Goal: Task Accomplishment & Management: Manage account settings

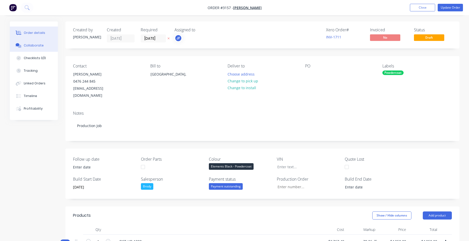
click at [41, 41] on button "Collaborate" at bounding box center [34, 45] width 48 height 13
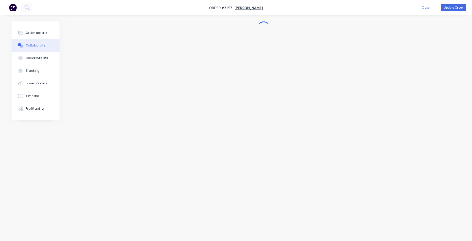
click at [41, 42] on button "Collaborate" at bounding box center [36, 45] width 48 height 13
click at [249, 6] on span "[PERSON_NAME]" at bounding box center [247, 7] width 29 height 5
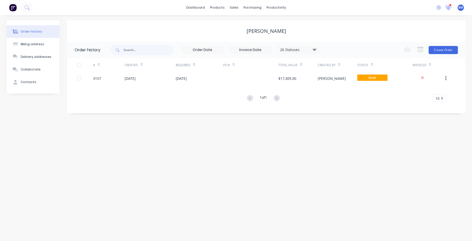
click at [447, 8] on icon at bounding box center [449, 7] width 6 height 5
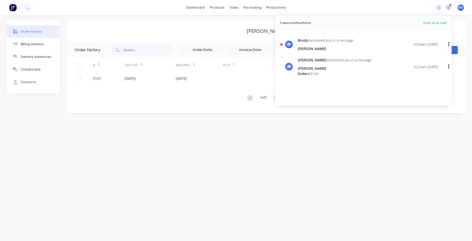
click at [449, 8] on icon at bounding box center [449, 7] width 5 height 4
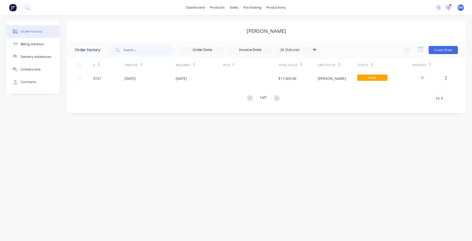
click at [448, 10] on icon at bounding box center [448, 8] width 7 height 6
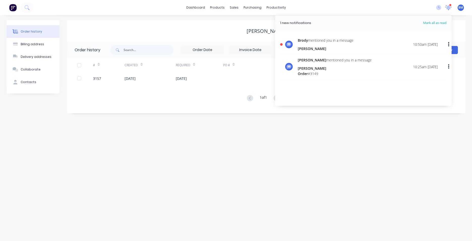
click at [448, 10] on icon at bounding box center [448, 8] width 7 height 6
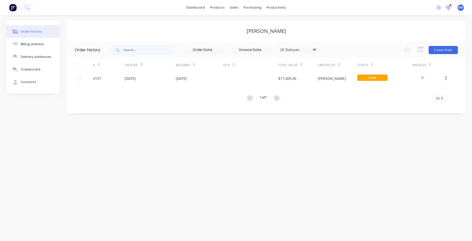
click at [448, 8] on icon at bounding box center [448, 7] width 5 height 5
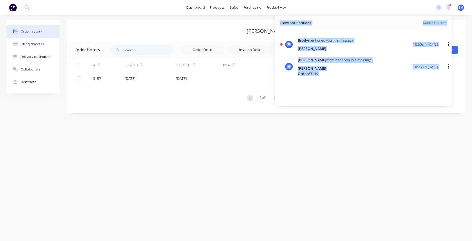
click at [372, 46] on div "Brody mentioned you in a message Mia Balfour 10:50am 23/09/25" at bounding box center [368, 45] width 140 height 14
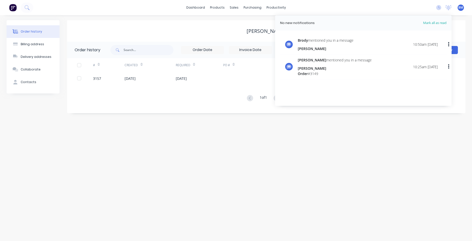
click at [331, 48] on div "[PERSON_NAME]" at bounding box center [326, 48] width 56 height 5
click at [312, 47] on div "[PERSON_NAME]" at bounding box center [326, 48] width 56 height 5
click at [318, 50] on div "[PERSON_NAME]" at bounding box center [326, 48] width 56 height 5
click at [447, 44] on button "button" at bounding box center [449, 44] width 12 height 9
click at [435, 56] on div "Mark as read" at bounding box center [423, 57] width 39 height 7
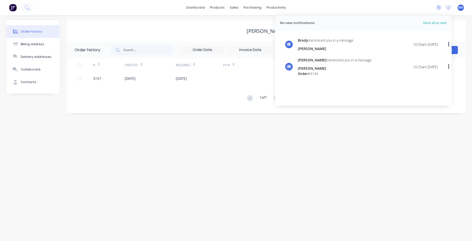
click at [290, 45] on icon at bounding box center [289, 44] width 5 height 4
click at [306, 39] on span "Brody" at bounding box center [303, 40] width 10 height 5
click at [26, 31] on div "Order history" at bounding box center [31, 31] width 21 height 5
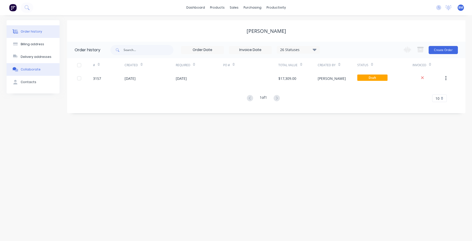
click at [30, 72] on button "Collaborate" at bounding box center [33, 69] width 53 height 13
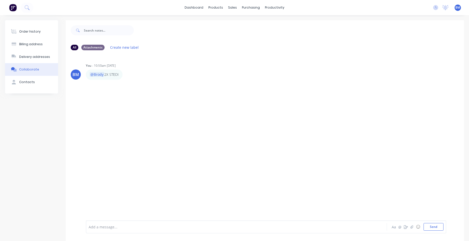
click at [144, 230] on div "Add a message..." at bounding box center [222, 227] width 266 height 8
click at [111, 222] on div "Add a message... Aa @ ☺ Send" at bounding box center [266, 226] width 360 height 13
click at [109, 224] on div "Add a message..." at bounding box center [222, 227] width 266 height 8
click at [446, 7] on icon at bounding box center [445, 7] width 5 height 4
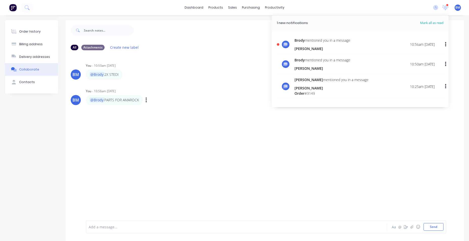
drag, startPoint x: 151, startPoint y: 130, endPoint x: 67, endPoint y: 101, distance: 88.4
click at [151, 129] on div "BM You - 10:50am 23/09/25 @Brody 2X STEDI Labels Edit Delete BM You - 10:56am 2…" at bounding box center [265, 136] width 398 height 165
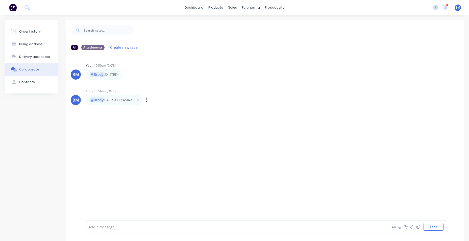
click at [177, 94] on div "You - 10:56am 23/09/25 @Brody PARTS FOR AMAROCK Labels Edit Delete" at bounding box center [165, 96] width 158 height 18
click at [446, 6] on span at bounding box center [445, 8] width 6 height 8
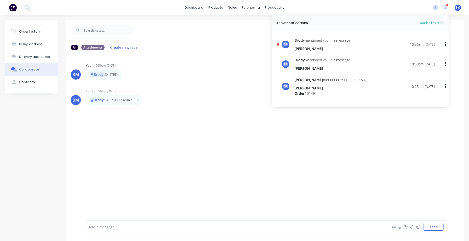
click at [445, 45] on icon "button" at bounding box center [445, 45] width 1 height 6
click at [435, 57] on div "Mark as read" at bounding box center [419, 57] width 39 height 7
click at [452, 33] on div at bounding box center [299, 30] width 330 height 20
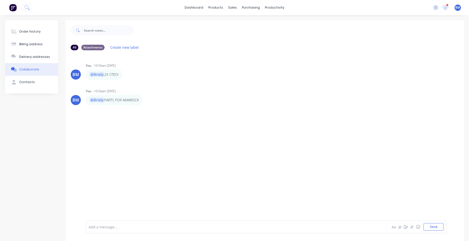
click at [441, 7] on div "1 new notifications Mark all as read Brody mentioned you in a message Mia Balfo…" at bounding box center [449, 8] width 40 height 8
click at [444, 13] on div "dashboard products sales purchasing productivity dashboard products Product Cat…" at bounding box center [234, 7] width 469 height 15
click at [442, 6] on icon at bounding box center [445, 7] width 6 height 5
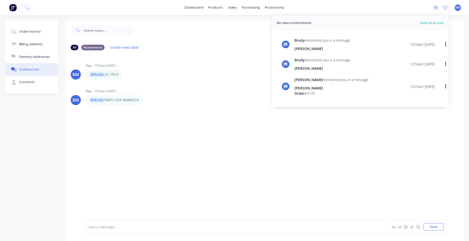
click at [433, 22] on span "Mark all as read" at bounding box center [423, 22] width 42 height 5
click at [367, 10] on div "dashboard products sales purchasing productivity dashboard products Product Cat…" at bounding box center [234, 7] width 469 height 15
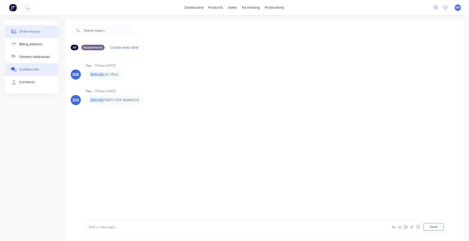
click at [26, 34] on button "Order history" at bounding box center [31, 31] width 53 height 13
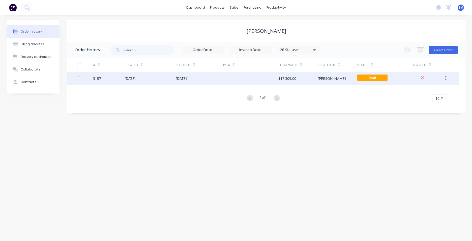
click at [145, 81] on div "[DATE]" at bounding box center [150, 78] width 51 height 13
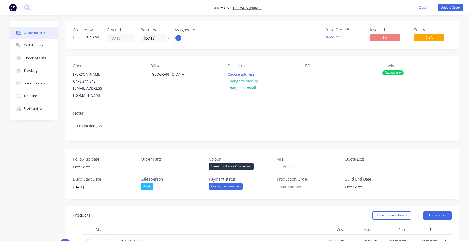
click at [30, 6] on button at bounding box center [27, 8] width 13 height 10
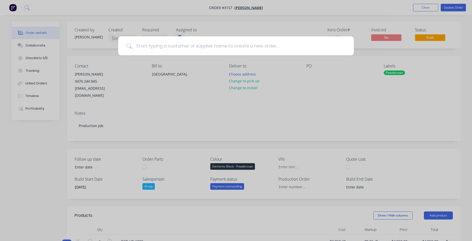
click at [196, 46] on input at bounding box center [239, 45] width 214 height 19
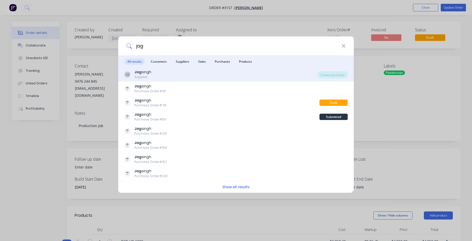
type input "jag"
click at [199, 75] on div "JJ Jag singh Supplier" at bounding box center [220, 74] width 193 height 10
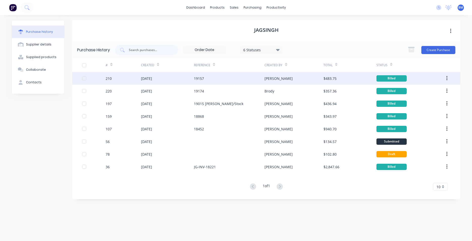
click at [177, 78] on div "[DATE]" at bounding box center [167, 78] width 53 height 13
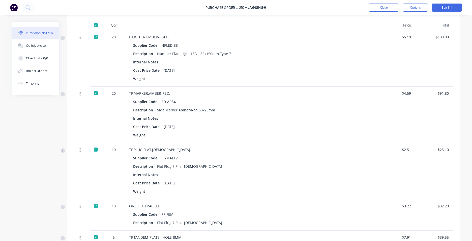
scroll to position [126, 0]
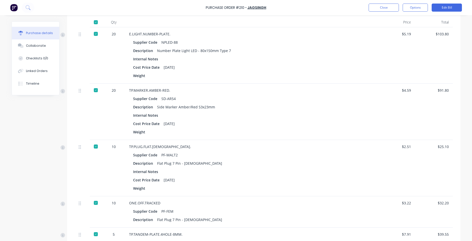
click at [39, 34] on div "Purchase details" at bounding box center [39, 33] width 27 height 5
click at [252, 7] on link "Jagsingh" at bounding box center [257, 7] width 19 height 5
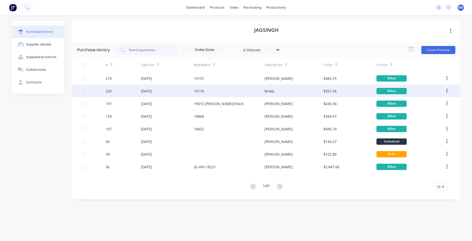
click at [188, 90] on div "[DATE]" at bounding box center [167, 91] width 53 height 13
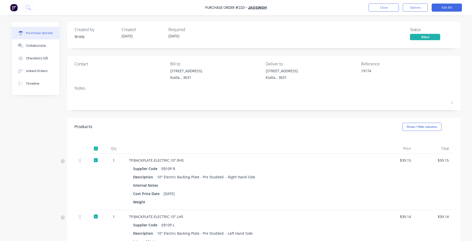
click at [13, 8] on img at bounding box center [14, 8] width 8 height 8
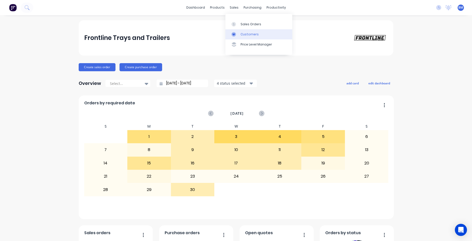
click at [252, 33] on div "Customers" at bounding box center [250, 34] width 18 height 5
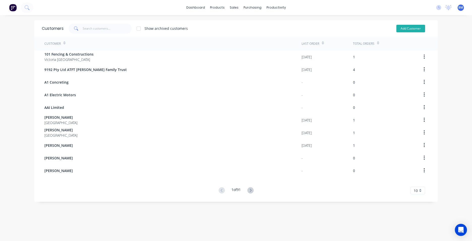
click at [419, 26] on button "Add Customer" at bounding box center [411, 29] width 29 height 8
select select "AU"
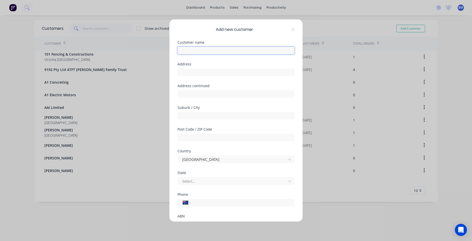
click at [195, 48] on input "text" at bounding box center [236, 51] width 117 height 8
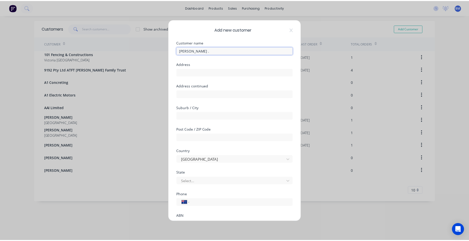
scroll to position [44, 0]
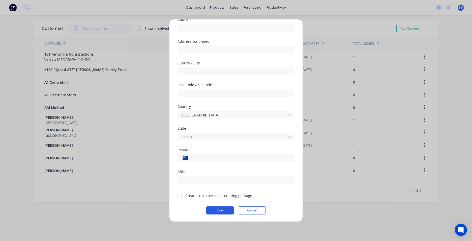
type input "[PERSON_NAME] ."
click at [228, 212] on button "Save" at bounding box center [220, 210] width 28 height 8
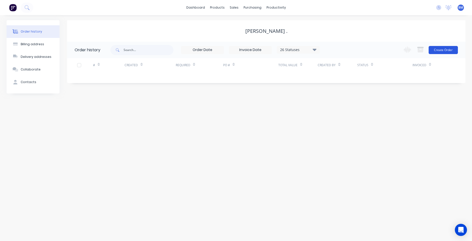
click at [446, 48] on button "Create Order" at bounding box center [443, 50] width 29 height 8
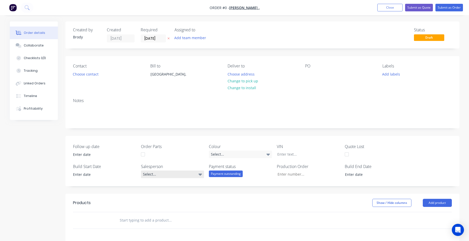
click at [200, 174] on icon at bounding box center [200, 174] width 4 height 2
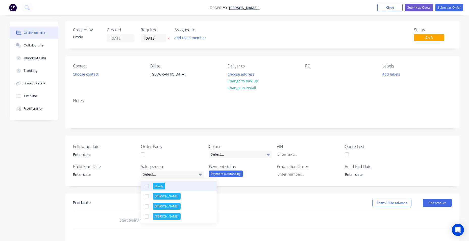
click at [184, 181] on div "Brody Sean Tania Nick" at bounding box center [179, 201] width 76 height 44
click at [182, 185] on button "Brody" at bounding box center [179, 186] width 76 height 10
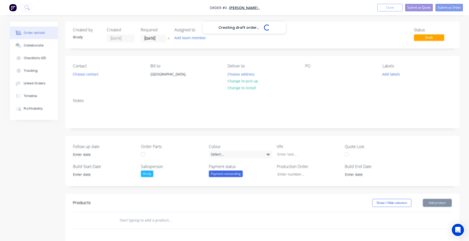
click at [247, 182] on div "Creating draft order... Loading... Order details Collaborate Checklists 0/0 Tra…" at bounding box center [234, 189] width 459 height 336
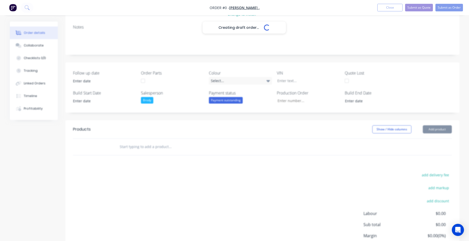
scroll to position [117, 0]
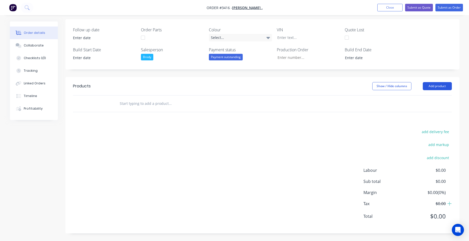
click at [430, 85] on button "Add product" at bounding box center [436, 86] width 29 height 8
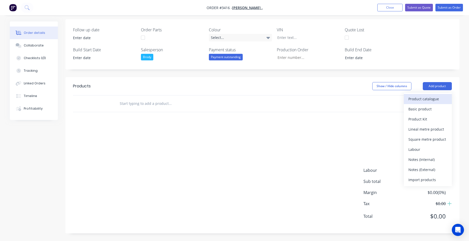
click at [428, 99] on div "Product catalogue" at bounding box center [427, 98] width 39 height 7
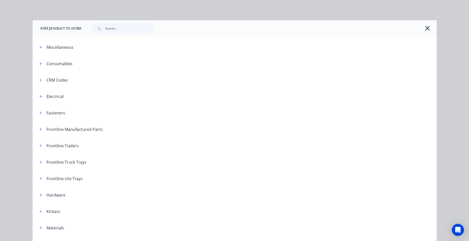
click at [425, 29] on icon "button" at bounding box center [426, 28] width 5 height 7
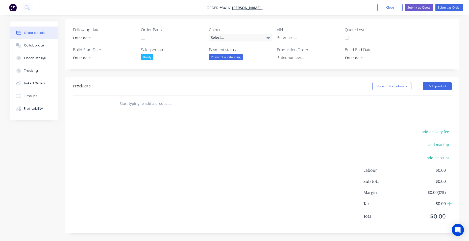
click at [150, 106] on input "text" at bounding box center [169, 103] width 101 height 10
type input "S7PEE45"
drag, startPoint x: 147, startPoint y: 104, endPoint x: 115, endPoint y: 109, distance: 31.6
click at [115, 109] on div "S7PEE45" at bounding box center [204, 103] width 182 height 16
click at [447, 87] on button "Add product" at bounding box center [436, 86] width 29 height 8
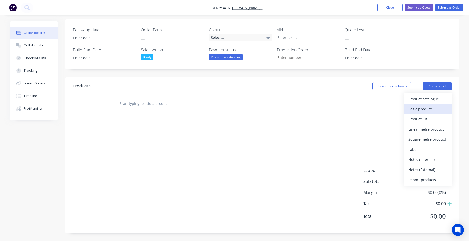
click at [434, 108] on div "Basic product" at bounding box center [427, 108] width 39 height 7
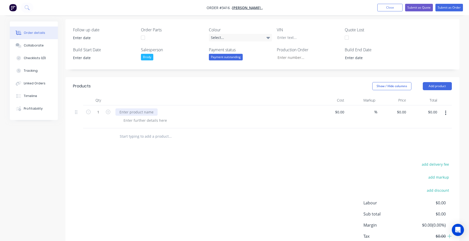
click at [126, 112] on div at bounding box center [136, 111] width 42 height 7
paste div
click at [141, 117] on div at bounding box center [144, 120] width 51 height 7
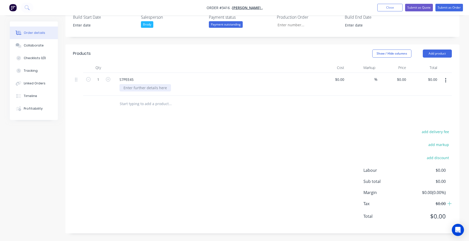
drag, startPoint x: 149, startPoint y: 89, endPoint x: 139, endPoint y: 90, distance: 10.0
click at [148, 89] on div at bounding box center [144, 87] width 51 height 7
click at [109, 78] on icon "button" at bounding box center [108, 79] width 5 height 5
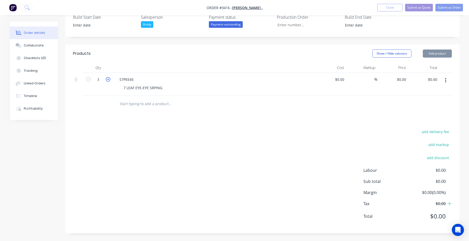
type input "4"
click at [342, 78] on input at bounding box center [340, 79] width 12 height 7
type input "$280.00"
type input "$1,120.00"
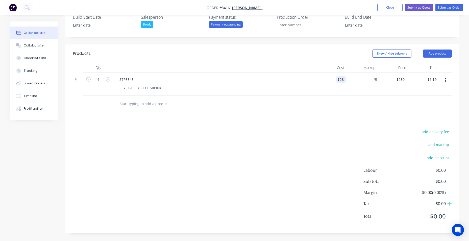
click at [277, 153] on div "add delivery fee add markup add discount Labour $0.00 Sub total $0.00 Margin $0…" at bounding box center [262, 176] width 379 height 97
click at [372, 78] on input at bounding box center [371, 79] width 6 height 7
type input "280"
type input "$70.00"
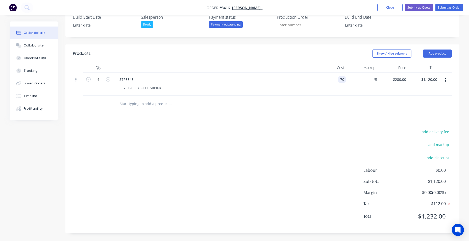
type input "$280.00"
click at [328, 138] on div "add delivery fee add markup add discount Labour $0.00 Sub total $1,120.00 Margi…" at bounding box center [262, 176] width 379 height 97
click at [374, 79] on span "%" at bounding box center [375, 79] width 3 height 6
type input "100"
type input "$140.00"
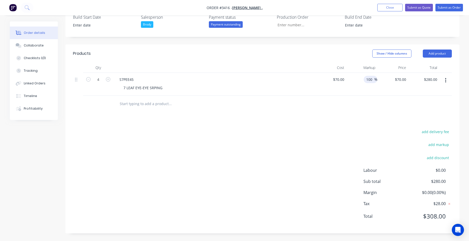
type input "$560.00"
click at [325, 51] on div "Show / Hide columns Add product" at bounding box center [302, 53] width 298 height 8
click at [375, 79] on span "%" at bounding box center [375, 79] width 3 height 6
drag, startPoint x: 294, startPoint y: 75, endPoint x: 245, endPoint y: 75, distance: 49.2
click at [245, 75] on div "4 S7PEE45 7 LEAF EYE-EYE SRPING $70.00 $70.00 100 100 % $140.00 $140.00 $560.00…" at bounding box center [262, 84] width 379 height 23
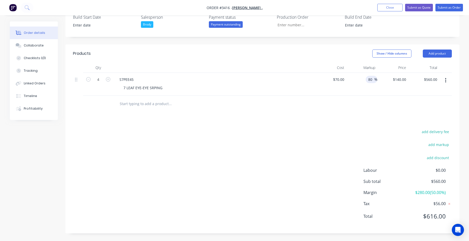
type input "80"
type input "$126.00"
click at [284, 59] on header "Products Show / Hide columns Add product" at bounding box center [262, 53] width 394 height 18
drag, startPoint x: 374, startPoint y: 78, endPoint x: 362, endPoint y: 81, distance: 12.4
click at [362, 81] on div "80 80 %" at bounding box center [361, 84] width 31 height 23
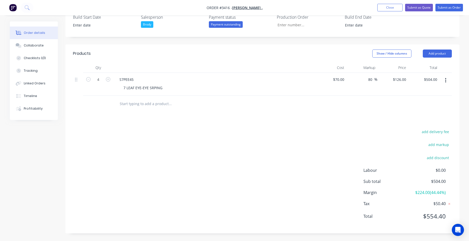
drag, startPoint x: 362, startPoint y: 81, endPoint x: 286, endPoint y: 58, distance: 79.4
click at [286, 58] on header "Products Show / Hide columns Add product" at bounding box center [262, 53] width 394 height 18
click at [428, 79] on input "504.00" at bounding box center [431, 79] width 16 height 7
type input "488"
type input "74.29"
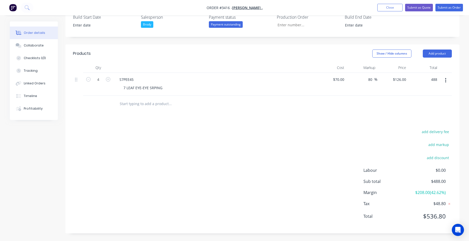
type input "$122.00"
type input "$488.00"
click at [301, 48] on header "Products Show / Hide columns Add product" at bounding box center [262, 53] width 394 height 18
click at [345, 126] on div "Products Show / Hide columns Add product Qty Cost Markup Price Total 4 S7PEE45 …" at bounding box center [262, 138] width 394 height 189
click at [429, 53] on button "Add product" at bounding box center [436, 53] width 29 height 8
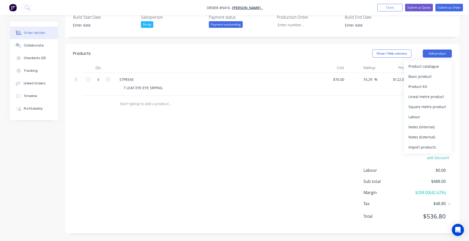
drag, startPoint x: 420, startPoint y: 78, endPoint x: 414, endPoint y: 79, distance: 6.6
click at [421, 78] on div "Basic product" at bounding box center [427, 76] width 39 height 7
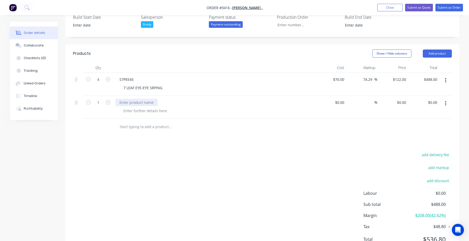
click at [129, 104] on div at bounding box center [136, 102] width 42 height 7
click at [138, 114] on div at bounding box center [144, 110] width 51 height 7
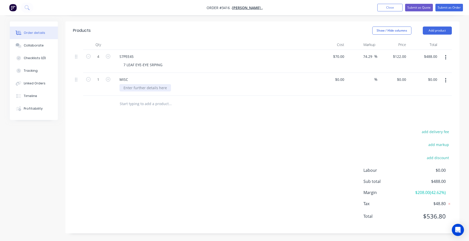
click at [136, 86] on div at bounding box center [144, 87] width 51 height 7
click at [130, 87] on div "12X M12X80" at bounding box center [133, 87] width 29 height 7
click at [143, 90] on div "12X-M12X80" at bounding box center [133, 87] width 29 height 7
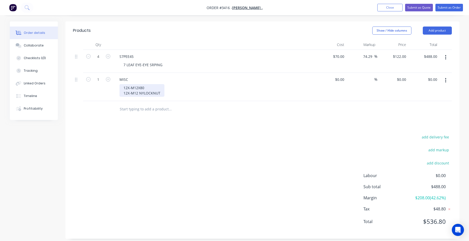
drag, startPoint x: 152, startPoint y: 94, endPoint x: 157, endPoint y: 95, distance: 5.1
click at [152, 94] on div "12X-M12X80 12X-M12 NYLOCKNUT" at bounding box center [141, 90] width 45 height 13
click at [201, 98] on div "MISC 12X-M12X80 12X-M12 NYLOCK NUT" at bounding box center [214, 87] width 202 height 28
click at [338, 77] on div "$0.00" at bounding box center [330, 87] width 31 height 28
type input "$5.00"
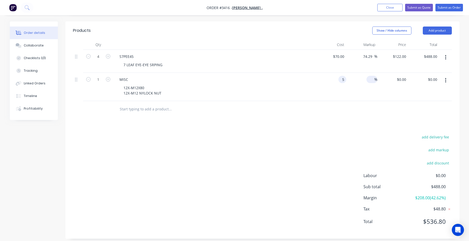
type input "$5.00"
click at [373, 81] on input at bounding box center [371, 79] width 6 height 7
click at [429, 79] on div "5.00 $5.00" at bounding box center [433, 79] width 12 height 7
type input "20"
type input "300"
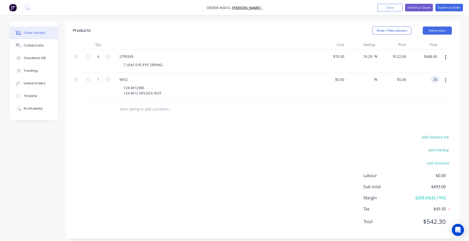
type input "$20.00"
click at [394, 120] on div "Products Show / Hide columns Add product Qty Cost Markup Price Total 4 S7PEE45 …" at bounding box center [262, 129] width 394 height 217
click at [268, 191] on div "add delivery fee add markup add discount Labour $0.00 Sub total $508.00 Margin …" at bounding box center [262, 182] width 379 height 97
drag, startPoint x: 268, startPoint y: 191, endPoint x: 339, endPoint y: 129, distance: 94.3
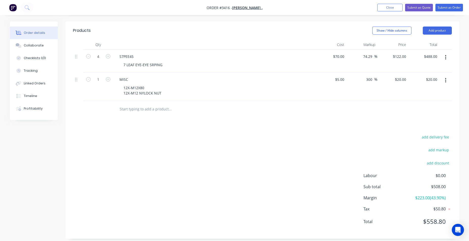
click at [340, 130] on div "Products Show / Hide columns Add product Qty Cost Markup Price Total 4 S7PEE45 …" at bounding box center [262, 129] width 394 height 217
click at [448, 9] on button "Submit as Order" at bounding box center [449, 8] width 28 height 8
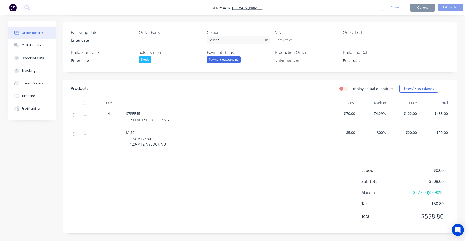
scroll to position [0, 0]
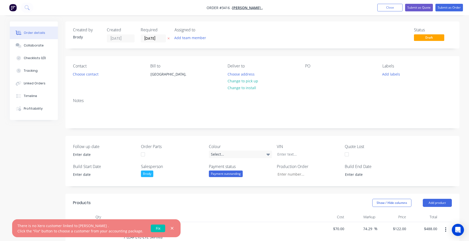
click at [155, 228] on link "Fix" at bounding box center [158, 228] width 14 height 8
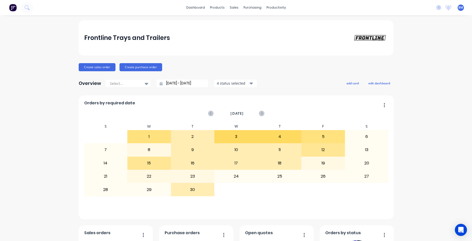
click at [15, 8] on img at bounding box center [13, 8] width 8 height 8
click at [243, 24] on div "Sales Orders" at bounding box center [251, 24] width 21 height 5
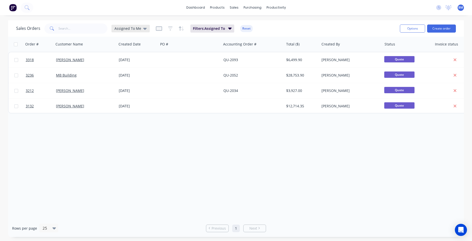
click at [145, 30] on icon at bounding box center [145, 29] width 4 height 6
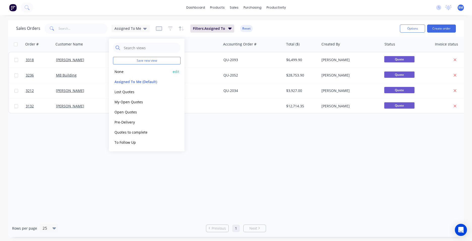
click at [136, 73] on button "None" at bounding box center [142, 72] width 58 height 6
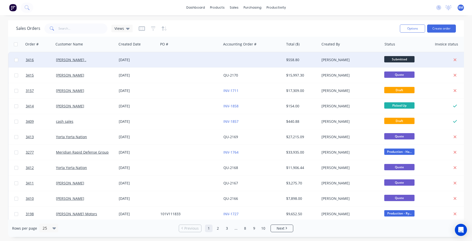
click at [141, 58] on div "[DATE]" at bounding box center [138, 59] width 38 height 5
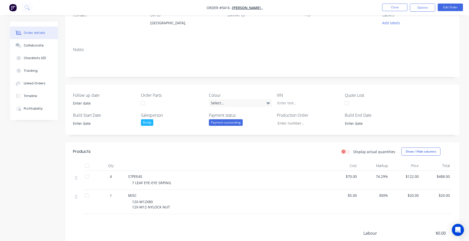
scroll to position [114, 0]
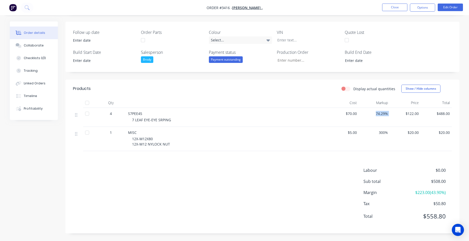
drag, startPoint x: 393, startPoint y: 112, endPoint x: 373, endPoint y: 112, distance: 19.9
click at [373, 112] on div "4 S7PEE45 7 LEAF EYE-EYE SRPING $70.00 74.29% $122.00 $488.00" at bounding box center [262, 117] width 379 height 19
drag, startPoint x: 373, startPoint y: 112, endPoint x: 366, endPoint y: 121, distance: 11.2
click at [366, 121] on div "74.29%" at bounding box center [374, 117] width 31 height 19
click at [379, 116] on span "74.29%" at bounding box center [374, 113] width 27 height 5
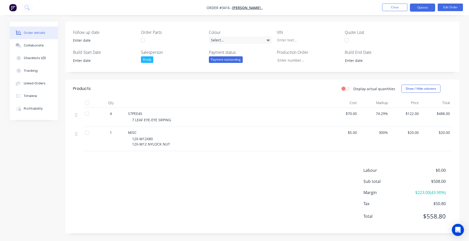
click at [432, 5] on button "Options" at bounding box center [422, 8] width 25 height 8
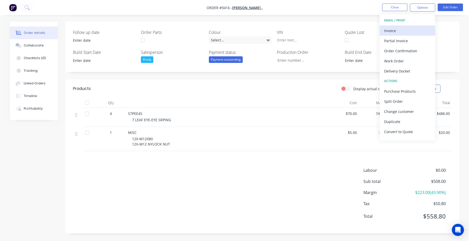
click at [416, 29] on div "Invoice" at bounding box center [407, 30] width 46 height 7
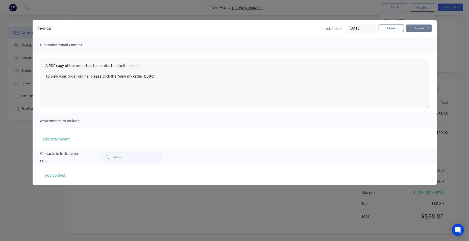
click at [414, 28] on button "Options" at bounding box center [418, 28] width 25 height 8
click at [421, 31] on button "Options" at bounding box center [418, 28] width 25 height 8
click at [420, 29] on button "Options" at bounding box center [418, 28] width 25 height 8
click at [419, 39] on button "Preview" at bounding box center [422, 37] width 32 height 8
drag, startPoint x: 394, startPoint y: 30, endPoint x: 401, endPoint y: 12, distance: 18.8
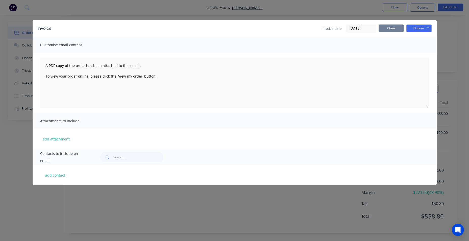
click at [394, 30] on button "Close" at bounding box center [390, 28] width 25 height 8
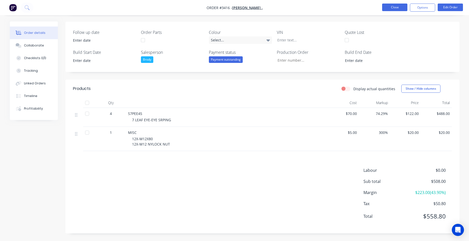
click at [398, 8] on button "Close" at bounding box center [394, 8] width 25 height 8
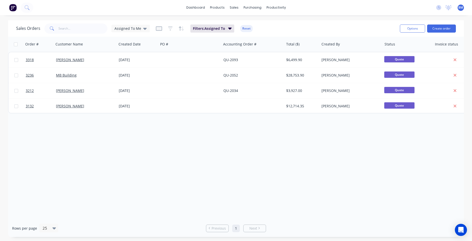
click at [16, 8] on img at bounding box center [13, 8] width 8 height 8
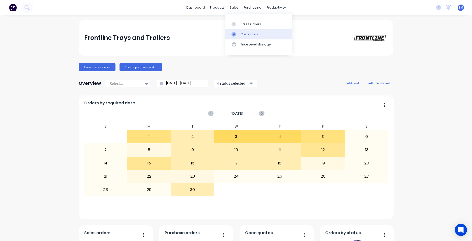
click at [245, 36] on div "Customers" at bounding box center [250, 34] width 18 height 5
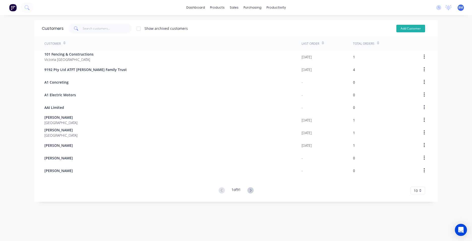
click at [405, 28] on button "Add Customer" at bounding box center [411, 29] width 29 height 8
select select "AU"
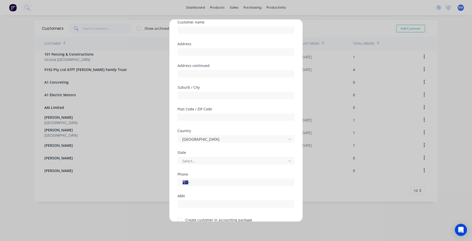
scroll to position [44, 0]
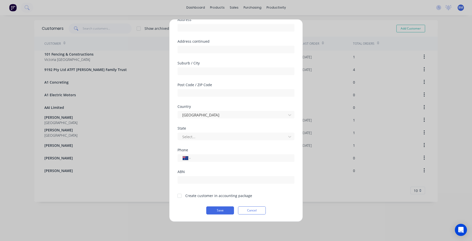
click at [179, 194] on div at bounding box center [180, 196] width 10 height 10
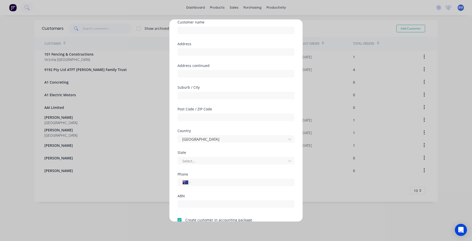
scroll to position [0, 0]
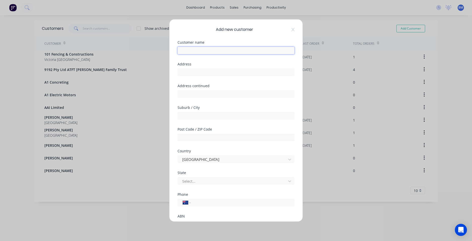
click at [200, 54] on input "text" at bounding box center [236, 51] width 117 height 8
type input "[PERSON_NAME]"
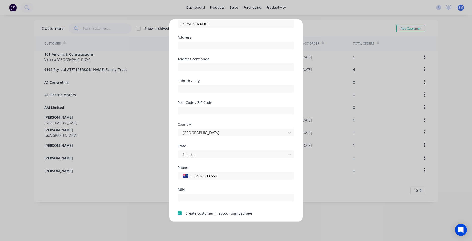
scroll to position [44, 0]
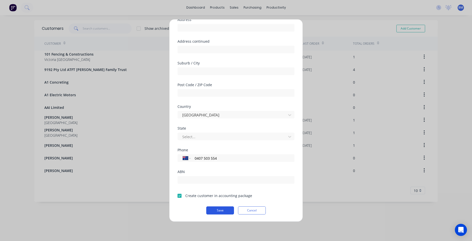
type input "0407 503 554"
click at [223, 209] on button "Save" at bounding box center [220, 210] width 28 height 8
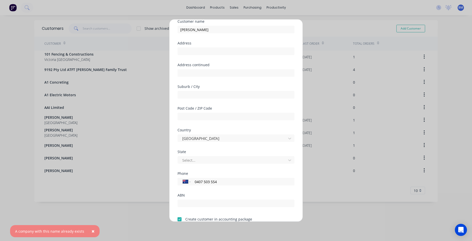
scroll to position [0, 0]
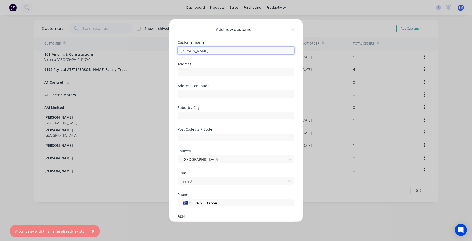
click at [205, 52] on input "[PERSON_NAME]" at bounding box center [236, 51] width 117 height 8
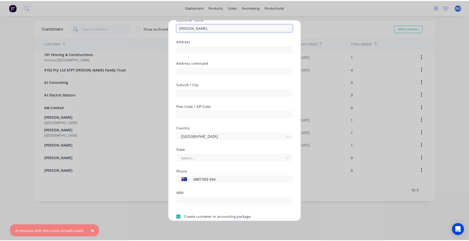
scroll to position [44, 0]
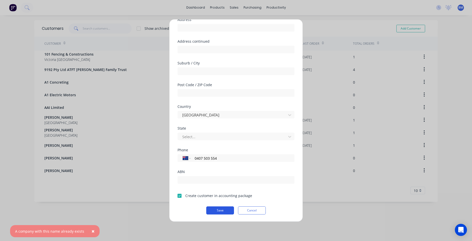
type input "[PERSON_NAME]."
click at [214, 212] on button "Save" at bounding box center [220, 210] width 28 height 8
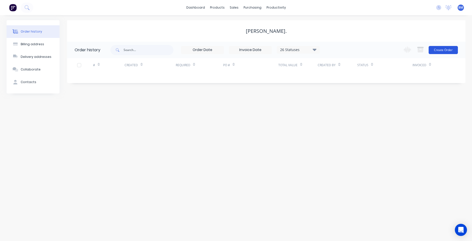
click at [448, 51] on button "Create Order" at bounding box center [443, 50] width 29 height 8
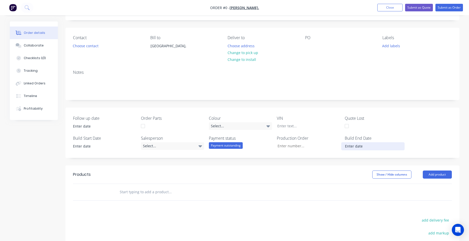
scroll to position [117, 0]
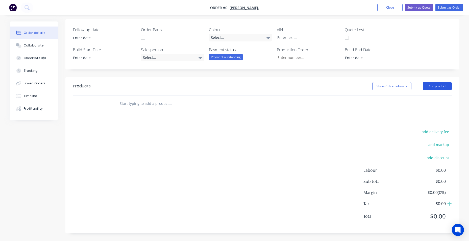
click at [430, 87] on button "Add product" at bounding box center [436, 86] width 29 height 8
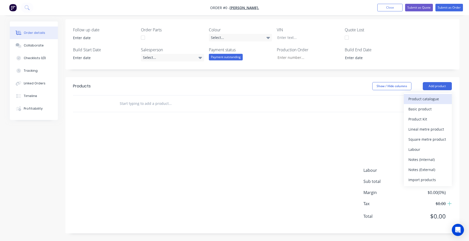
click at [441, 100] on div "Product catalogue" at bounding box center [427, 98] width 39 height 7
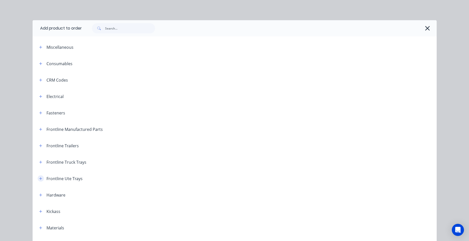
click at [39, 178] on icon "button" at bounding box center [40, 179] width 3 height 4
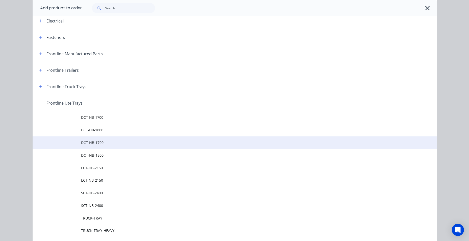
scroll to position [76, 0]
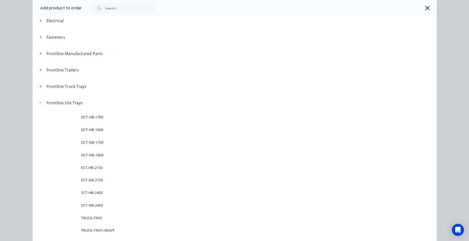
click at [114, 127] on span "DCT-HB-1800" at bounding box center [223, 129] width 284 height 5
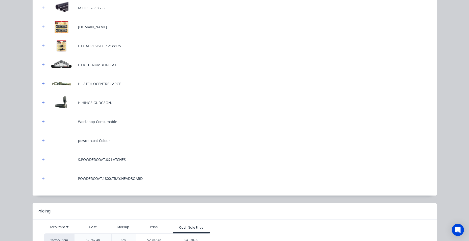
scroll to position [250, 0]
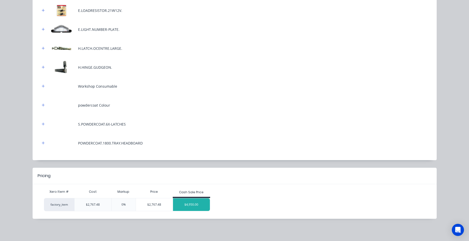
click at [191, 201] on div "$4,950.00" at bounding box center [191, 204] width 37 height 13
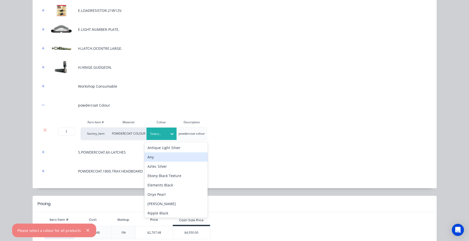
click at [163, 154] on div "Any" at bounding box center [175, 156] width 63 height 9
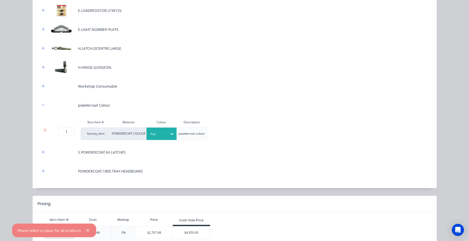
click at [205, 167] on div "POWDERCOAT.1800.TRAY.HEADBOARD" at bounding box center [234, 171] width 389 height 14
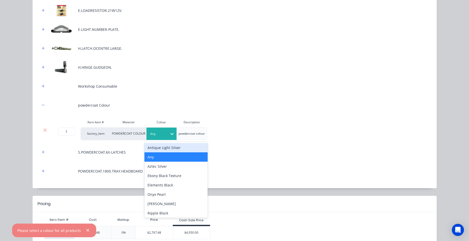
click at [165, 135] on div "Any" at bounding box center [157, 133] width 21 height 7
click at [183, 188] on div "Elements Black" at bounding box center [175, 184] width 63 height 9
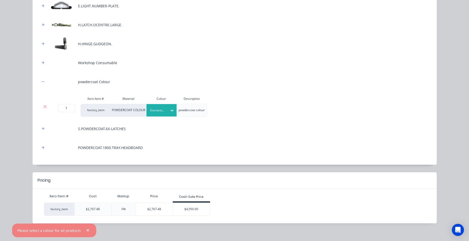
scroll to position [278, 0]
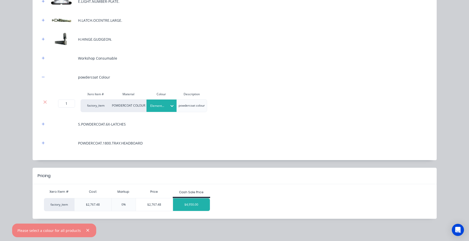
click at [192, 206] on div "$4,950.00" at bounding box center [191, 204] width 37 height 13
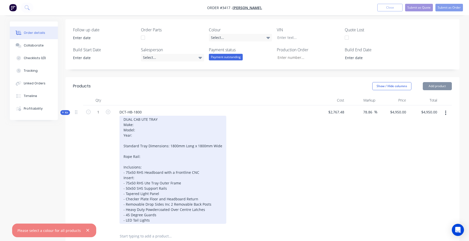
click at [142, 124] on div "DUAL CAB UTE TRAY Make: Model: Year: Standard Tray Dimensions: 1800mm Long x 18…" at bounding box center [172, 170] width 107 height 108
type input "4949.9147"
type input "4949.91"
type input "$4,949.91"
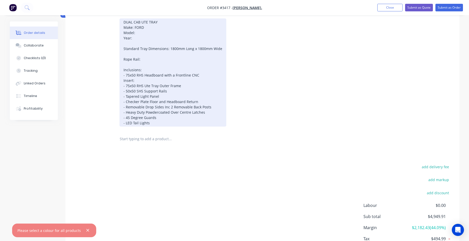
scroll to position [123, 0]
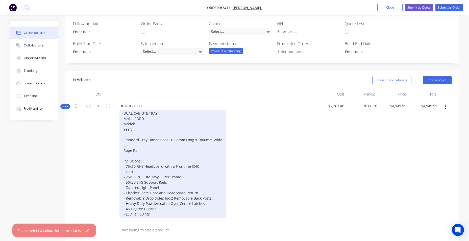
click at [144, 125] on div "DUAL CAB UTE TRAY Make: FORD Model: Year: Standard Tray Dimensions: 1800mm Long…" at bounding box center [172, 164] width 107 height 108
click at [141, 127] on div "DUAL CAB UTE TRAY Make: FORD Model: Year: Standard Tray Dimensions: 1800mm Long…" at bounding box center [172, 164] width 107 height 108
click at [140, 124] on div "DUAL CAB UTE TRAY Make: FORD Model: Year: Standard Tray Dimensions: 1800mm Long…" at bounding box center [172, 164] width 107 height 108
click at [154, 130] on div "DUAL CAB UTE TRAY Make: FORD Model: RANGER NEXT GEN Year: Standard Tray Dimensi…" at bounding box center [172, 164] width 107 height 108
click at [174, 141] on div "DUAL CAB UTE TRAY Make: FORD Model: RANGER NEXT GEN Year:2025 Standard Tray Dim…" at bounding box center [172, 164] width 107 height 108
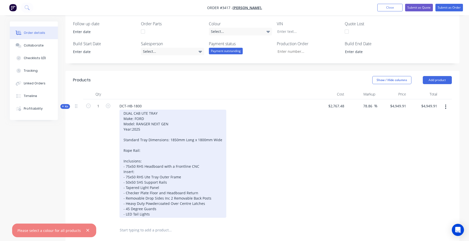
click at [162, 154] on div "DUAL CAB UTE TRAY Make: FORD Model: RANGER NEXT GEN Year:2025 Standard Tray Dim…" at bounding box center [172, 164] width 107 height 108
click at [158, 153] on div "DUAL CAB UTE TRAY Make: FORD Model: RANGER NEXT GEN Year:2025 Standard Tray Dim…" at bounding box center [172, 164] width 107 height 108
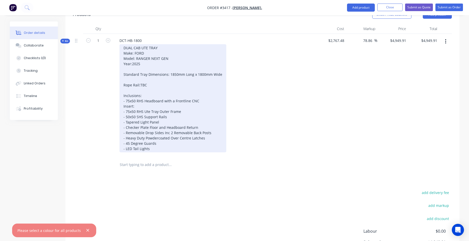
scroll to position [198, 0]
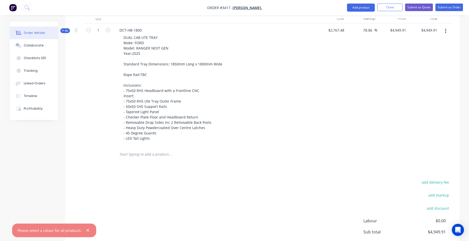
click at [158, 152] on input "text" at bounding box center [169, 154] width 101 height 10
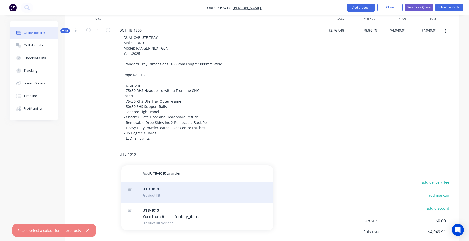
type input "UTB-1010"
click at [176, 191] on div "UTB-1010 Product Kit" at bounding box center [196, 191] width 151 height 21
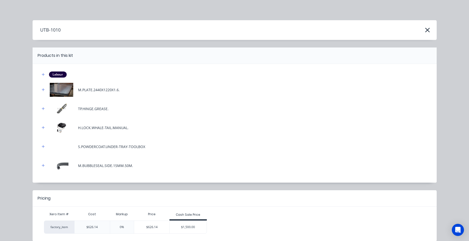
click at [201, 222] on div "$1,500.00" at bounding box center [188, 227] width 37 height 13
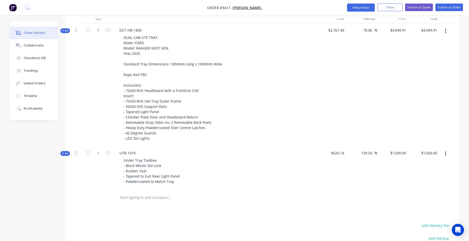
click at [147, 197] on input "text" at bounding box center [169, 197] width 101 height 10
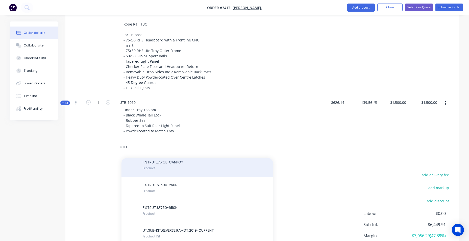
scroll to position [379, 0]
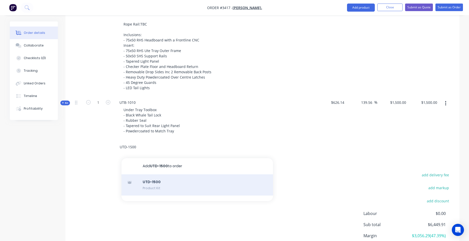
type input "UTD-1500"
click at [179, 184] on div "UTD-1500 Product Kit" at bounding box center [196, 184] width 151 height 21
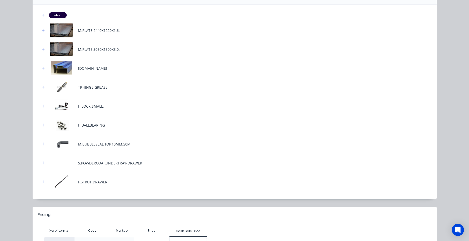
scroll to position [98, 0]
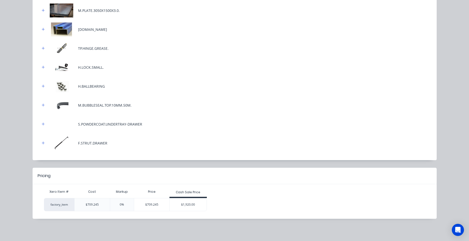
click at [198, 204] on div "$1,920.00" at bounding box center [188, 204] width 37 height 13
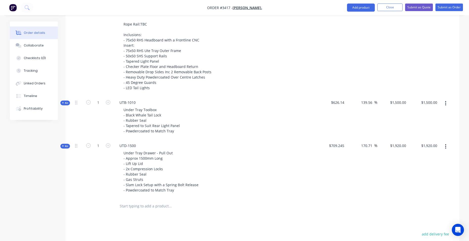
click at [157, 208] on input "text" at bounding box center [169, 206] width 101 height 10
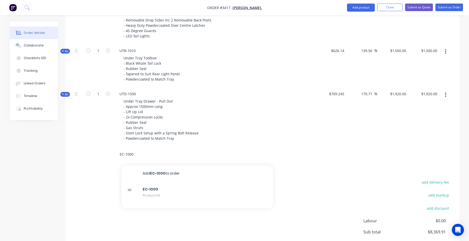
scroll to position [351, 0]
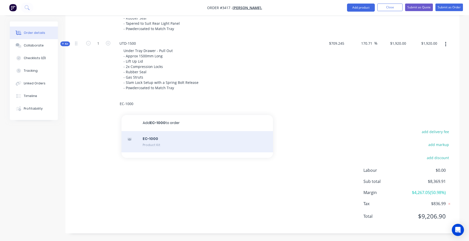
type input "EC-1000"
click at [170, 144] on div "EC-1000 Product Kit" at bounding box center [196, 141] width 151 height 21
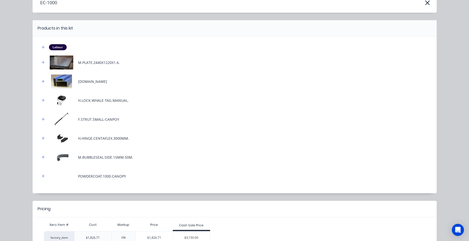
scroll to position [60, 0]
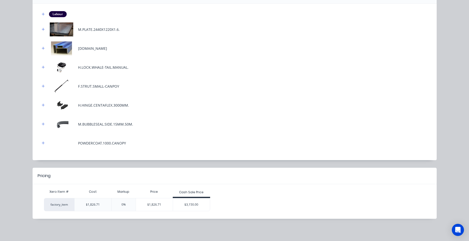
drag, startPoint x: 207, startPoint y: 207, endPoint x: 201, endPoint y: 206, distance: 6.3
click at [207, 207] on div "$3,150.00" at bounding box center [191, 204] width 37 height 13
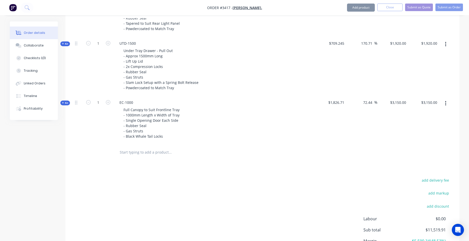
click at [142, 156] on input "text" at bounding box center [169, 152] width 101 height 10
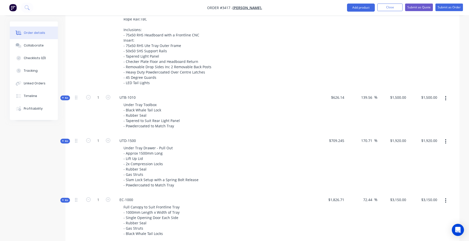
scroll to position [324, 0]
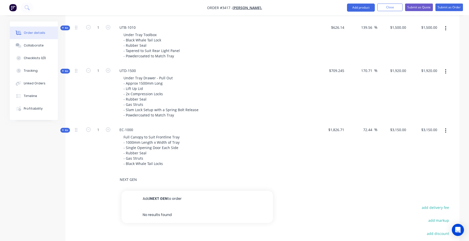
drag, startPoint x: 142, startPoint y: 180, endPoint x: 82, endPoint y: 180, distance: 59.8
click at [82, 180] on div "NEXT GEN Add NEXT GEN to order No results found" at bounding box center [262, 179] width 379 height 16
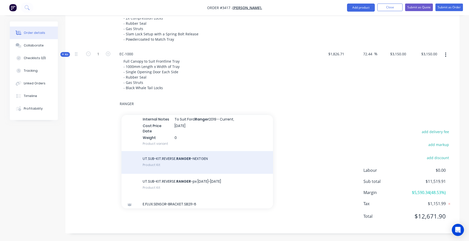
scroll to position [50, 0]
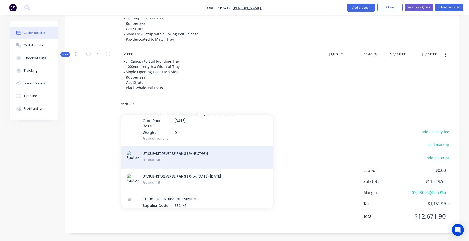
type input "RANGER"
click at [221, 153] on div "UT.SUB-KIT.REVERSE. RANGER -NEXTGEN Product Kit" at bounding box center [196, 157] width 151 height 23
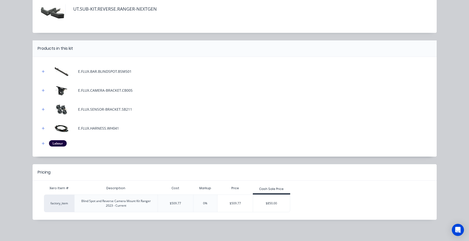
scroll to position [36, 0]
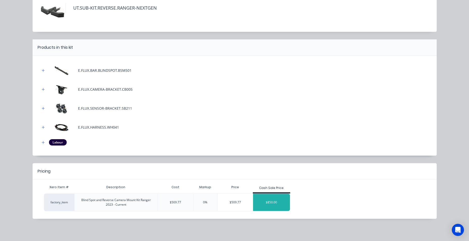
click at [277, 207] on div "$850.00" at bounding box center [271, 202] width 37 height 13
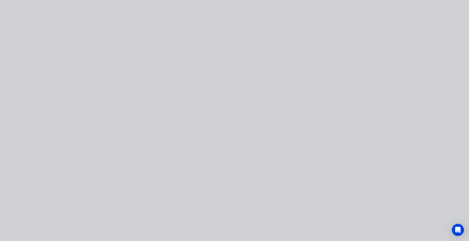
scroll to position [0, 0]
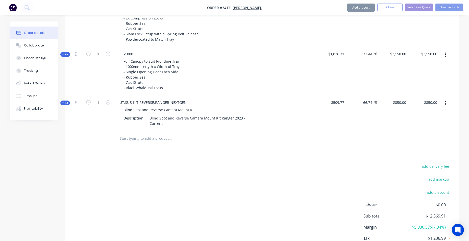
click at [163, 141] on input "text" at bounding box center [169, 138] width 101 height 10
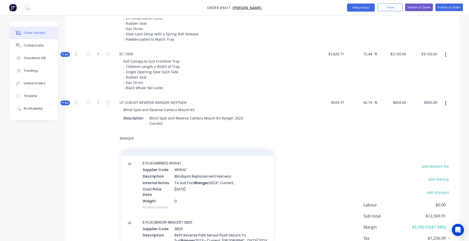
scroll to position [278, 0]
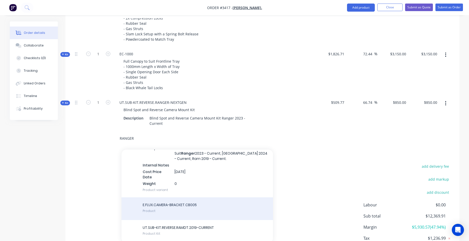
type input "RANGER"
click at [181, 197] on div "E.FLUX.CAMERA-BRACKET.CB005 Product" at bounding box center [196, 208] width 151 height 23
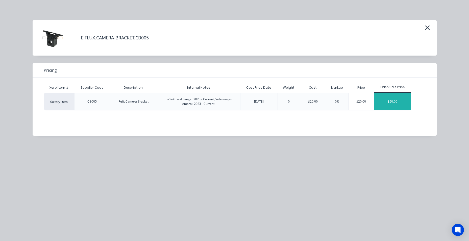
click at [381, 98] on div "$50.00" at bounding box center [392, 101] width 37 height 17
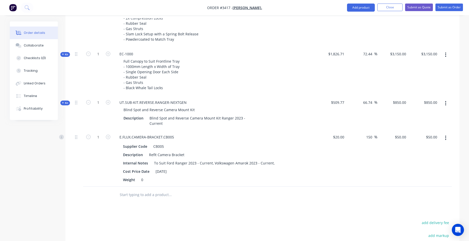
click at [140, 197] on input "text" at bounding box center [169, 195] width 101 height 10
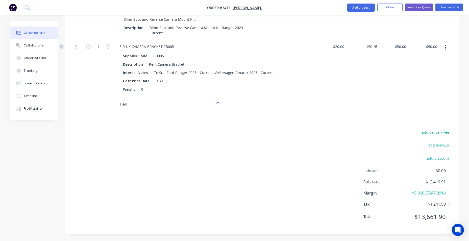
scroll to position [490, 0]
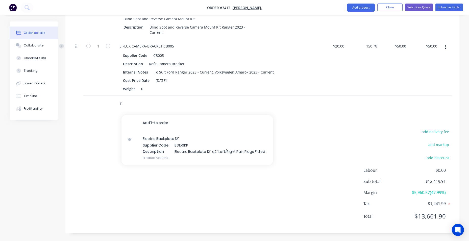
type input "T"
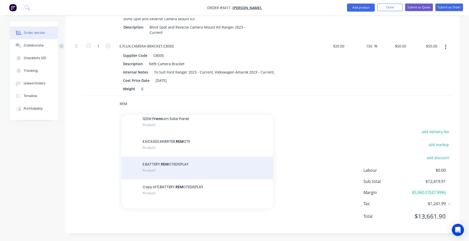
scroll to position [404, 0]
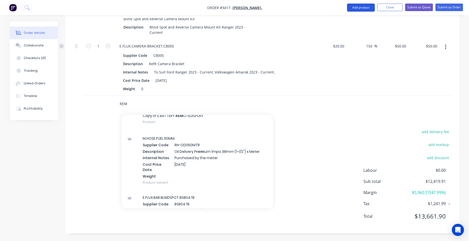
type input "REM"
click at [358, 7] on button "Add product" at bounding box center [361, 8] width 28 height 8
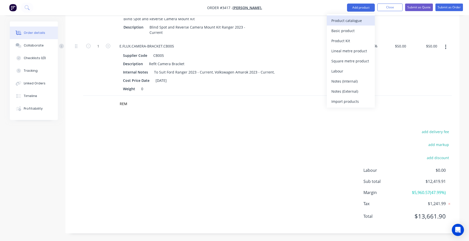
click at [343, 21] on div "Product catalogue" at bounding box center [350, 20] width 39 height 7
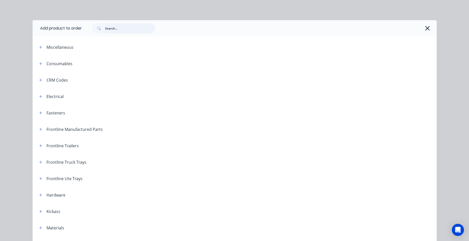
click at [135, 30] on input "text" at bounding box center [130, 28] width 50 height 10
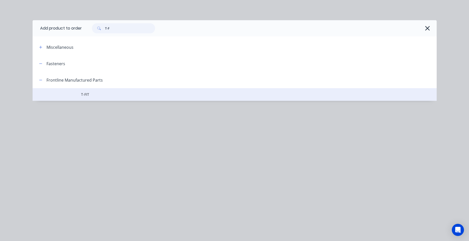
type input "T-F"
click at [96, 95] on span "T-FIT" at bounding box center [223, 94] width 284 height 5
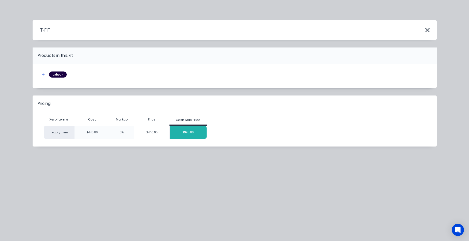
click at [180, 130] on div "$990.00" at bounding box center [188, 132] width 37 height 13
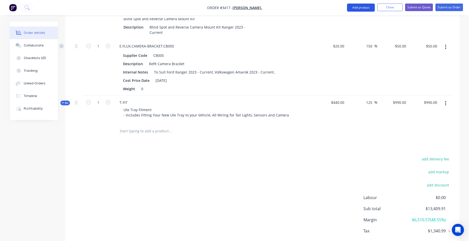
drag, startPoint x: 364, startPoint y: 7, endPoint x: 357, endPoint y: 10, distance: 7.2
click at [364, 8] on button "Add product" at bounding box center [361, 8] width 28 height 8
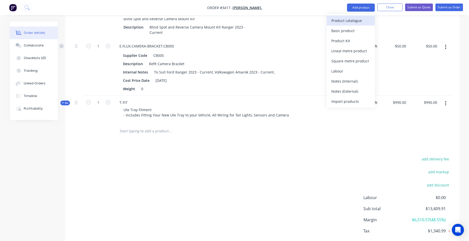
click at [336, 22] on div "Product catalogue" at bounding box center [350, 20] width 39 height 7
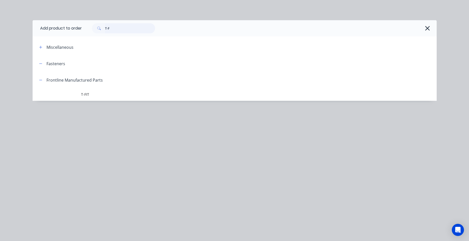
drag, startPoint x: 54, startPoint y: 24, endPoint x: 48, endPoint y: 23, distance: 5.7
click at [48, 23] on header "Add product to order T-F" at bounding box center [235, 28] width 404 height 16
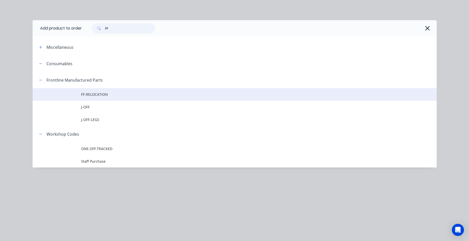
type input "FF"
click at [97, 92] on span "FF-RELOCATION" at bounding box center [223, 94] width 284 height 5
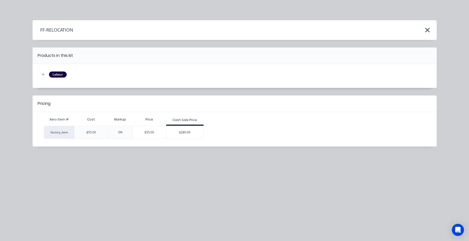
click at [187, 124] on div "Cash Sale Price" at bounding box center [184, 121] width 37 height 10
click at [188, 129] on div "$280.00" at bounding box center [184, 132] width 37 height 13
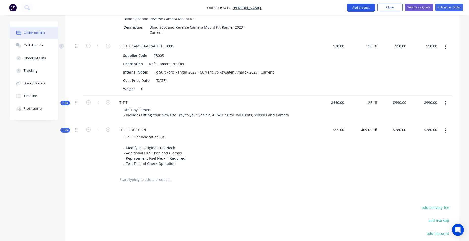
click at [363, 10] on button "Add product" at bounding box center [361, 8] width 28 height 8
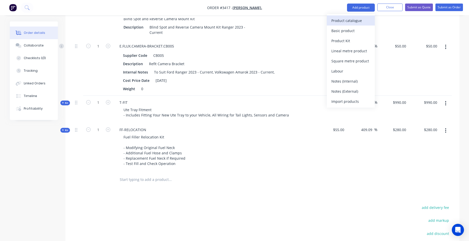
click at [352, 20] on div "Product catalogue" at bounding box center [350, 20] width 39 height 7
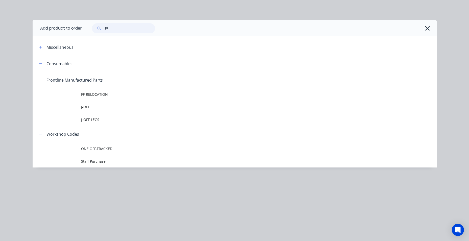
drag, startPoint x: 104, startPoint y: 28, endPoint x: 74, endPoint y: 28, distance: 30.0
click at [74, 28] on header "Add product to order FF" at bounding box center [235, 28] width 404 height 16
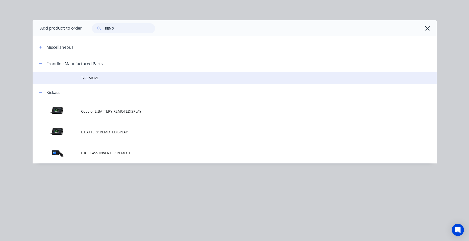
type input "REMO"
click at [113, 80] on span "T-REMOVE" at bounding box center [223, 77] width 284 height 5
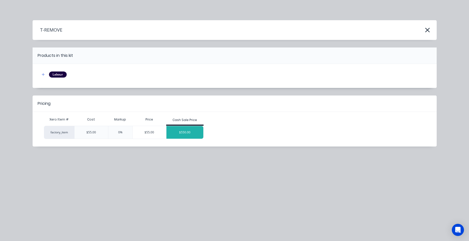
click at [182, 131] on div "$550.00" at bounding box center [184, 132] width 37 height 13
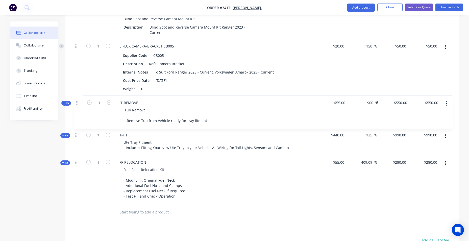
drag, startPoint x: 75, startPoint y: 177, endPoint x: 77, endPoint y: 98, distance: 78.5
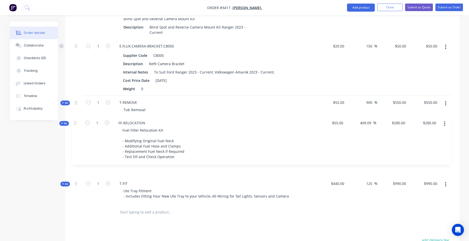
drag, startPoint x: 77, startPoint y: 165, endPoint x: 75, endPoint y: 128, distance: 37.4
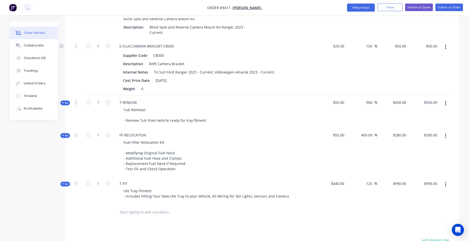
click at [314, 205] on div at bounding box center [262, 212] width 379 height 16
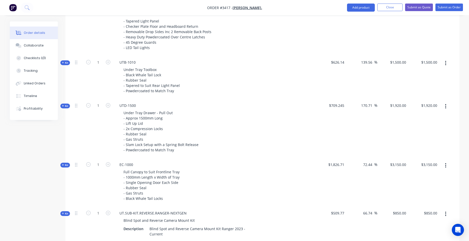
scroll to position [220, 0]
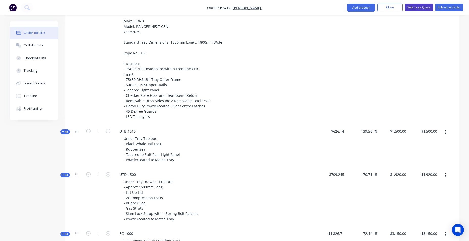
click at [427, 7] on button "Submit as Quote" at bounding box center [419, 8] width 28 height 8
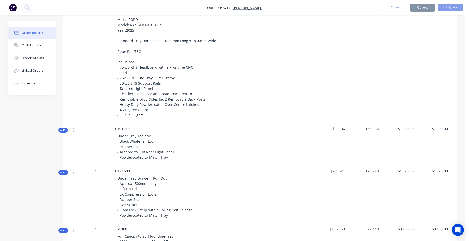
scroll to position [0, 0]
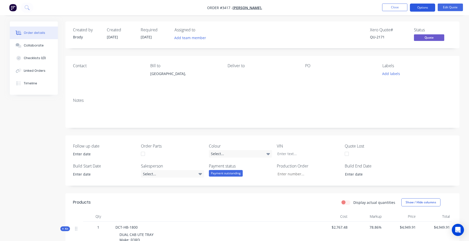
click at [424, 8] on button "Options" at bounding box center [422, 8] width 25 height 8
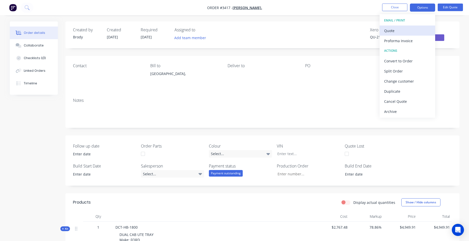
click at [419, 26] on button "Quote" at bounding box center [407, 30] width 56 height 10
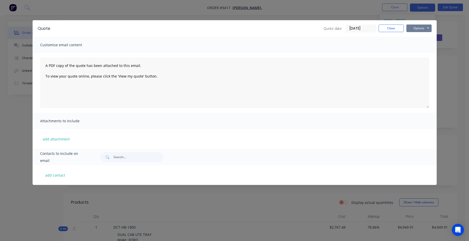
click at [414, 26] on button "Options" at bounding box center [418, 28] width 25 height 8
click at [418, 56] on button "Email" at bounding box center [422, 54] width 32 height 8
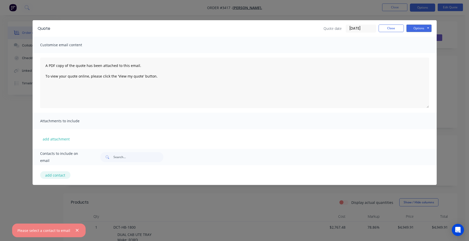
click at [60, 174] on button "add contact" at bounding box center [55, 175] width 30 height 8
select select "AU"
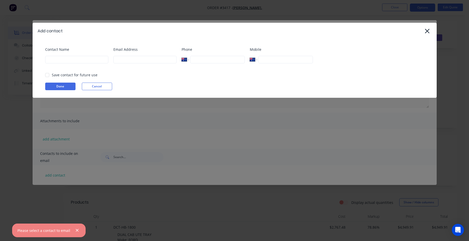
click at [92, 65] on div "Contact Name" at bounding box center [76, 57] width 63 height 20
click at [93, 59] on input at bounding box center [76, 60] width 63 height 8
type input "DA"
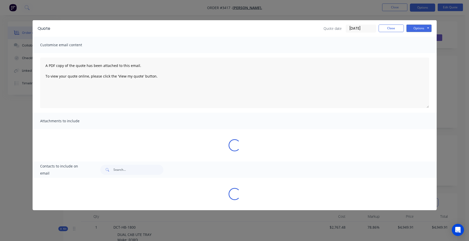
select select "AU"
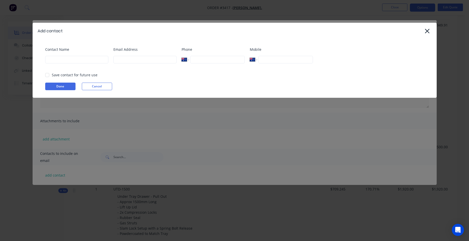
scroll to position [210, 0]
click at [108, 58] on div "Contact Name" at bounding box center [76, 57] width 63 height 20
click at [100, 62] on input at bounding box center [76, 60] width 63 height 8
type input "DAVID"
click at [130, 56] on input at bounding box center [144, 60] width 63 height 8
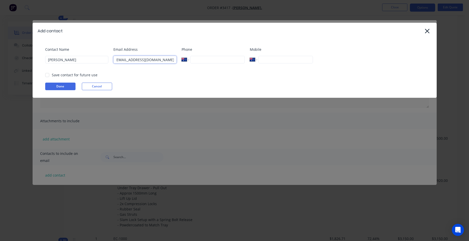
scroll to position [0, 4]
type input "COBRAMBAROOGAENG@GMAIL.COM"
click at [298, 63] on div "Mobile International Afghanistan Åland Islands Albania Algeria American Samoa A…" at bounding box center [281, 57] width 63 height 20
click at [301, 62] on input "tel" at bounding box center [285, 60] width 54 height 8
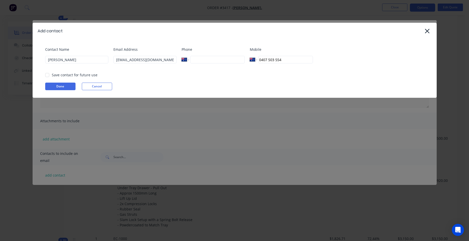
click at [48, 75] on div at bounding box center [47, 75] width 10 height 10
type input "0407 503 554"
click at [60, 91] on div "Contact Name DAVID Email Address COBRAMBAROOGAENG@GMAIL.COM Phone International…" at bounding box center [235, 68] width 404 height 59
click at [61, 89] on button "Done" at bounding box center [60, 87] width 30 height 8
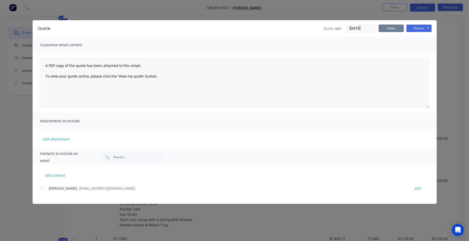
click at [394, 27] on button "Close" at bounding box center [390, 28] width 25 height 8
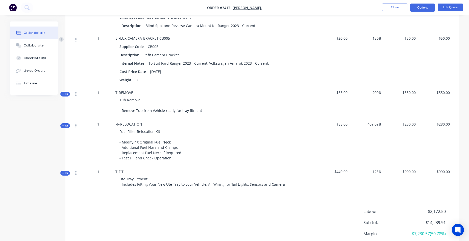
scroll to position [527, 0]
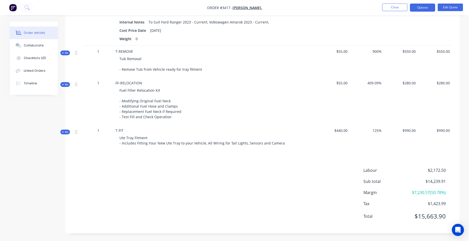
click at [140, 194] on div "Labour $2,172.50 Sub total $14,239.91 Margin $7,230.57 ( 50.78 %) Tax $1,423.99…" at bounding box center [262, 196] width 379 height 59
click at [422, 8] on button "Options" at bounding box center [422, 8] width 25 height 8
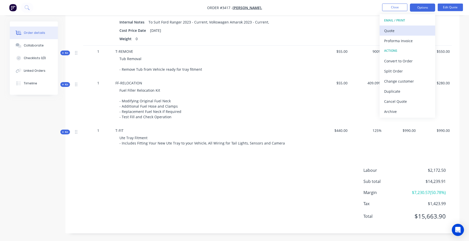
click at [406, 30] on div "Quote" at bounding box center [407, 30] width 46 height 7
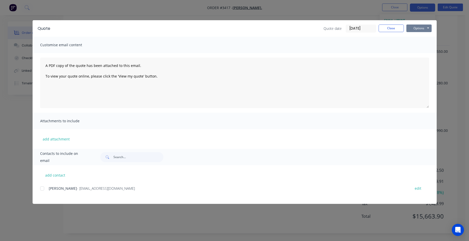
click at [423, 24] on button "Options" at bounding box center [418, 28] width 25 height 8
click at [422, 54] on button "Email" at bounding box center [422, 54] width 32 height 8
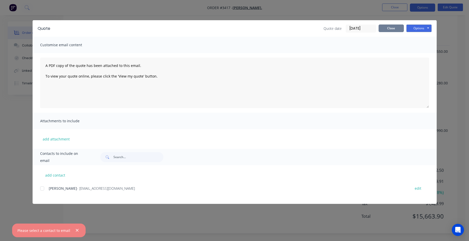
drag, startPoint x: 390, startPoint y: 30, endPoint x: 414, endPoint y: 20, distance: 25.2
click at [394, 29] on button "Close" at bounding box center [390, 28] width 25 height 8
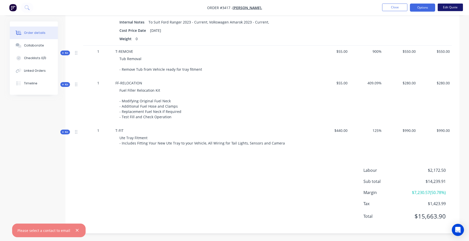
click at [459, 6] on button "Edit Quote" at bounding box center [449, 8] width 25 height 8
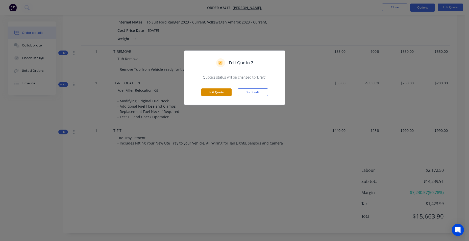
click at [221, 90] on button "Edit Quote" at bounding box center [216, 92] width 30 height 8
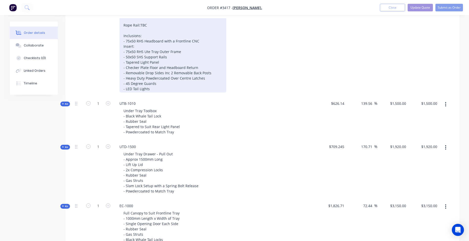
scroll to position [252, 0]
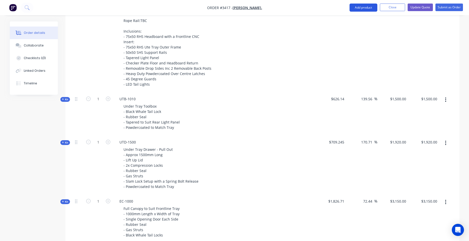
drag, startPoint x: 361, startPoint y: 8, endPoint x: 358, endPoint y: 11, distance: 4.3
click at [361, 8] on button "Add product" at bounding box center [363, 8] width 28 height 8
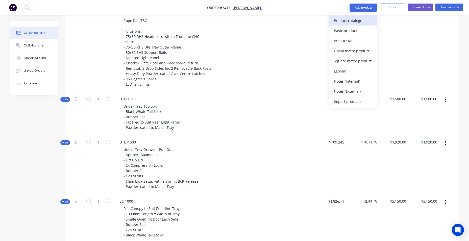
click at [344, 20] on div "Product catalogue" at bounding box center [353, 20] width 39 height 7
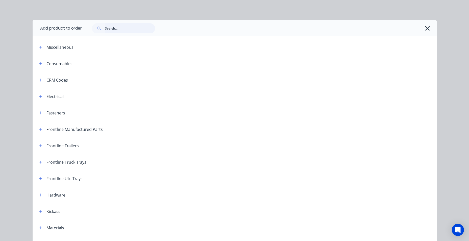
click at [125, 24] on input "text" at bounding box center [130, 28] width 50 height 10
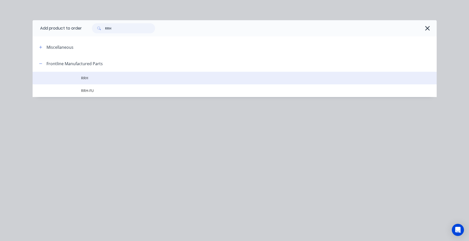
type input "RRH"
click at [105, 80] on span "RRH" at bounding box center [223, 77] width 284 height 5
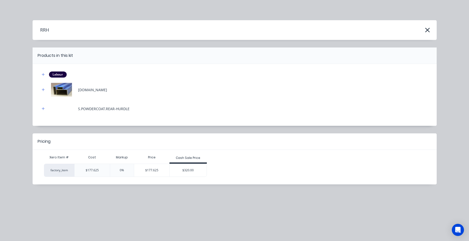
click at [184, 167] on div "$320.00" at bounding box center [188, 170] width 37 height 13
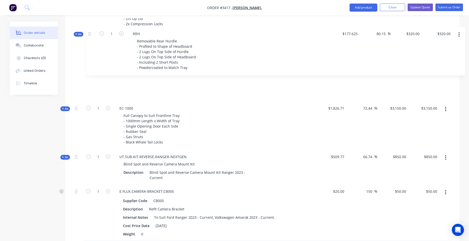
scroll to position [393, 0]
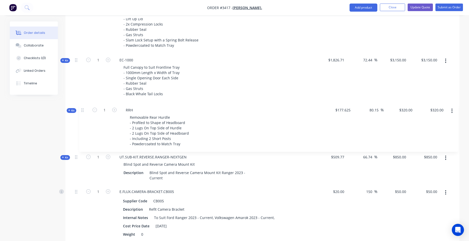
drag, startPoint x: 75, startPoint y: 129, endPoint x: 82, endPoint y: 105, distance: 24.1
click at [81, 108] on div "Kit 1 DCT-HB-1800 DUAL CAB UTE TRAY Make: FORD Model: RANGER NEXT GEN Year:2025…" at bounding box center [262, 88] width 379 height 521
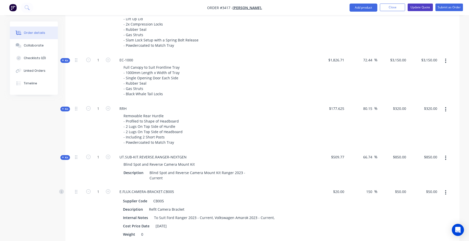
click at [422, 7] on button "Update Quote" at bounding box center [419, 8] width 25 height 8
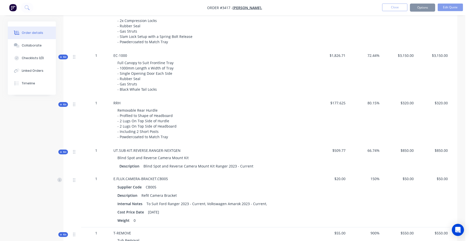
scroll to position [0, 0]
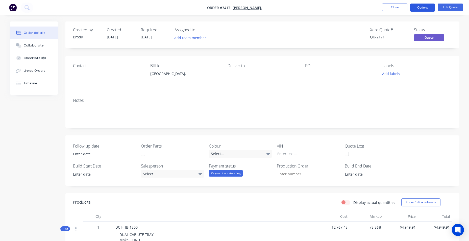
click at [425, 7] on button "Options" at bounding box center [422, 8] width 25 height 8
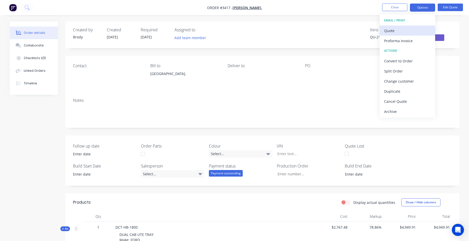
click at [411, 31] on div "Quote" at bounding box center [407, 30] width 46 height 7
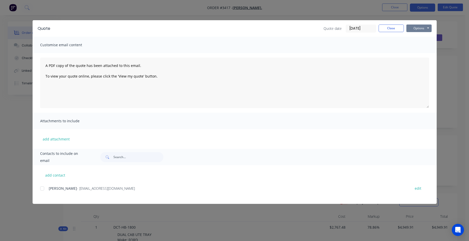
click at [419, 27] on button "Options" at bounding box center [418, 28] width 25 height 8
click at [418, 51] on button "Email" at bounding box center [422, 54] width 32 height 8
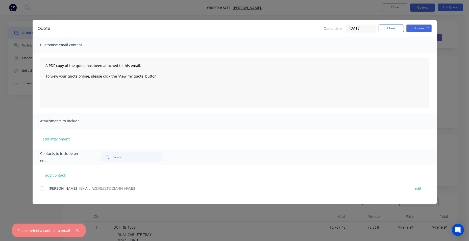
click at [41, 188] on div at bounding box center [42, 188] width 10 height 10
click at [413, 25] on button "Options" at bounding box center [418, 28] width 25 height 8
click at [414, 55] on button "Email" at bounding box center [422, 54] width 32 height 8
click at [40, 186] on div "add contact DAVID - COBRAMBAROOGAENG@GMAIL.COM edit" at bounding box center [235, 184] width 404 height 39
click at [42, 188] on div at bounding box center [42, 188] width 10 height 10
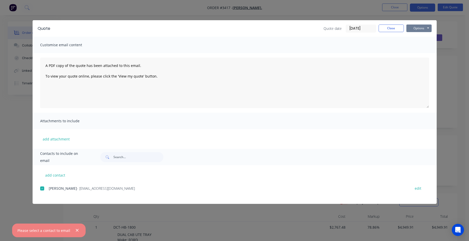
click at [416, 26] on button "Options" at bounding box center [418, 28] width 25 height 8
click at [424, 52] on button "Email" at bounding box center [422, 54] width 32 height 8
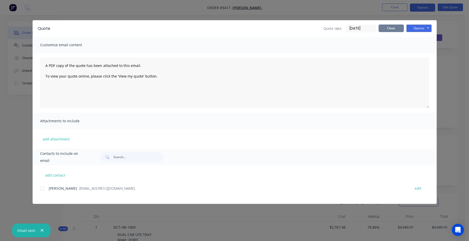
click at [385, 27] on button "Close" at bounding box center [390, 28] width 25 height 8
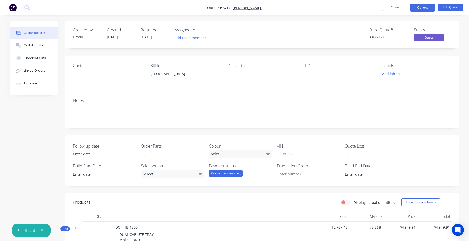
click at [314, 10] on nav "Order #3417 - DAVID. Close Options Edit Quote" at bounding box center [234, 7] width 469 height 15
click at [26, 7] on icon at bounding box center [26, 7] width 5 height 5
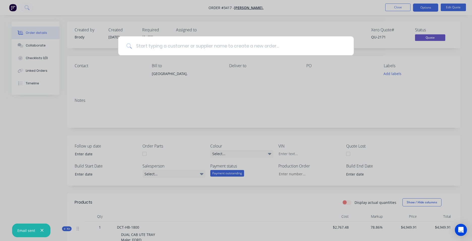
click at [191, 44] on input at bounding box center [239, 45] width 214 height 19
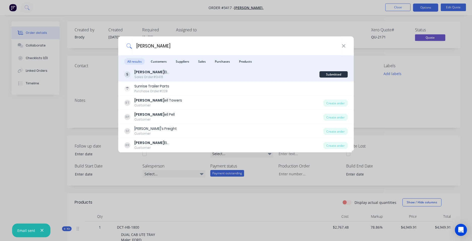
type input "RUSS"
click at [177, 74] on div "RUSS EL . Sales Order #3416" at bounding box center [221, 74] width 195 height 10
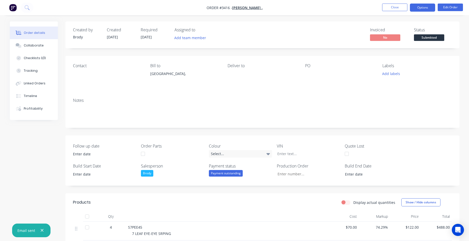
click at [430, 6] on button "Options" at bounding box center [422, 8] width 25 height 8
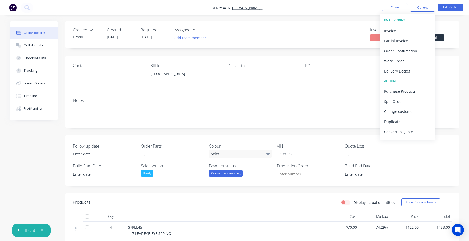
click at [452, 20] on div "Order details Collaborate Checklists 0/0 Tracking Linked Orders Timeline Profit…" at bounding box center [234, 177] width 469 height 354
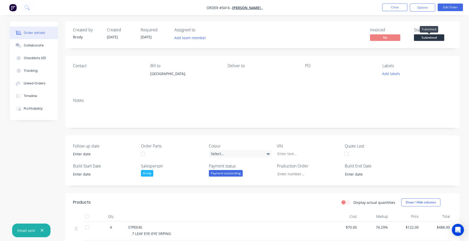
click at [433, 38] on span "Submitted" at bounding box center [429, 37] width 30 height 6
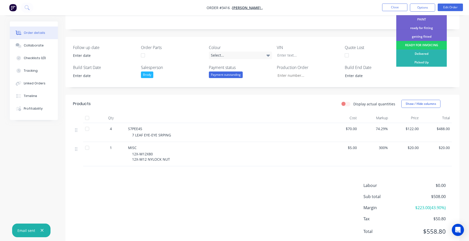
scroll to position [114, 0]
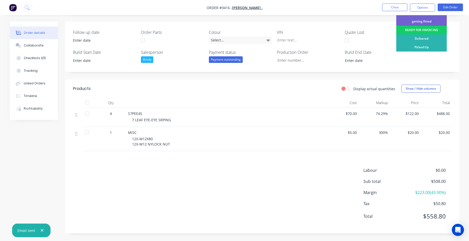
click at [427, 28] on div "READY FOR INVOICING" at bounding box center [421, 30] width 50 height 9
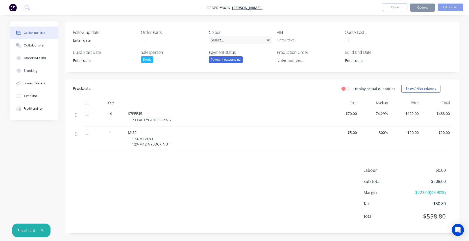
scroll to position [0, 0]
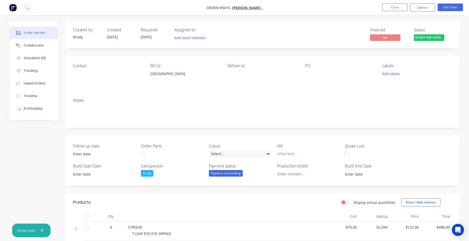
click at [225, 174] on div "Payment outstanding" at bounding box center [226, 173] width 34 height 7
drag, startPoint x: 228, startPoint y: 193, endPoint x: 213, endPoint y: 194, distance: 15.2
click at [228, 193] on div "Payment received" at bounding box center [226, 193] width 29 height 7
click at [424, 8] on button "Options" at bounding box center [422, 8] width 25 height 8
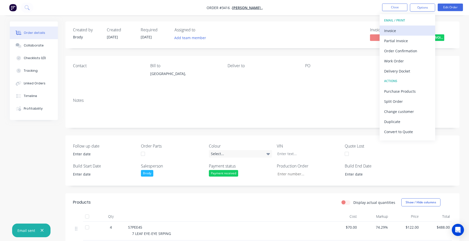
drag, startPoint x: 417, startPoint y: 31, endPoint x: 420, endPoint y: 29, distance: 2.9
click at [420, 29] on div "Invoice" at bounding box center [407, 30] width 46 height 7
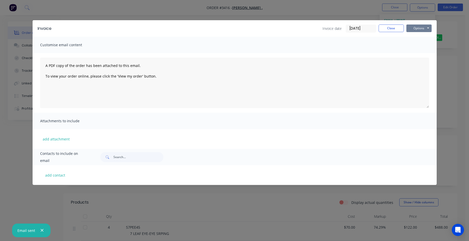
click at [424, 29] on button "Options" at bounding box center [418, 28] width 25 height 8
click at [422, 47] on button "Print" at bounding box center [422, 45] width 32 height 8
click at [390, 30] on button "Close" at bounding box center [390, 28] width 25 height 8
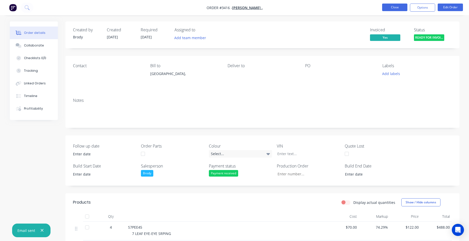
click at [391, 9] on button "Close" at bounding box center [394, 8] width 25 height 8
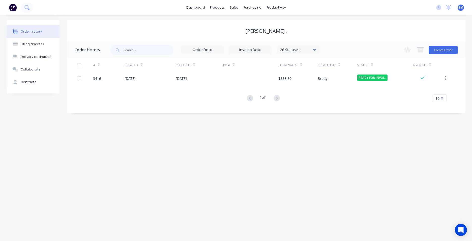
click at [25, 6] on icon at bounding box center [26, 7] width 4 height 4
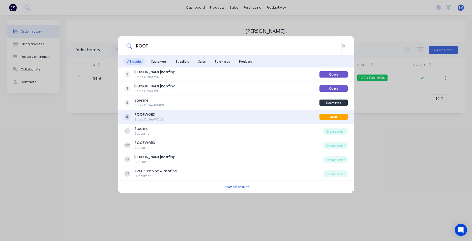
type input "ROOF"
click at [179, 113] on div "ROOF WORX Sales Order #3263" at bounding box center [221, 117] width 195 height 10
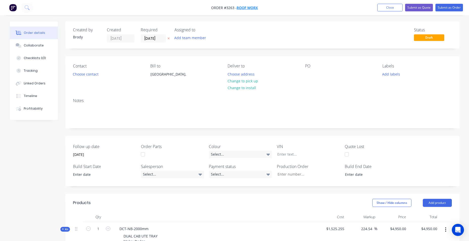
click at [243, 7] on span "ROOF WORX" at bounding box center [246, 7] width 21 height 5
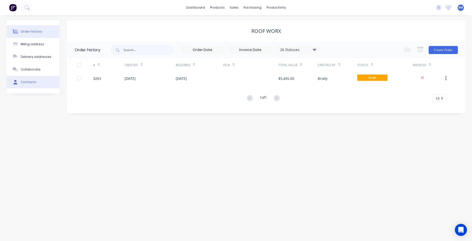
click at [38, 83] on button "Contacts" at bounding box center [33, 82] width 53 height 13
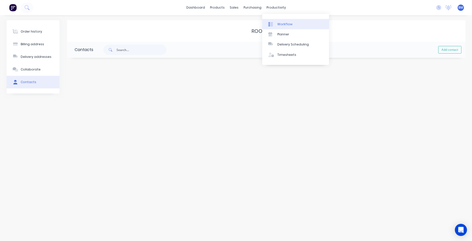
click at [286, 21] on link "Workflow" at bounding box center [295, 24] width 67 height 10
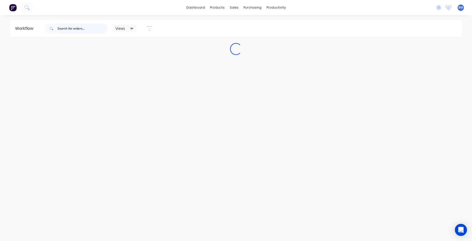
click at [90, 31] on input "text" at bounding box center [83, 28] width 50 height 10
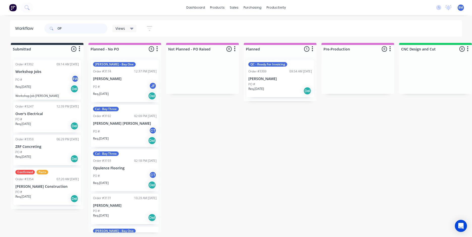
type input "OP"
click at [27, 6] on icon at bounding box center [26, 7] width 4 height 4
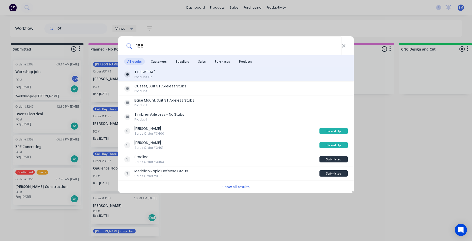
type input "185"
click at [142, 71] on div "TK-SWT-14"" at bounding box center [145, 71] width 20 height 5
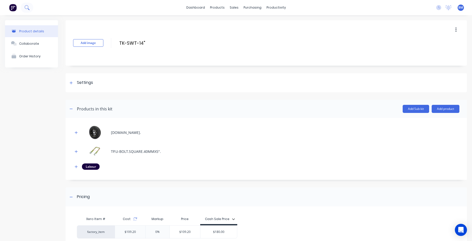
click at [23, 10] on button at bounding box center [27, 8] width 13 height 10
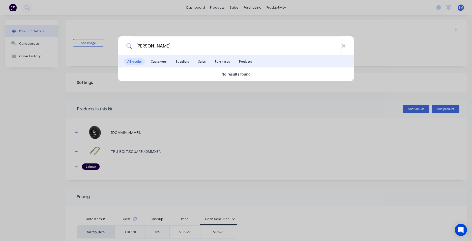
type input "TINA"
click at [226, 7] on div "TINA All results Customers Suppliers Sales Purchases Products No results found" at bounding box center [236, 120] width 472 height 241
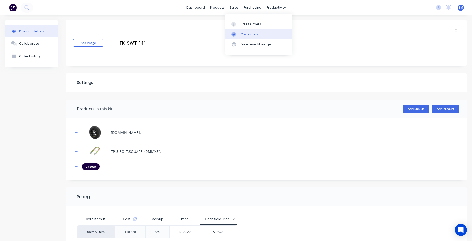
click at [242, 33] on div "Customers" at bounding box center [250, 34] width 18 height 5
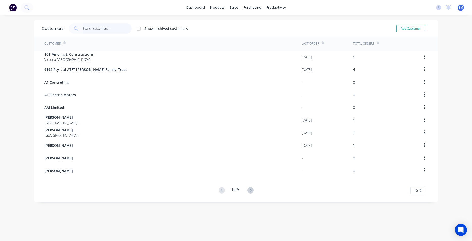
click at [111, 28] on input "text" at bounding box center [107, 28] width 49 height 10
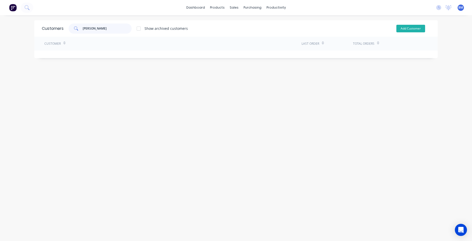
type input "TINA"
click at [409, 30] on button "Add Customer" at bounding box center [411, 29] width 29 height 8
select select "AU"
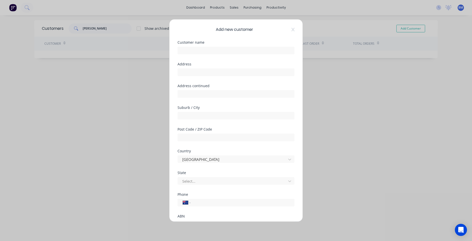
click at [191, 46] on div at bounding box center [236, 49] width 117 height 9
click at [191, 48] on input "text" at bounding box center [236, 51] width 117 height 8
type input "TIA"
drag, startPoint x: 133, startPoint y: 10, endPoint x: 120, endPoint y: 26, distance: 20.7
click at [132, 10] on div "Add new customer Customer name TIA Address Address continued Suburb / City Post…" at bounding box center [236, 120] width 472 height 241
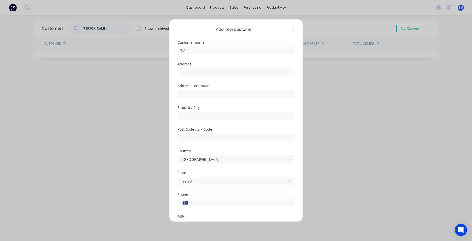
click at [118, 29] on div "Add new customer Customer name TIA Address Address continued Suburb / City Post…" at bounding box center [236, 120] width 472 height 241
click at [291, 30] on div "Add new customer Customer name TIA Address Address continued Suburb / City Post…" at bounding box center [236, 120] width 133 height 202
drag, startPoint x: 290, startPoint y: 30, endPoint x: 263, endPoint y: 31, distance: 26.5
click at [292, 30] on icon at bounding box center [293, 30] width 3 height 4
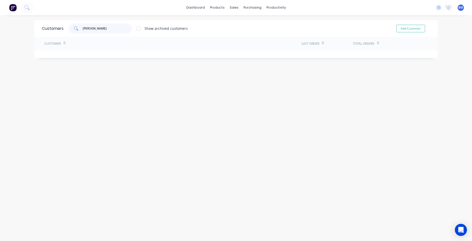
drag, startPoint x: 109, startPoint y: 30, endPoint x: 84, endPoint y: 27, distance: 25.2
click at [84, 27] on input "TINA" at bounding box center [107, 28] width 49 height 10
drag, startPoint x: 92, startPoint y: 28, endPoint x: 77, endPoint y: 28, distance: 14.9
click at [77, 28] on div "TIANA" at bounding box center [100, 28] width 63 height 10
type input "TIANA"
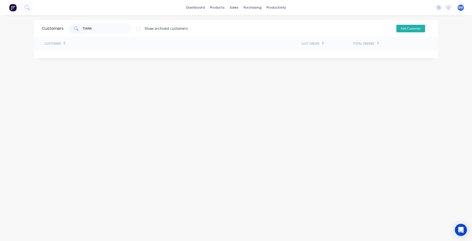
drag, startPoint x: 413, startPoint y: 23, endPoint x: 412, endPoint y: 26, distance: 2.7
click at [412, 23] on div "Add Customer" at bounding box center [408, 28] width 46 height 10
click at [412, 26] on button "Add Customer" at bounding box center [411, 29] width 29 height 8
select select "AU"
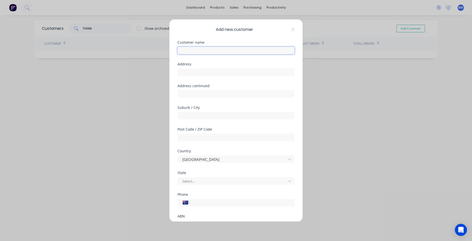
click at [231, 53] on input "text" at bounding box center [236, 51] width 117 height 8
paste input "TIANA"
type input "TIANA SHEPHERD"
type input "04"
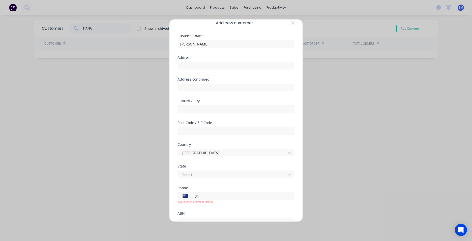
scroll to position [48, 0]
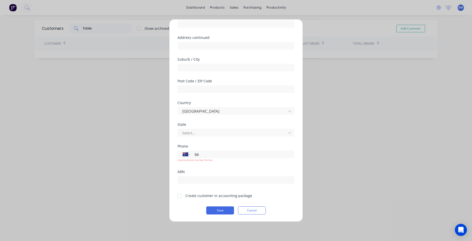
click at [180, 197] on div at bounding box center [180, 196] width 10 height 10
click at [186, 156] on div "International Afghanistan Åland Islands Albania Algeria American Samoa Andorra …" at bounding box center [236, 154] width 117 height 8
click at [190, 174] on div "ABN" at bounding box center [236, 177] width 117 height 14
click at [229, 211] on button "Save" at bounding box center [220, 210] width 28 height 8
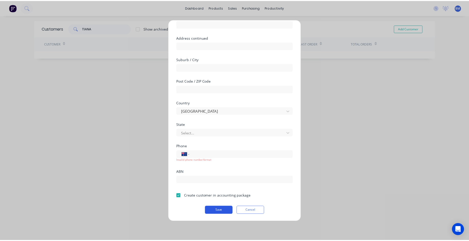
scroll to position [44, 0]
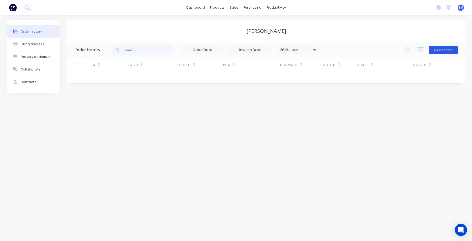
click at [444, 50] on button "Create Order" at bounding box center [443, 50] width 29 height 8
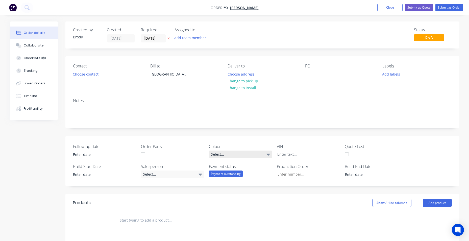
click at [237, 155] on div "Select..." at bounding box center [240, 154] width 63 height 8
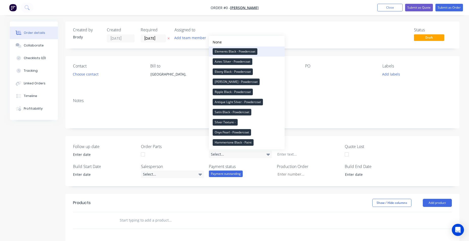
click at [240, 53] on div "Elements Black - Powdercoat" at bounding box center [234, 51] width 45 height 7
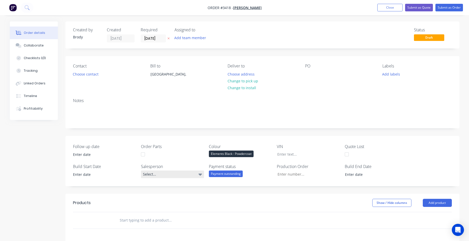
click at [176, 176] on div "Select..." at bounding box center [172, 174] width 63 height 8
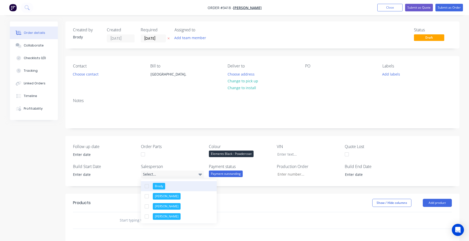
click at [174, 189] on button "Brody" at bounding box center [179, 186] width 76 height 10
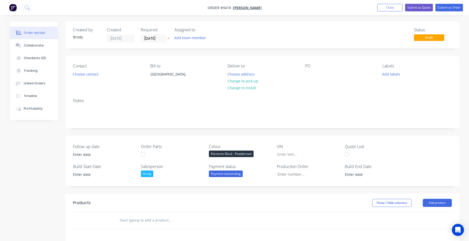
click at [272, 201] on div "Show / Hide columns Add product" at bounding box center [302, 203] width 298 height 8
click at [366, 172] on input at bounding box center [372, 175] width 63 height 8
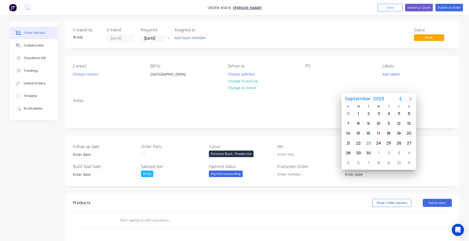
click at [410, 97] on icon "Next page" at bounding box center [410, 99] width 2 height 4
click at [410, 100] on icon "Next page" at bounding box center [410, 99] width 2 height 4
click at [368, 144] on div "23" at bounding box center [368, 143] width 8 height 8
type input "23/12/2025"
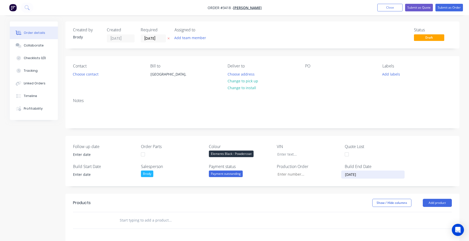
click at [314, 123] on div "Notes" at bounding box center [262, 111] width 394 height 34
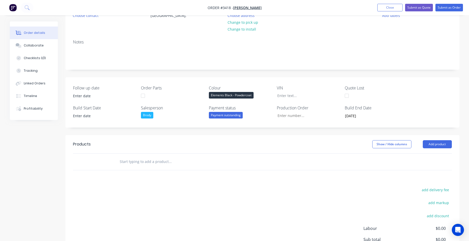
scroll to position [101, 0]
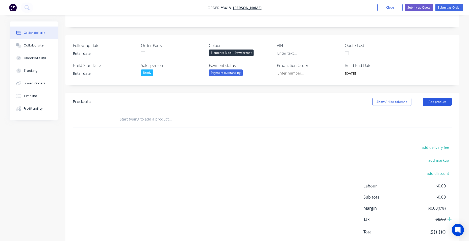
click at [434, 102] on button "Add product" at bounding box center [436, 102] width 29 height 8
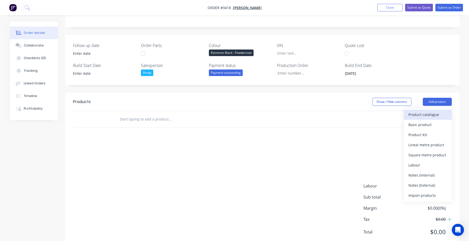
click at [418, 117] on div "Product catalogue" at bounding box center [427, 114] width 39 height 7
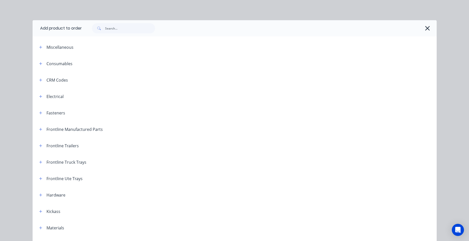
click at [35, 178] on div "Frontline Ute Trays" at bounding box center [58, 178] width 47 height 6
click at [42, 180] on div "Frontline Ute Trays" at bounding box center [58, 178] width 47 height 6
click at [41, 180] on button "button" at bounding box center [41, 178] width 6 height 6
click at [38, 180] on span at bounding box center [41, 178] width 6 height 6
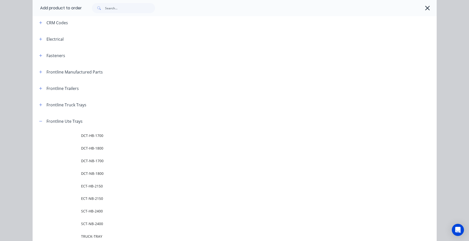
scroll to position [126, 0]
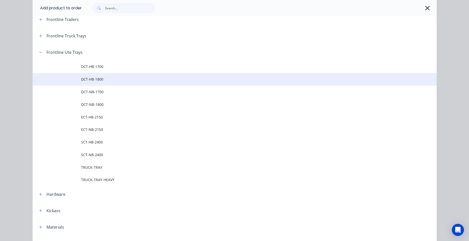
click at [102, 83] on td "DCT-HB-1800" at bounding box center [258, 79] width 355 height 13
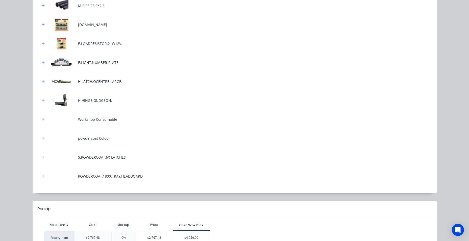
scroll to position [250, 0]
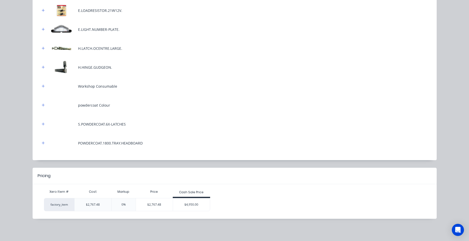
click at [186, 202] on div "$4,950.00" at bounding box center [191, 204] width 37 height 13
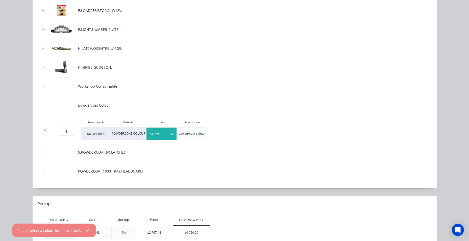
click at [167, 129] on div at bounding box center [171, 134] width 9 height 12
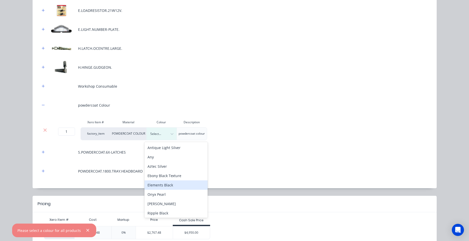
click at [167, 187] on div "Elements Black" at bounding box center [175, 184] width 63 height 9
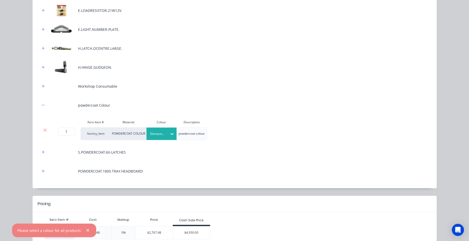
click at [193, 231] on div "$4,950.00" at bounding box center [191, 232] width 37 height 13
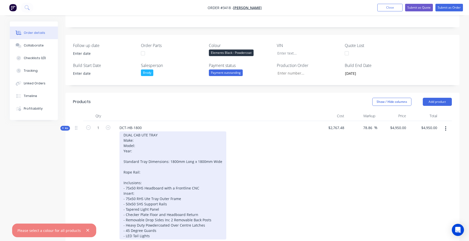
click at [149, 139] on div "DUAL CAB UTE TRAY Make: Model: Year: Standard Tray Dimensions: 1800mm Long x 18…" at bounding box center [172, 185] width 107 height 108
type input "4949.9147"
type input "$4,949.91"
type input "$4,949.9147"
type input "4949.91"
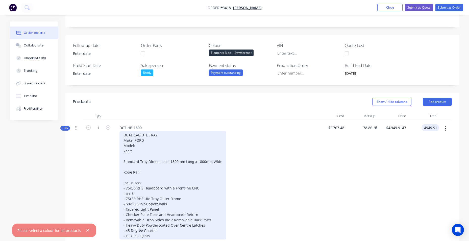
type input "$4,949.91"
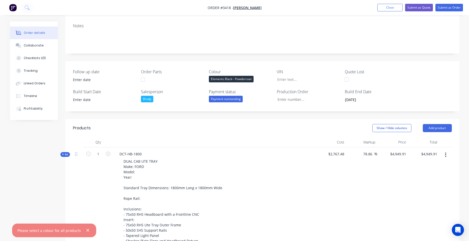
scroll to position [56, 0]
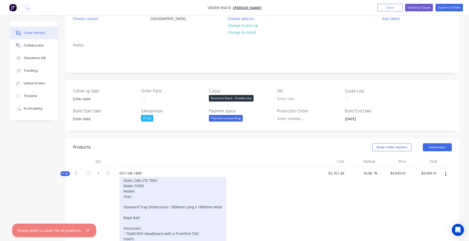
click at [147, 190] on div "DUAL CAB UTE TRAY Make: FORD Model: Year: Standard Tray Dimensions: 1800mm Long…" at bounding box center [172, 231] width 107 height 108
drag, startPoint x: 156, startPoint y: 190, endPoint x: 159, endPoint y: 191, distance: 3.0
click at [152, 189] on div "DUAL CAB UTE TRAY Make: FORD Model: RANGER NG ELT Year: Standard Tray Dimension…" at bounding box center [172, 231] width 107 height 108
drag, startPoint x: 165, startPoint y: 191, endPoint x: 151, endPoint y: 191, distance: 14.4
click at [150, 191] on div "DUAL CAB UTE TRAY Make: FORD Model: RANGER NG ELT Year: Standard Tray Dimension…" at bounding box center [172, 231] width 107 height 108
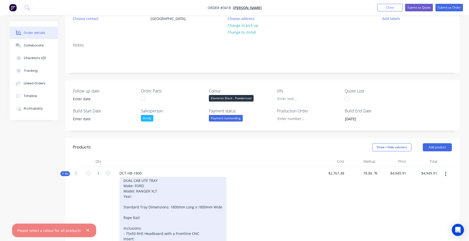
click at [154, 198] on div "DUAL CAB UTE TRAY Make: FORD Model: RANGER XLT Year: Standard Tray Dimensions: …" at bounding box center [172, 231] width 107 height 108
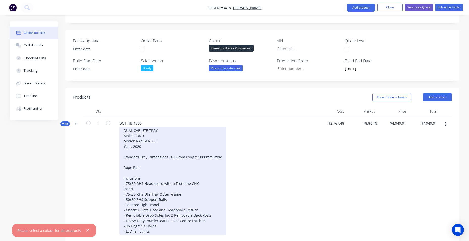
scroll to position [207, 0]
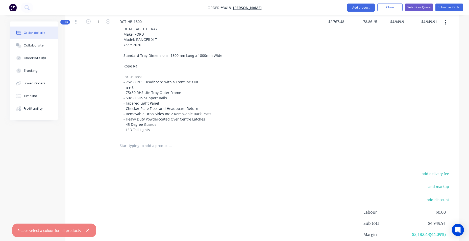
click at [155, 147] on input "text" at bounding box center [169, 146] width 101 height 10
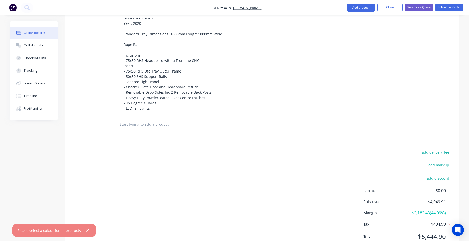
scroll to position [249, 0]
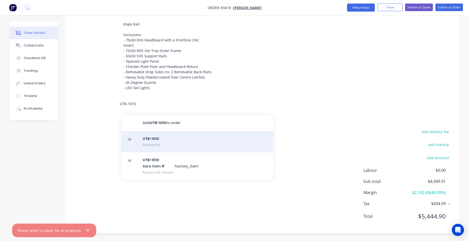
type input "UTB-1010"
click at [150, 144] on div "UTB-1010 Product Kit" at bounding box center [196, 141] width 151 height 21
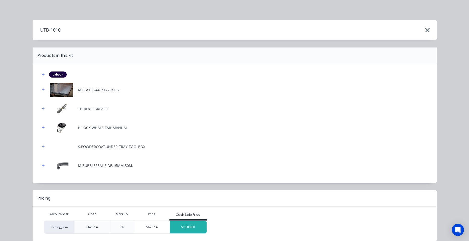
click at [198, 229] on div "$1,500.00" at bounding box center [188, 227] width 37 height 13
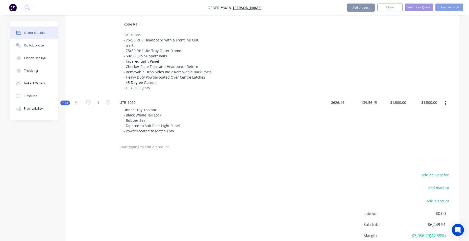
click at [136, 146] on input "text" at bounding box center [169, 147] width 101 height 10
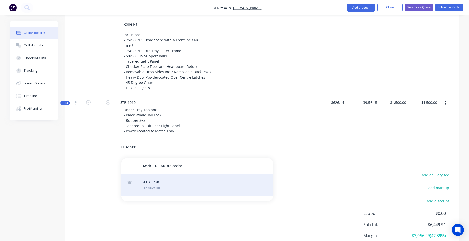
type input "UTD-1500"
click at [169, 186] on div "UTD-1500 Product Kit" at bounding box center [196, 184] width 151 height 21
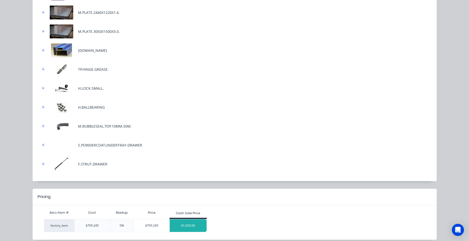
scroll to position [98, 0]
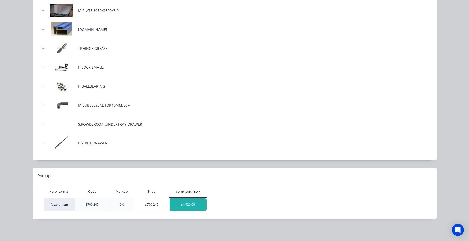
click at [178, 209] on div "$1,920.00" at bounding box center [188, 204] width 37 height 13
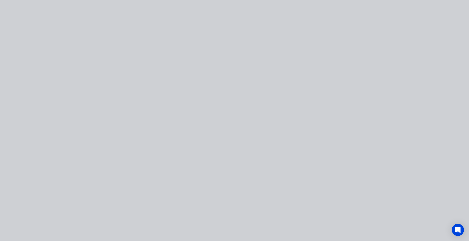
scroll to position [0, 0]
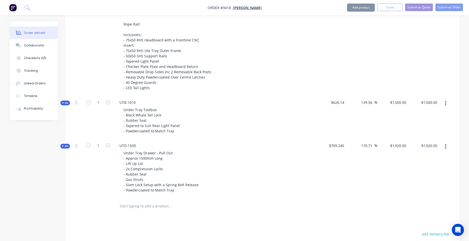
click at [144, 208] on input "text" at bounding box center [169, 206] width 101 height 10
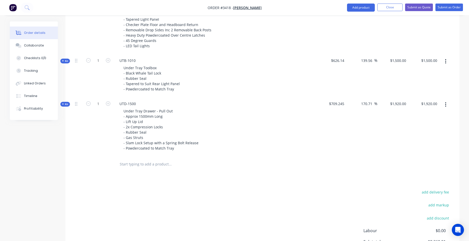
scroll to position [351, 0]
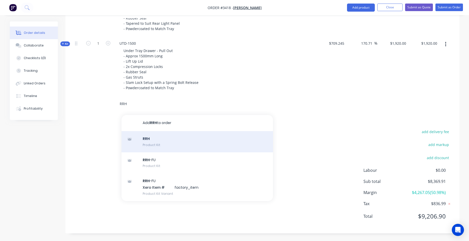
type input "RRH"
click at [171, 145] on div "RRH Product Kit" at bounding box center [196, 141] width 151 height 21
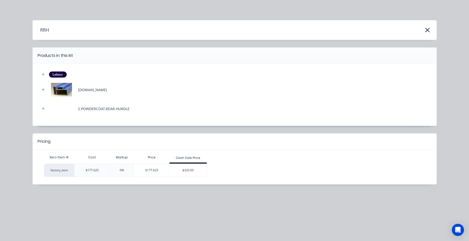
click at [181, 166] on div "$320.00" at bounding box center [188, 170] width 37 height 13
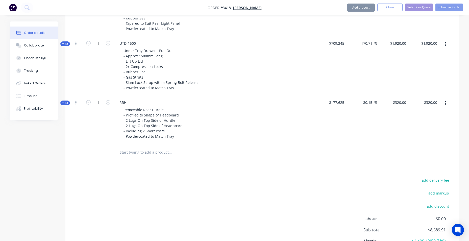
click at [161, 154] on input "text" at bounding box center [169, 152] width 101 height 10
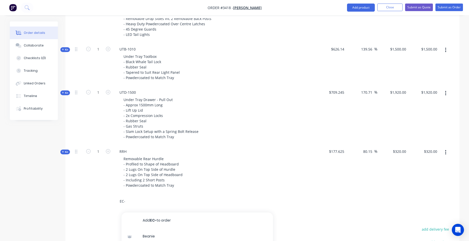
scroll to position [400, 0]
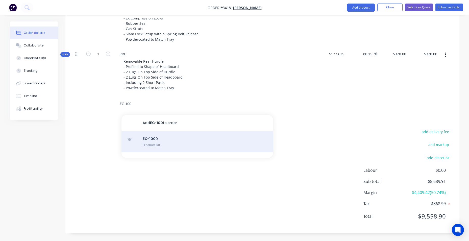
type input "EC-100"
click at [167, 144] on div "EC-100 0 Product Kit" at bounding box center [196, 141] width 151 height 21
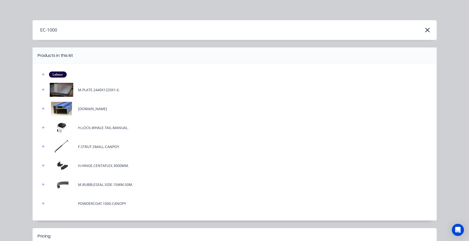
scroll to position [60, 0]
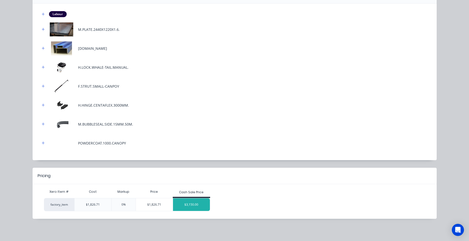
click at [195, 208] on div "$3,150.00" at bounding box center [191, 204] width 37 height 13
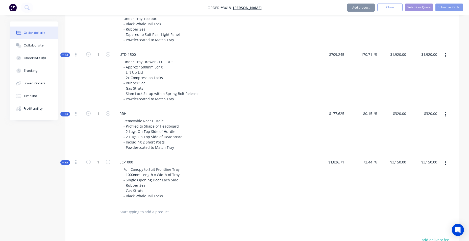
scroll to position [423, 0]
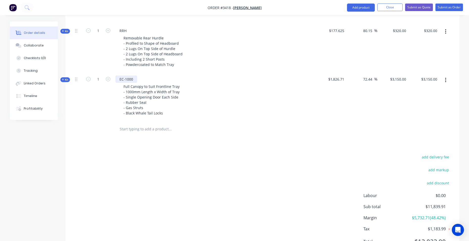
click at [126, 81] on div "EC-1000" at bounding box center [126, 78] width 22 height 7
drag, startPoint x: 125, startPoint y: 79, endPoint x: 147, endPoint y: 78, distance: 22.2
click at [146, 78] on div "EC-1000 Full Canopy to Suit Frontline Tray - 1000mm Length x Width of Tray - Si…" at bounding box center [214, 96] width 202 height 48
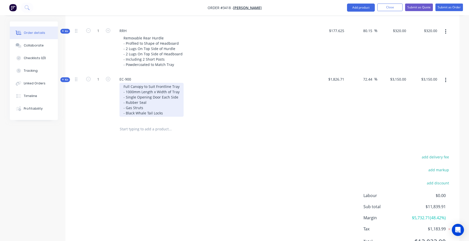
click at [159, 96] on div "Full Canopy to Suit Frontline Tray - 1000mm Length x Width of Tray - Single Ope…" at bounding box center [151, 100] width 64 height 34
drag, startPoint x: 126, startPoint y: 90, endPoint x: 135, endPoint y: 90, distance: 8.8
click at [135, 90] on div "Full Canopy to Suit Frontline Tray - 1000mm Length x Width of Tray - Single Ope…" at bounding box center [151, 100] width 64 height 34
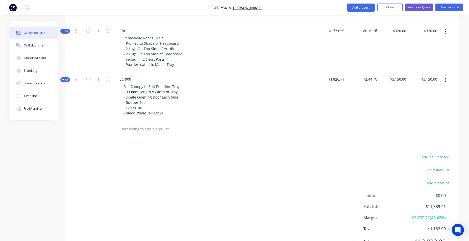
click at [126, 162] on div "add delivery fee add markup add discount Labour $0.00 Sub total $11,839.91 Marg…" at bounding box center [262, 201] width 379 height 97
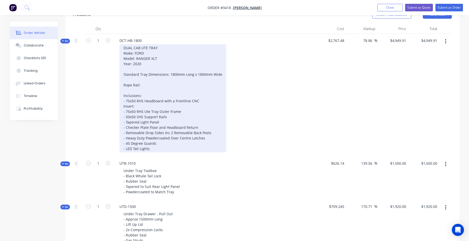
scroll to position [145, 0]
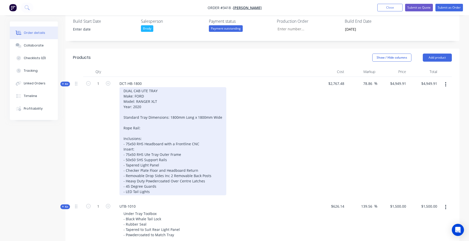
click at [209, 175] on div "DUAL CAB UTE TRAY Make: FORD Model: RANGER XLT Year: 2020 Standard Tray Dimensi…" at bounding box center [172, 141] width 107 height 108
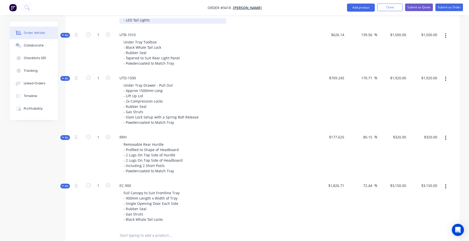
scroll to position [453, 0]
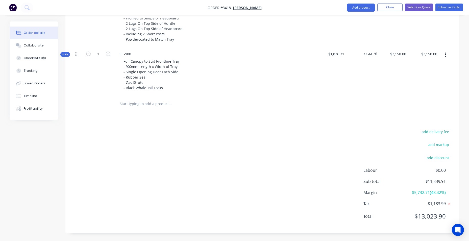
click at [147, 99] on input "text" at bounding box center [169, 104] width 101 height 10
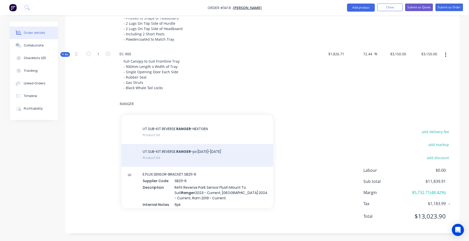
scroll to position [76, 0]
type input "RANGER"
click at [181, 150] on div "UT.SUB-KIT.REVERSE. RANGER -px 2011-2022 Product Kit" at bounding box center [196, 154] width 151 height 23
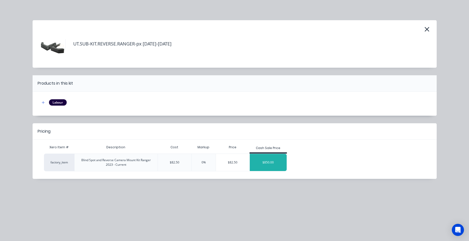
click at [274, 167] on div "$850.00" at bounding box center [268, 162] width 37 height 13
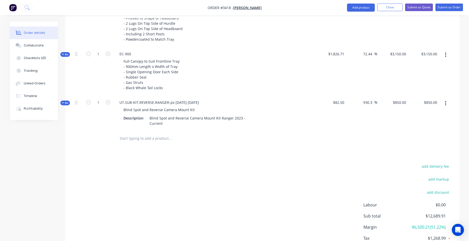
click at [163, 139] on input "text" at bounding box center [169, 138] width 101 height 10
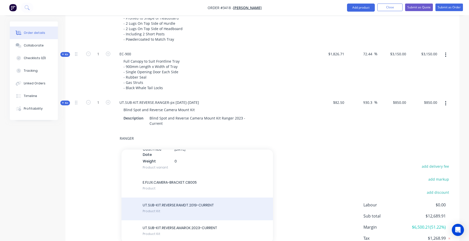
scroll to position [303, 0]
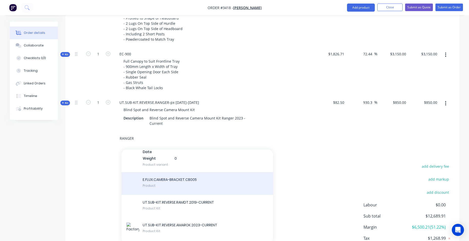
type input "RANGER"
click at [168, 172] on div "E.FLUX.CAMERA-BRACKET.CB005 Product" at bounding box center [196, 183] width 151 height 23
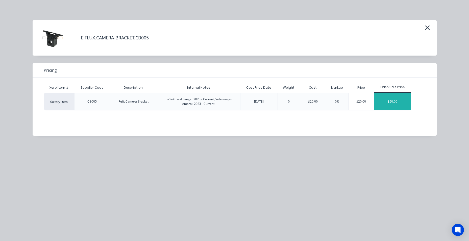
click at [400, 103] on div "$50.00" at bounding box center [392, 101] width 37 height 17
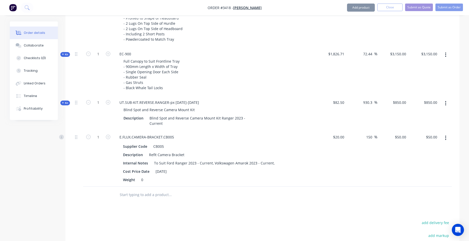
click at [166, 196] on input "text" at bounding box center [169, 195] width 101 height 10
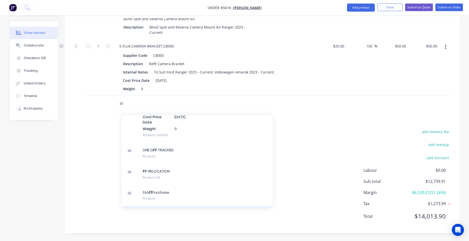
scroll to position [252, 0]
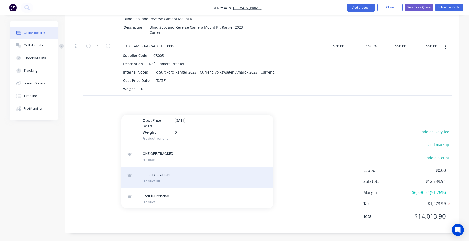
type input "FF"
click at [172, 167] on div "FF -RELOCATION Product Kit" at bounding box center [196, 177] width 151 height 21
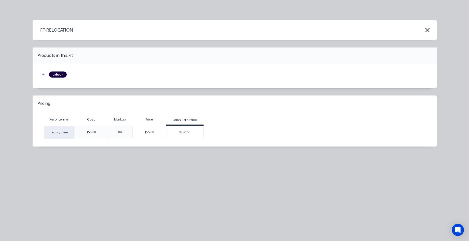
click at [182, 132] on div "$280.00" at bounding box center [184, 132] width 37 height 13
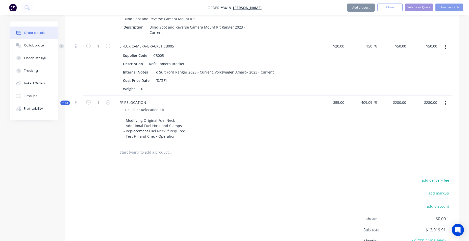
click at [135, 153] on input "text" at bounding box center [169, 152] width 101 height 10
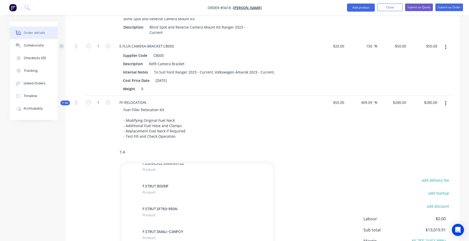
scroll to position [1338, 0]
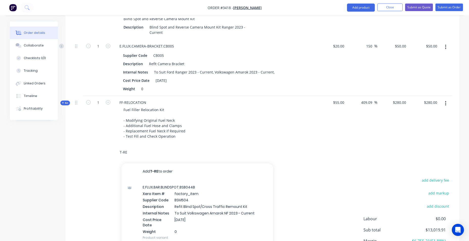
drag, startPoint x: 126, startPoint y: 150, endPoint x: 92, endPoint y: 151, distance: 33.9
click at [92, 152] on div "T-RE Add T-RE to order E.FLUX.BAR.BLINDSPOT.BSB044B Xero Item # factory_item Su…" at bounding box center [262, 152] width 379 height 16
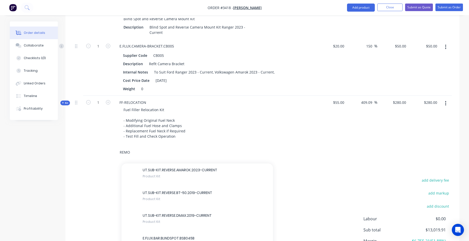
scroll to position [782, 0]
type input "REMO"
click at [353, 9] on button "Add product" at bounding box center [361, 8] width 28 height 8
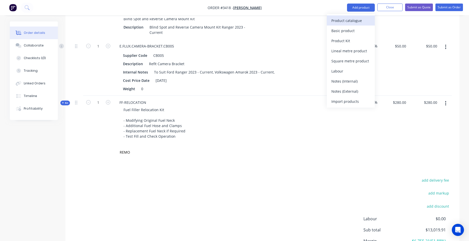
click at [333, 25] on button "Product catalogue" at bounding box center [351, 20] width 48 height 10
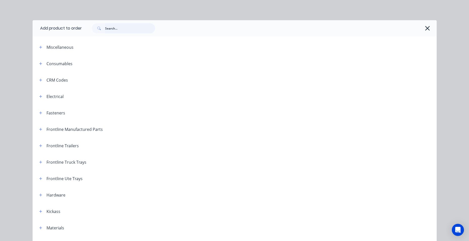
click at [113, 30] on input "text" at bounding box center [130, 28] width 50 height 10
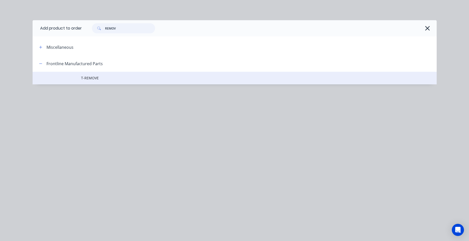
type input "REMOV"
click at [91, 75] on span "T-REMOVE" at bounding box center [223, 77] width 284 height 5
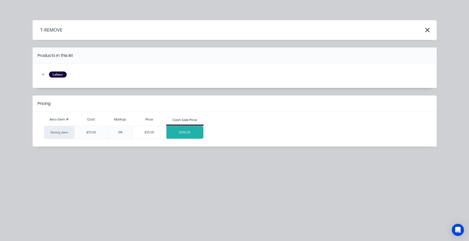
click at [172, 128] on div "$550.00" at bounding box center [184, 132] width 37 height 13
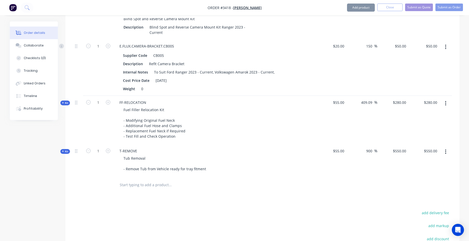
click at [163, 190] on input "text" at bounding box center [169, 185] width 101 height 10
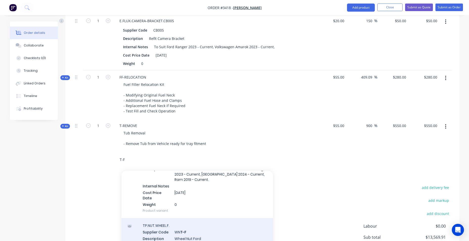
scroll to position [858, 0]
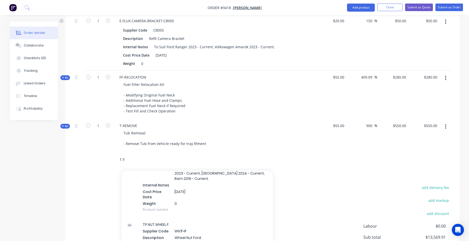
type input "T-F"
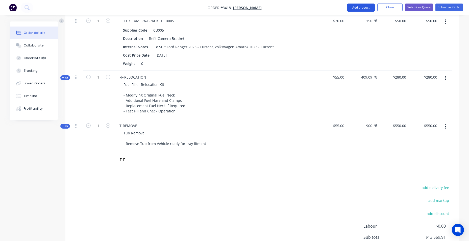
click at [361, 9] on button "Add product" at bounding box center [361, 8] width 28 height 8
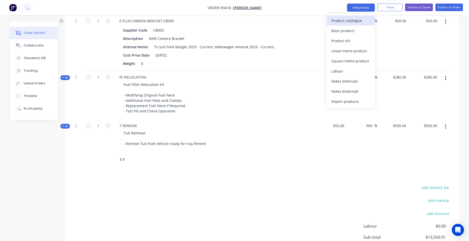
click at [349, 21] on div "Product catalogue" at bounding box center [350, 20] width 39 height 7
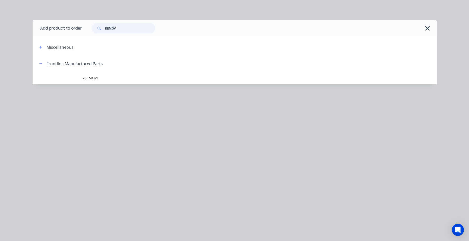
drag, startPoint x: 120, startPoint y: 30, endPoint x: 65, endPoint y: 32, distance: 54.5
click at [65, 32] on header "Add product to order REMOV" at bounding box center [235, 28] width 404 height 16
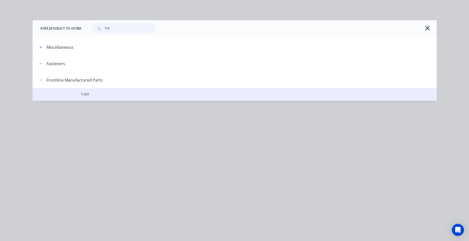
type input "T-F"
click at [101, 97] on span "T-FIT" at bounding box center [223, 94] width 284 height 5
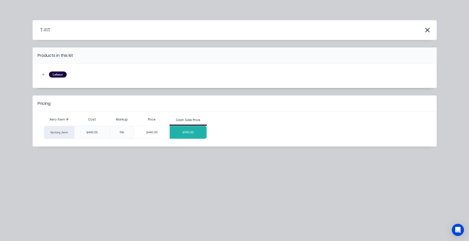
click at [191, 138] on div "$990.00" at bounding box center [188, 132] width 37 height 13
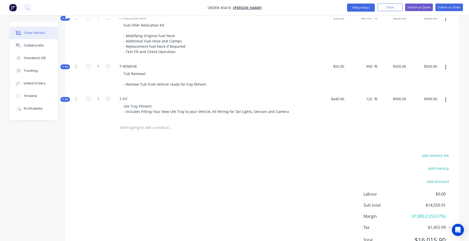
scroll to position [652, 0]
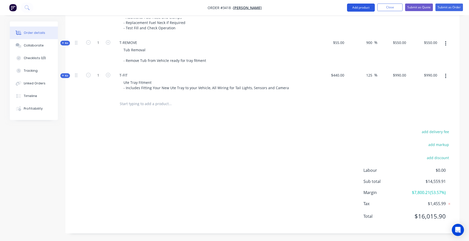
click at [366, 7] on button "Add product" at bounding box center [361, 8] width 28 height 8
drag, startPoint x: 387, startPoint y: 20, endPoint x: 398, endPoint y: 18, distance: 11.3
click at [389, 20] on div "$280.00 $280.00" at bounding box center [392, 11] width 31 height 48
click at [409, 9] on button "Submit as Quote" at bounding box center [419, 8] width 28 height 8
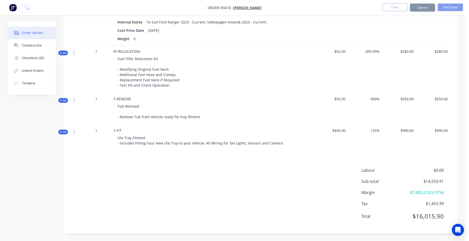
type input "23/12/2025"
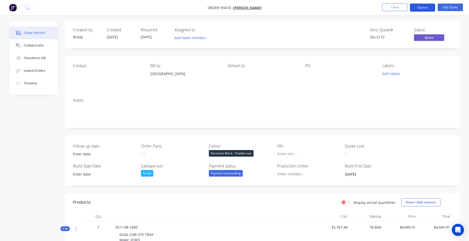
click at [426, 10] on button "Options" at bounding box center [422, 8] width 25 height 8
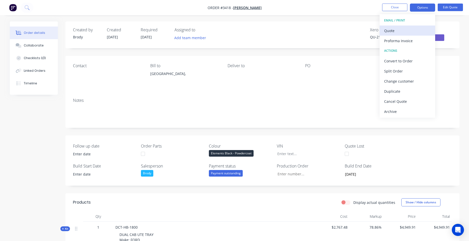
click at [415, 28] on div "Quote" at bounding box center [407, 30] width 46 height 7
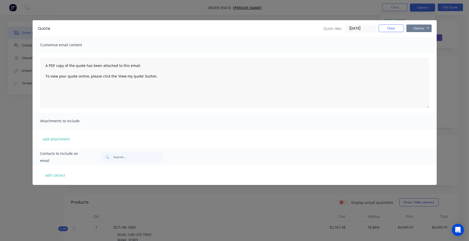
drag, startPoint x: 415, startPoint y: 29, endPoint x: 414, endPoint y: 33, distance: 3.9
click at [415, 29] on button "Options" at bounding box center [418, 28] width 25 height 8
click at [50, 174] on button "add contact" at bounding box center [55, 175] width 30 height 8
select select "AU"
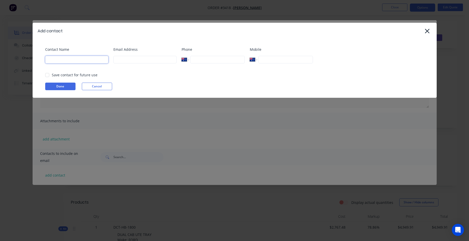
click at [58, 59] on input at bounding box center [76, 60] width 63 height 8
drag, startPoint x: 116, startPoint y: 60, endPoint x: 119, endPoint y: 59, distance: 2.8
click at [117, 60] on input at bounding box center [144, 60] width 63 height 8
paste input "Tiana Shepherd <tianarshepherd@gmail.com>"
drag, startPoint x: 119, startPoint y: 59, endPoint x: 85, endPoint y: 57, distance: 34.1
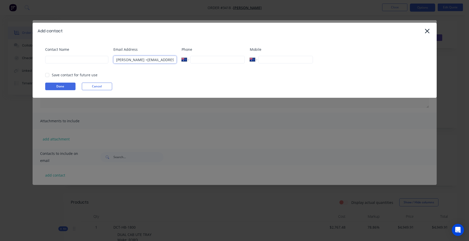
click at [85, 57] on div "Contact Name Email Address Tiana Shepherd <tianarshepherd@gmail.com> Phone Inte…" at bounding box center [237, 57] width 384 height 20
type input "Tiana Shepherd <tianarshepherd@gmail.com>"
click at [92, 60] on input at bounding box center [76, 60] width 63 height 8
paste input "Tiana Shepherd <t"
type input "Tiana Shepherd <t"
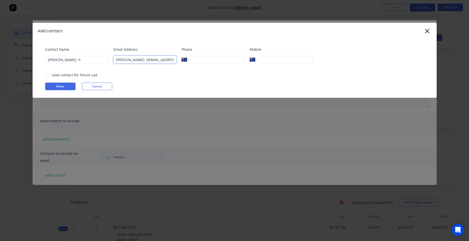
drag, startPoint x: 137, startPoint y: 61, endPoint x: 109, endPoint y: 66, distance: 29.0
click at [109, 66] on div "Contact Name Tiana Shepherd <t Email Address Tiana Shepherd <tianarshepherd@gma…" at bounding box center [237, 57] width 384 height 20
type input "tianarshepherd@gmail.com>"
click at [103, 60] on input "Tiana Shepherd <t" at bounding box center [76, 60] width 63 height 8
type input "Tiana Shepherd"
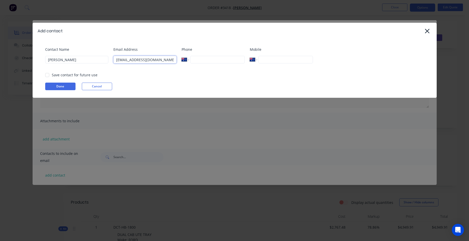
drag, startPoint x: 166, startPoint y: 61, endPoint x: 163, endPoint y: 61, distance: 3.0
click at [163, 61] on input "tianarshepherd@gmail.com>" at bounding box center [144, 60] width 63 height 8
click at [171, 58] on input "tianarshepherd@gmail.com" at bounding box center [144, 60] width 63 height 8
type input "tianarshepherd@gmail.com"
click at [200, 59] on input "tel" at bounding box center [217, 60] width 54 height 8
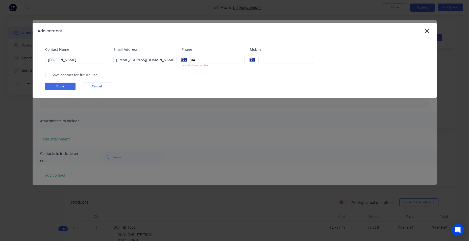
type input "0"
drag, startPoint x: 48, startPoint y: 73, endPoint x: 51, endPoint y: 74, distance: 3.1
click at [49, 73] on div at bounding box center [47, 75] width 10 height 10
click at [57, 84] on button "Done" at bounding box center [60, 87] width 30 height 8
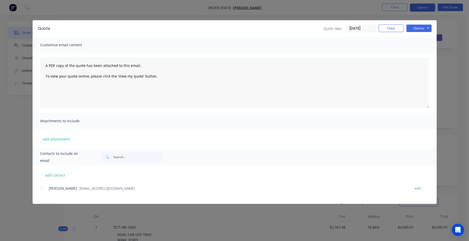
click at [42, 190] on div at bounding box center [42, 188] width 10 height 10
click at [419, 29] on button "Options" at bounding box center [418, 28] width 25 height 8
click at [422, 46] on button "Print" at bounding box center [422, 45] width 32 height 8
click at [42, 188] on div at bounding box center [42, 188] width 10 height 10
drag, startPoint x: 417, startPoint y: 27, endPoint x: 417, endPoint y: 30, distance: 2.6
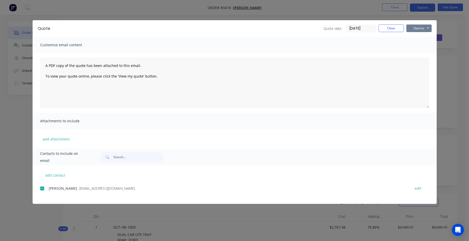
click at [417, 27] on button "Options" at bounding box center [418, 28] width 25 height 8
click at [419, 54] on button "Email" at bounding box center [422, 54] width 32 height 8
drag, startPoint x: 388, startPoint y: 27, endPoint x: 385, endPoint y: 23, distance: 4.1
click at [388, 27] on button "Close" at bounding box center [390, 28] width 25 height 8
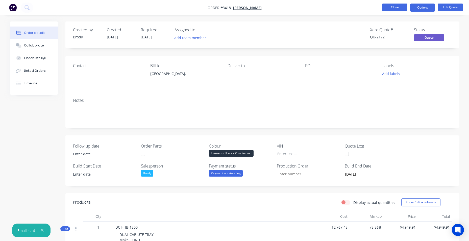
click at [387, 6] on button "Close" at bounding box center [394, 8] width 25 height 8
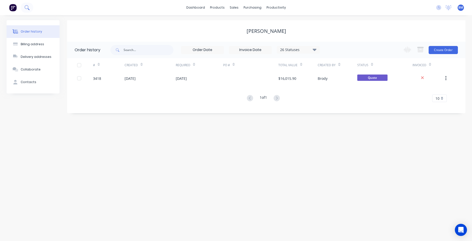
click at [22, 7] on button at bounding box center [27, 8] width 13 height 10
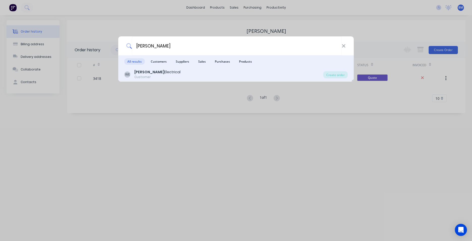
type input "WATTERS"
click at [191, 74] on div "WE Watters Electrical Customer" at bounding box center [223, 74] width 199 height 10
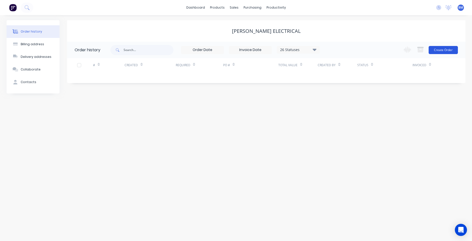
click at [454, 50] on button "Create Order" at bounding box center [443, 50] width 29 height 8
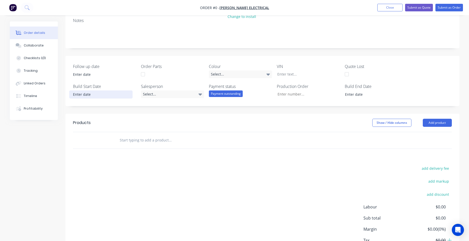
scroll to position [76, 0]
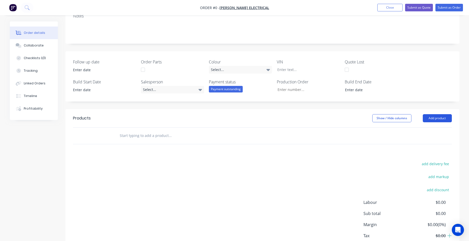
click at [440, 117] on button "Add product" at bounding box center [436, 118] width 29 height 8
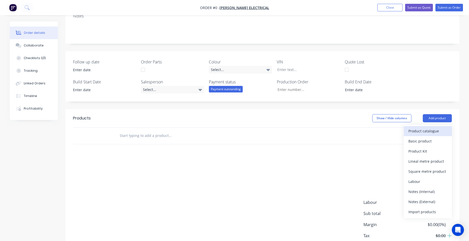
click at [440, 131] on div "Product catalogue" at bounding box center [427, 130] width 39 height 7
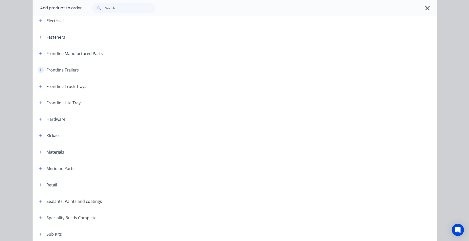
click at [40, 70] on icon "button" at bounding box center [40, 69] width 3 height 3
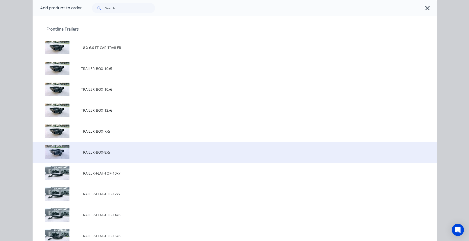
scroll to position [101, 0]
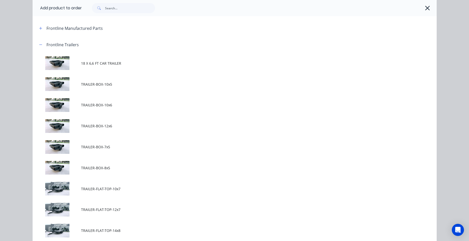
click at [111, 174] on td "TRAILER-BOX-8x5" at bounding box center [258, 167] width 355 height 21
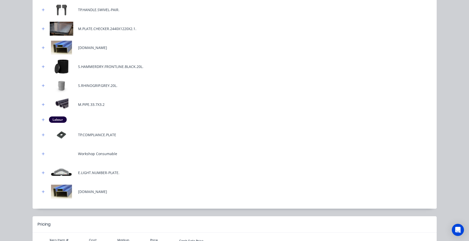
scroll to position [239, 0]
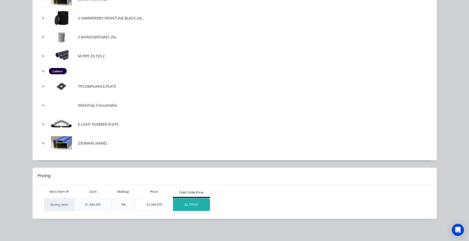
click at [195, 201] on div "$2,700.00" at bounding box center [191, 204] width 37 height 13
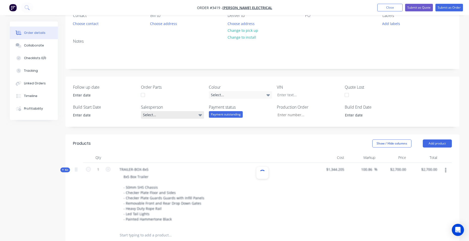
click at [188, 115] on div "Select..." at bounding box center [172, 115] width 63 height 8
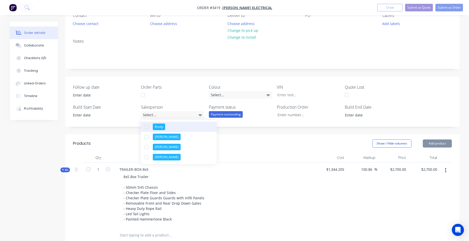
click at [179, 128] on button "Brody" at bounding box center [179, 127] width 76 height 10
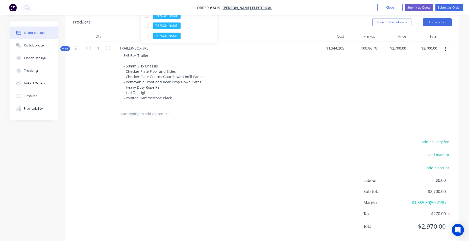
scroll to position [177, 0]
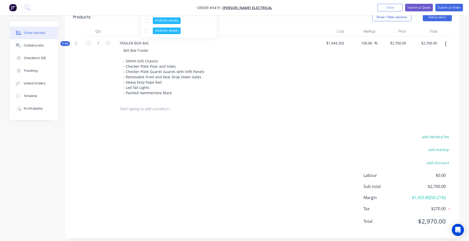
click at [62, 43] on icon at bounding box center [63, 43] width 2 height 3
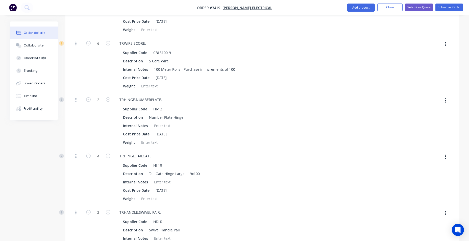
scroll to position [151, 0]
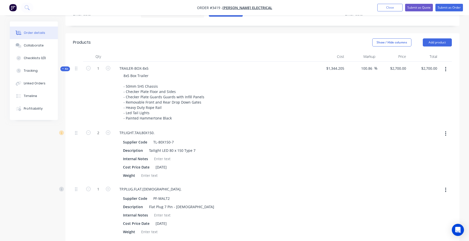
click at [445, 71] on icon "button" at bounding box center [445, 69] width 1 height 5
click at [442, 81] on div "Add product to kit" at bounding box center [427, 82] width 39 height 7
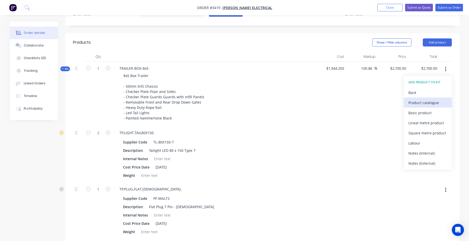
click at [430, 102] on div "Product catalogue" at bounding box center [427, 102] width 39 height 7
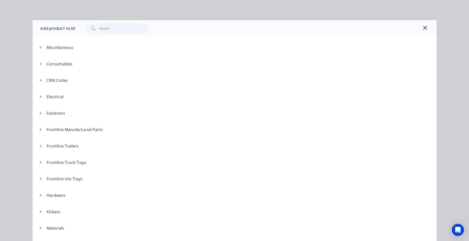
click at [122, 28] on input "text" at bounding box center [123, 28] width 49 height 10
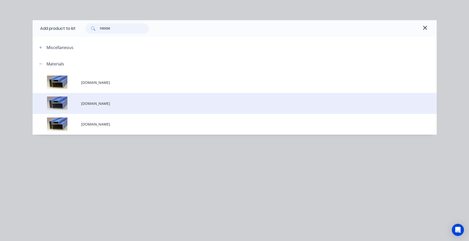
type input "100X50"
click at [147, 107] on td "M.RHS.100X50X3.BLUE" at bounding box center [258, 103] width 355 height 21
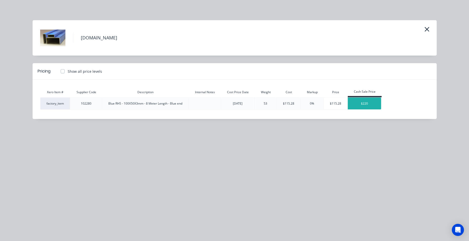
type input "$2,931.554"
type input "$2,931.55"
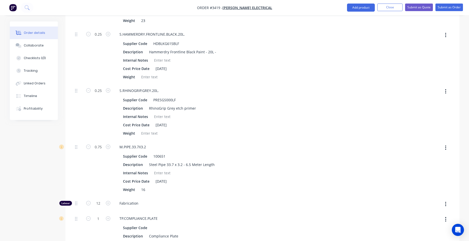
scroll to position [707, 0]
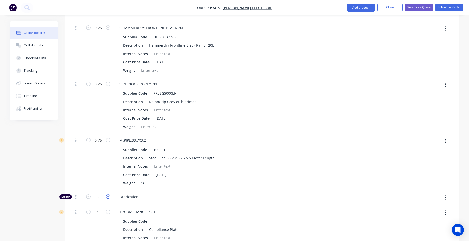
click at [108, 196] on icon "button" at bounding box center [108, 196] width 5 height 5
type input "$3,042.0282"
type input "$3,042.03"
type input "13"
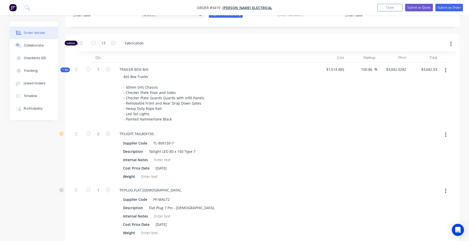
scroll to position [143, 0]
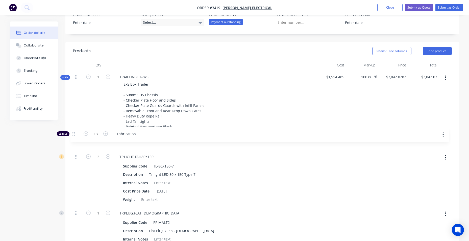
drag, startPoint x: 75, startPoint y: 197, endPoint x: 73, endPoint y: 131, distance: 66.4
click at [274, 91] on div "8x5 Box Trailer - 50mm SHS Chassis - Checker Plate Floor and Sides - Checker Pl…" at bounding box center [214, 106] width 198 height 50
click at [64, 76] on icon at bounding box center [63, 77] width 2 height 3
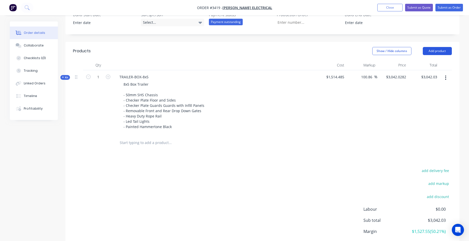
click at [429, 52] on button "Add product" at bounding box center [436, 51] width 29 height 8
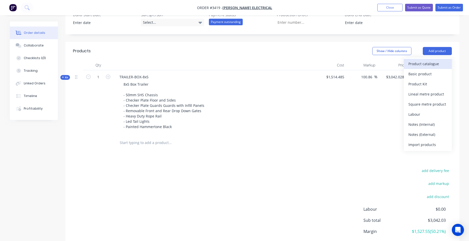
click at [424, 63] on div "Product catalogue" at bounding box center [427, 63] width 39 height 7
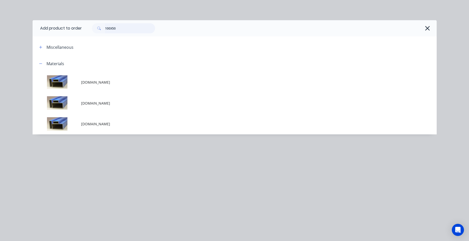
click at [74, 39] on div "Add product to order 100X50 Miscellaneous Materials M.RHS.100X50X2.BLUE M.RHS.1…" at bounding box center [235, 77] width 404 height 114
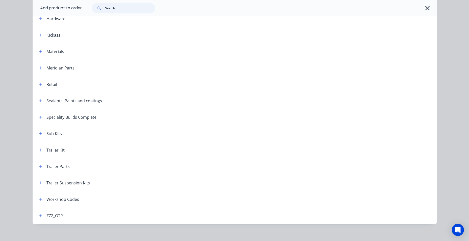
scroll to position [177, 0]
click at [42, 181] on div "Trailer Suspension Kits" at bounding box center [62, 182] width 55 height 6
click at [41, 182] on button "button" at bounding box center [41, 182] width 6 height 6
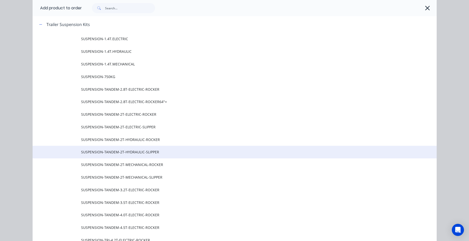
scroll to position [379, 0]
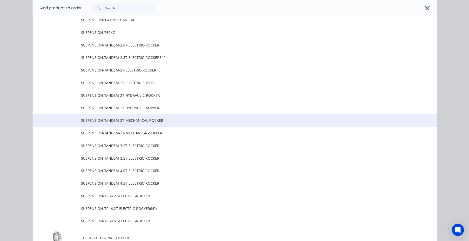
click at [150, 123] on span "SUSPENSION-TANDEM-2T-MECHANICAL-ROCKER" at bounding box center [223, 120] width 284 height 5
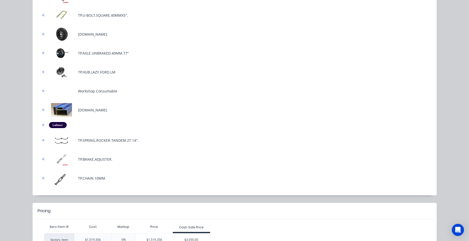
scroll to position [212, 0]
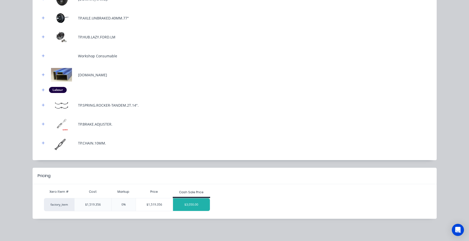
click at [181, 203] on div "$3,050.00" at bounding box center [191, 204] width 37 height 13
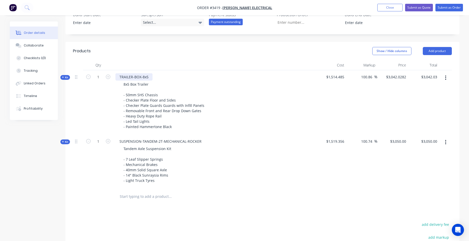
click at [132, 79] on div "TRAILER-BOX-8x5" at bounding box center [133, 76] width 37 height 7
drag, startPoint x: 136, startPoint y: 77, endPoint x: 114, endPoint y: 78, distance: 22.7
click at [114, 78] on div "TRAILER-BOX-8x5 8x5 Box Trailer - 50mm SHS Chassis - Checker Plate Floor and Si…" at bounding box center [214, 102] width 202 height 64
paste div
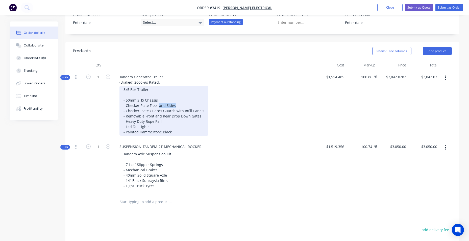
drag, startPoint x: 158, startPoint y: 104, endPoint x: 178, endPoint y: 104, distance: 19.9
click at [180, 105] on div "8x5 Box Trailer - 50mm SHS Chassis - Checker Plate Floor and Sides - Checker Pl…" at bounding box center [163, 111] width 89 height 50
click at [177, 104] on div "8x5 Box Trailer - 50mm SHS Chassis - Checker Plate Floor and Sides - Checker Pl…" at bounding box center [163, 111] width 89 height 50
drag, startPoint x: 165, startPoint y: 105, endPoint x: 179, endPoint y: 104, distance: 14.2
click at [179, 104] on div "8x5 Box Trailer - 50mm SHS Chassis - Checker Plate Floor and Sides - Checker Pl…" at bounding box center [163, 111] width 89 height 50
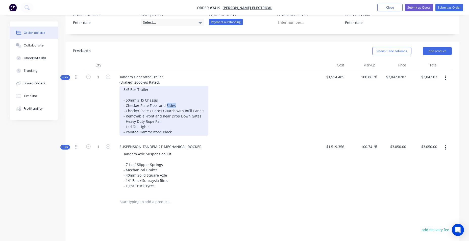
click at [178, 104] on div "8x5 Box Trailer - 50mm SHS Chassis - Checker Plate Floor and Sides - Checker Pl…" at bounding box center [163, 111] width 89 height 50
drag, startPoint x: 169, startPoint y: 113, endPoint x: 187, endPoint y: 105, distance: 19.4
click at [194, 102] on div "8x5 Box Trailer - 50mm SHS Chassis - Checker Plate Floor and Sides infills - Ch…" at bounding box center [163, 111] width 89 height 50
drag, startPoint x: 172, startPoint y: 109, endPoint x: 203, endPoint y: 112, distance: 31.7
click at [203, 112] on div "8x5 Box Trailer - 50mm SHS Chassis - Checker Plate Floor and Sides infills - Ch…" at bounding box center [163, 111] width 89 height 50
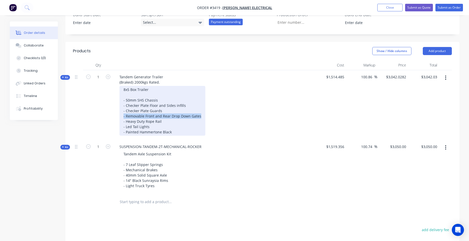
drag, startPoint x: 122, startPoint y: 114, endPoint x: 200, endPoint y: 114, distance: 78.0
click at [200, 114] on div "8x5 Box Trailer - 50mm SHS Chassis - Checker Plate Floor and Sides infills - Ch…" at bounding box center [162, 111] width 86 height 50
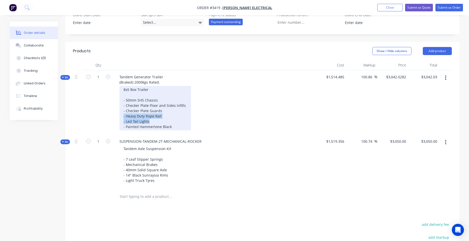
drag, startPoint x: 126, startPoint y: 118, endPoint x: 166, endPoint y: 119, distance: 40.1
click at [166, 119] on div "8x5 Box Trailer - 50mm SHS Chassis - Checker Plate Floor and Sides infills - Ch…" at bounding box center [154, 108] width 71 height 44
click at [165, 118] on div "8x5 Box Trailer - 50mm SHS Chassis - Checker Plate Floor and Sides infills - Ch…" at bounding box center [154, 108] width 71 height 44
drag, startPoint x: 160, startPoint y: 116, endPoint x: 122, endPoint y: 116, distance: 37.6
click at [122, 116] on div "8x5 Box Trailer - 50mm SHS Chassis - Checker Plate Floor and Sides infills - Ch…" at bounding box center [154, 108] width 71 height 44
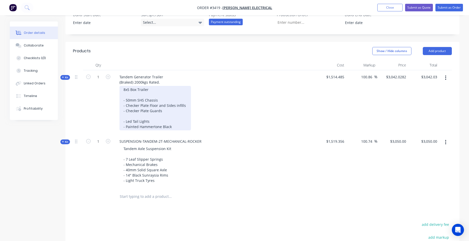
click at [124, 121] on div "8x5 Box Trailer - 50mm SHS Chassis - Checker Plate Floor and Sides infills - Ch…" at bounding box center [154, 108] width 71 height 44
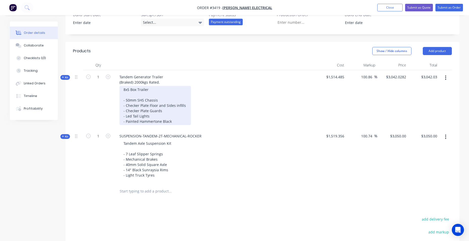
click at [175, 120] on div "8x5 Box Trailer - 50mm SHS Chassis - Checker Plate Floor and Sides infills - Ch…" at bounding box center [154, 105] width 71 height 39
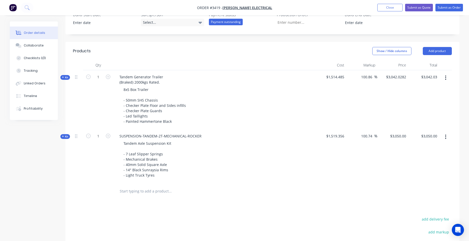
click at [218, 153] on div "Tandem Axle Suspension Kit - 7 Leaf Slipper Springs - Mechanical Brakes - 40mm …" at bounding box center [214, 159] width 198 height 39
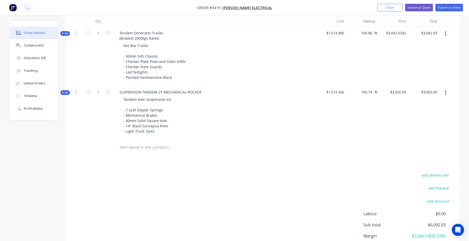
scroll to position [230, 0]
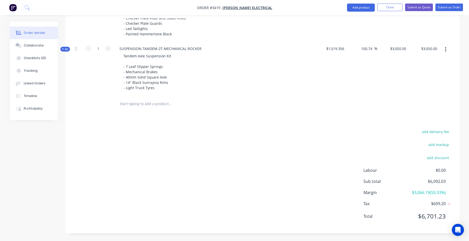
click at [149, 106] on input "text" at bounding box center [169, 104] width 101 height 10
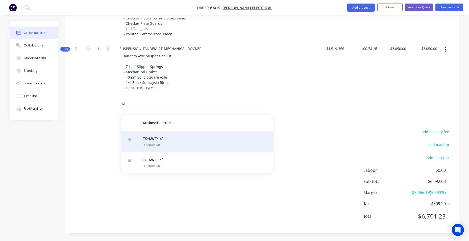
type input "swt"
click at [171, 147] on div "TK- SWT -14" Product Kit" at bounding box center [196, 141] width 151 height 21
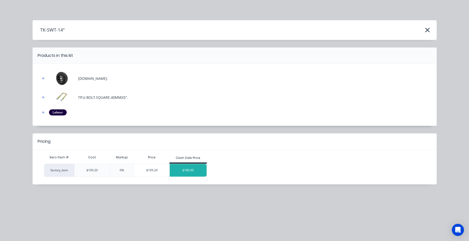
click at [201, 169] on div "$180.00" at bounding box center [188, 170] width 37 height 13
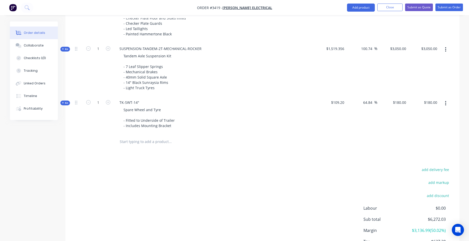
drag, startPoint x: 130, startPoint y: 141, endPoint x: 134, endPoint y: 142, distance: 4.2
click at [130, 141] on input "text" at bounding box center [169, 142] width 101 height 10
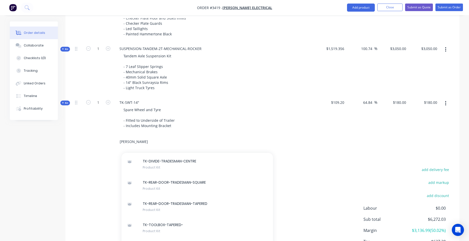
scroll to position [782, 0]
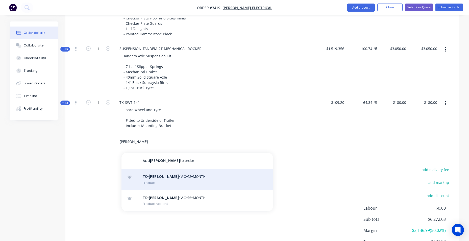
type input "rego"
click at [159, 183] on div "TK- REGO -VIC-12-MONTH Product" at bounding box center [196, 179] width 151 height 21
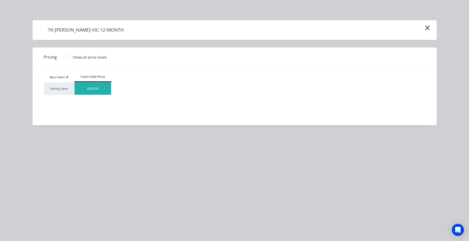
drag, startPoint x: 101, startPoint y: 89, endPoint x: 216, endPoint y: 120, distance: 119.7
click at [100, 89] on div "$249.00" at bounding box center [92, 89] width 37 height 12
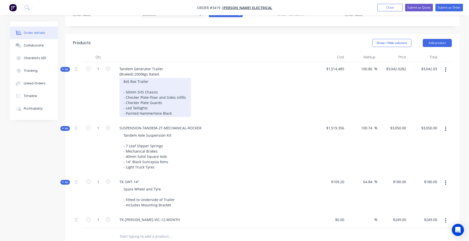
scroll to position [104, 0]
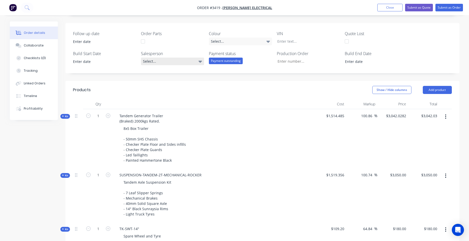
click at [187, 60] on div "Select..." at bounding box center [172, 62] width 63 height 8
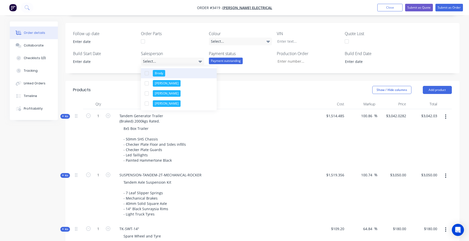
click at [180, 73] on button "Brody" at bounding box center [179, 73] width 76 height 10
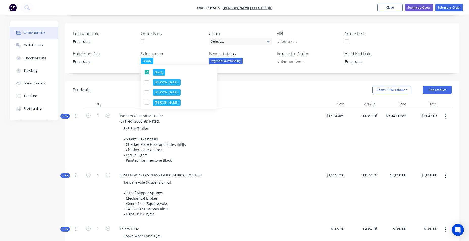
click at [195, 39] on div at bounding box center [172, 42] width 63 height 8
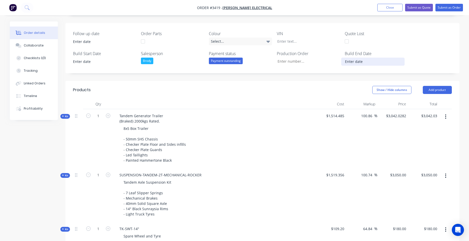
click at [360, 62] on input at bounding box center [372, 62] width 63 height 8
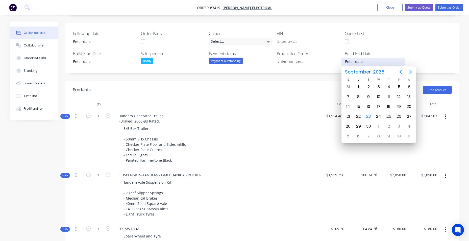
click at [364, 62] on input at bounding box center [372, 62] width 63 height 8
click at [410, 71] on icon "Next page" at bounding box center [410, 72] width 6 height 6
click at [410, 71] on icon "Next page" at bounding box center [410, 72] width 2 height 4
click at [410, 69] on icon "Next page" at bounding box center [410, 72] width 6 height 6
click at [378, 117] on div "24" at bounding box center [379, 117] width 8 height 8
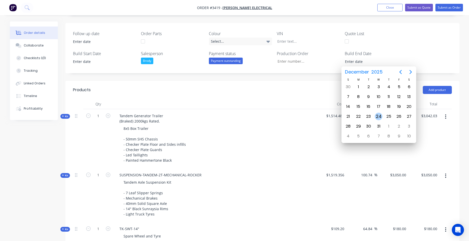
type input "24/12/2025"
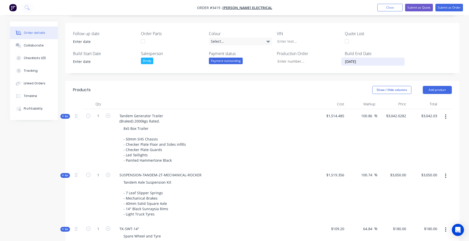
click at [61, 94] on div "Order details Collaborate Checklists 0/0 Tracking Linked Orders Timeline Profit…" at bounding box center [38, 70] width 56 height 98
click at [52, 95] on button "Timeline" at bounding box center [34, 96] width 48 height 13
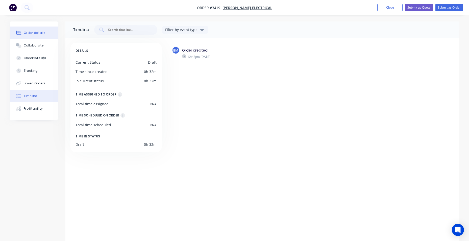
click at [33, 37] on button "Order details" at bounding box center [34, 32] width 48 height 13
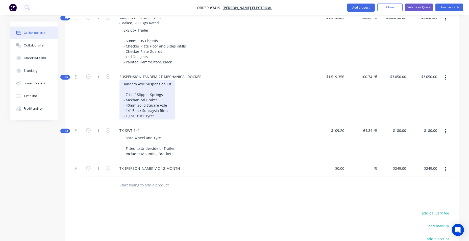
scroll to position [202, 0]
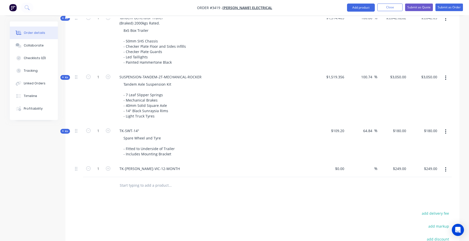
click at [159, 120] on div "SUSPENSION-TANDEM-2T-MECHANICAL-ROCKER Tandem Axle Suspension Kit - 7 Leaf Slip…" at bounding box center [214, 97] width 202 height 54
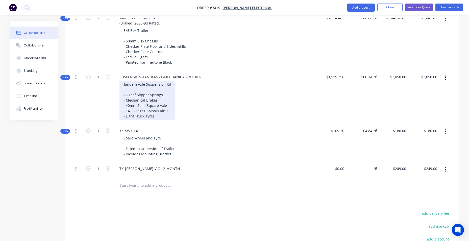
click at [162, 116] on div "Tandem Axle Suspension Kit - 7 Leaf Slipper Springs - Mechanical Brakes - 40mm …" at bounding box center [147, 100] width 56 height 39
drag, startPoint x: 162, startPoint y: 116, endPoint x: 117, endPoint y: 94, distance: 50.0
click at [117, 94] on div "Tandem Axle Suspension Kit - 7 Leaf Slipper Springs - Mechanical Brakes - 40mm …" at bounding box center [214, 100] width 198 height 39
click at [157, 115] on div "Tandem Axle Suspension Kit - 7 Leaf Slipper Springs - Mechanical Brakes - 40mm …" at bounding box center [147, 100] width 56 height 39
drag, startPoint x: 137, startPoint y: 109, endPoint x: 115, endPoint y: 95, distance: 26.4
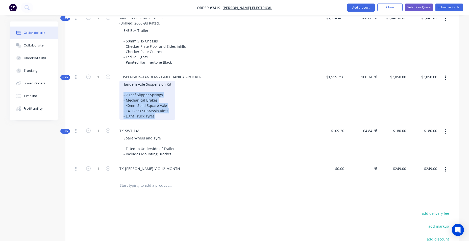
click at [115, 95] on div "SUSPENSION-TANDEM-2T-MECHANICAL-ROCKER Tandem Axle Suspension Kit - 7 Leaf Slip…" at bounding box center [214, 97] width 202 height 54
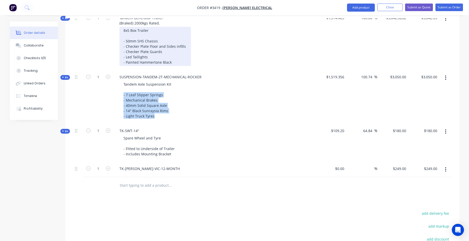
click at [169, 61] on div "8x5 Box Trailer - 50mm SHS Chassis - Checker Plate Floor and Sides infills - Ch…" at bounding box center [154, 46] width 71 height 39
click at [171, 61] on div "8x5 Box Trailer - 50mm SHS Chassis - Checker Plate Floor and Sides infills - Ch…" at bounding box center [154, 46] width 71 height 39
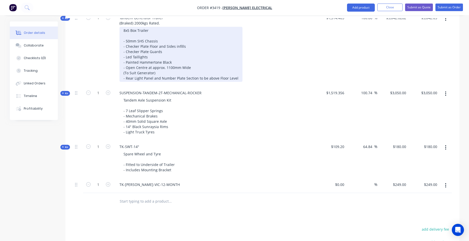
click at [217, 48] on div "8x5 Box Trailer - 50mm SHS Chassis - Checker Plate Floor and Sides infills - Ch…" at bounding box center [180, 54] width 123 height 55
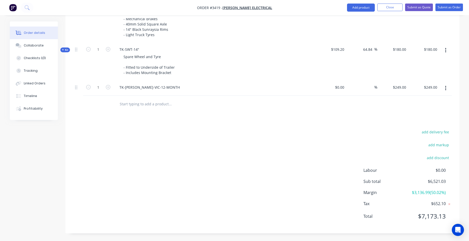
scroll to position [274, 0]
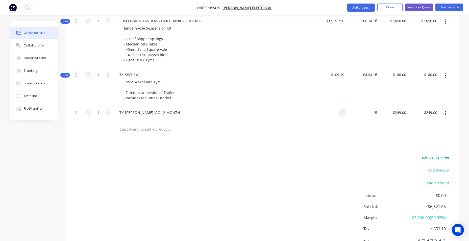
click at [341, 115] on input at bounding box center [343, 112] width 6 height 7
type input "$120.00"
click at [369, 136] on div at bounding box center [262, 129] width 379 height 16
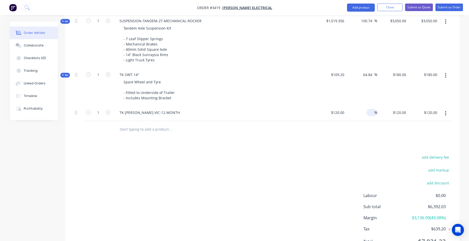
click at [366, 112] on div "%" at bounding box center [371, 112] width 11 height 7
type input "100"
type input "$240.00"
click at [375, 143] on div "Products Show / Hide columns Add product Qty Cost Markup Price Total Kit 1 Tand…" at bounding box center [262, 85] width 394 height 348
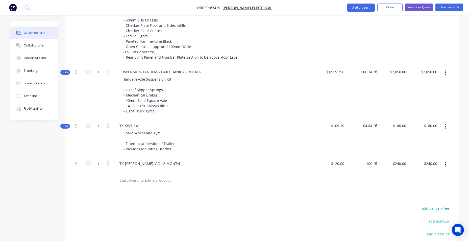
scroll to position [173, 0]
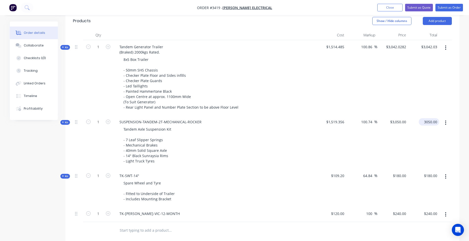
click at [431, 121] on input "3050.00" at bounding box center [429, 121] width 18 height 7
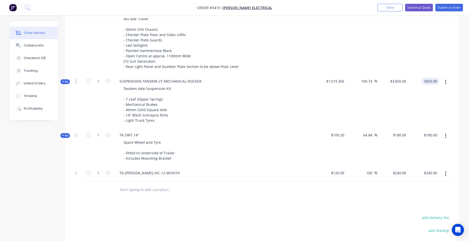
scroll to position [299, 0]
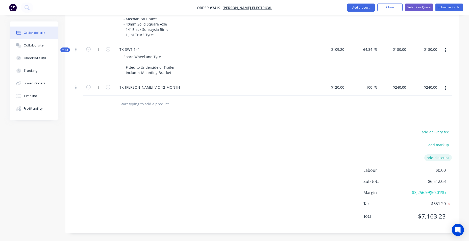
type input "$3,050.00"
click at [442, 159] on button "add discount" at bounding box center [438, 157] width 28 height 7
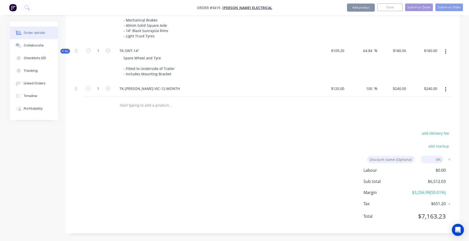
click at [392, 160] on input at bounding box center [391, 159] width 48 height 8
click at [427, 159] on input at bounding box center [431, 159] width 23 height 8
type input "2"
click at [397, 160] on input at bounding box center [391, 159] width 48 height 8
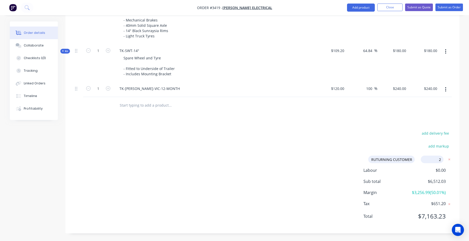
drag, startPoint x: 411, startPoint y: 159, endPoint x: 341, endPoint y: 159, distance: 69.9
click at [341, 159] on div "add delivery fee add markup RUTURNING CUSTOMER RUTURNING CUSTOMER Discount name…" at bounding box center [262, 177] width 379 height 96
type input "Return customer"
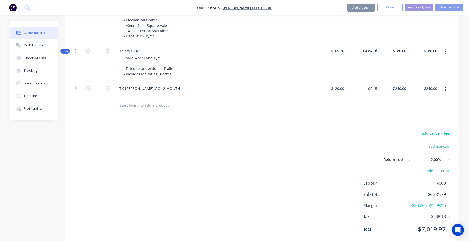
click at [358, 136] on div "add delivery fee add markup Return customer Return customer Discount name (Opti…" at bounding box center [262, 183] width 379 height 109
click at [440, 170] on button "add discount" at bounding box center [438, 170] width 28 height 7
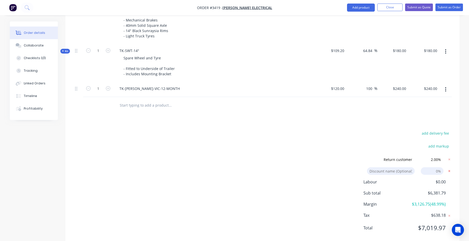
click at [448, 171] on icon at bounding box center [448, 170] width 5 height 5
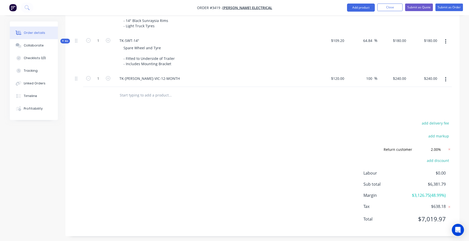
scroll to position [311, 0]
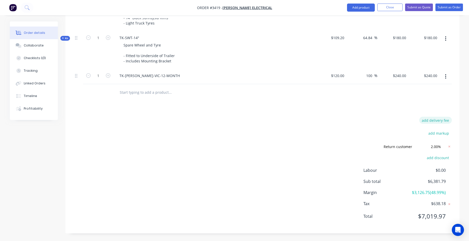
click at [426, 121] on button "add delivery fee" at bounding box center [435, 120] width 33 height 7
click at [449, 121] on icon at bounding box center [448, 121] width 5 height 5
click at [438, 148] on input "2.00%" at bounding box center [431, 148] width 23 height 8
drag, startPoint x: 429, startPoint y: 150, endPoint x: 440, endPoint y: 150, distance: 10.6
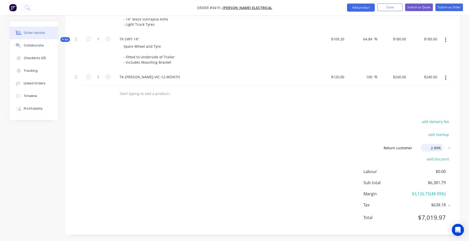
click at [440, 150] on input "2.00%" at bounding box center [431, 148] width 23 height 8
drag, startPoint x: 352, startPoint y: 108, endPoint x: 357, endPoint y: 110, distance: 5.2
click at [352, 108] on div "Products Show / Hide columns Add product Qty Cost Markup Price Total Kit 1 Tand…" at bounding box center [262, 54] width 394 height 359
click at [437, 149] on input "5.00%" at bounding box center [431, 148] width 23 height 8
drag, startPoint x: 427, startPoint y: 147, endPoint x: 440, endPoint y: 153, distance: 14.2
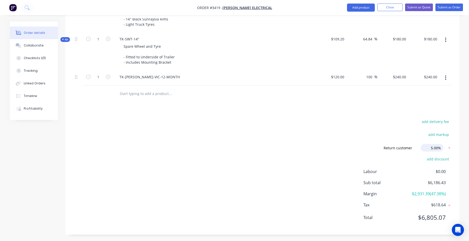
click at [446, 150] on form "Return customer Return customer Discount name (Optional) 5.00% 5.00% 0%" at bounding box center [413, 148] width 76 height 8
type input "3.00%"
click at [385, 115] on div "Products Show / Hide columns Add product Qty Cost Markup Price Total Kit 1 Tand…" at bounding box center [262, 54] width 394 height 359
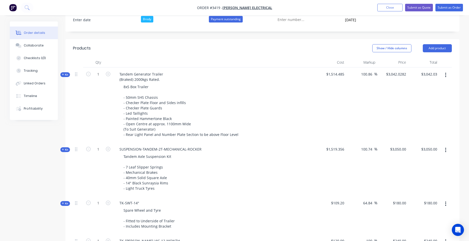
scroll to position [101, 0]
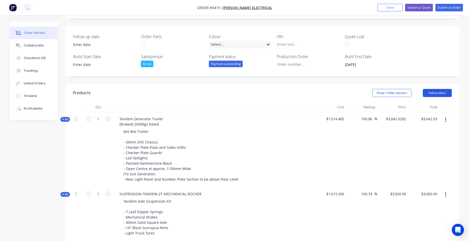
click at [435, 93] on button "Add product" at bounding box center [436, 93] width 29 height 8
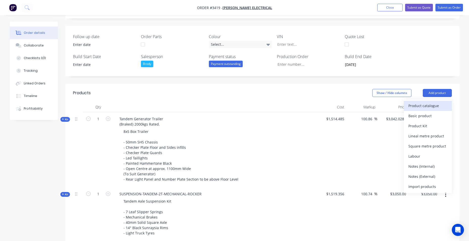
click at [430, 103] on div "Product catalogue" at bounding box center [427, 105] width 39 height 7
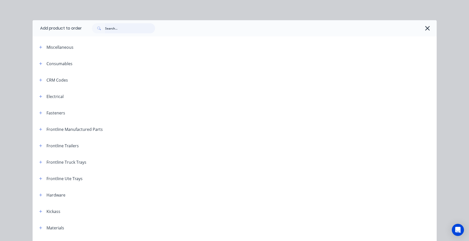
click at [115, 28] on input "text" at bounding box center [130, 28] width 50 height 10
type input "joc"
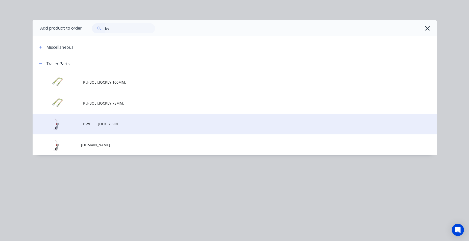
scroll to position [101, 0]
type input "joc"
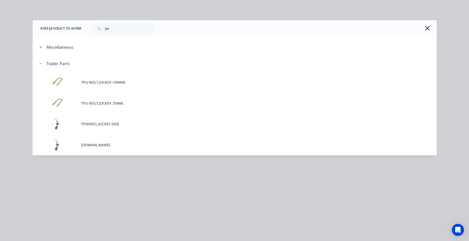
drag, startPoint x: 95, startPoint y: 123, endPoint x: 94, endPoint y: 120, distance: 2.5
click at [95, 121] on td "TP.WHEEL.JOCKEY.SIDE." at bounding box center [258, 124] width 355 height 21
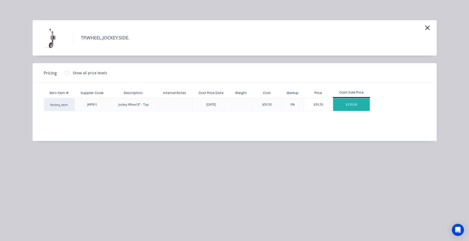
click at [353, 108] on div "$109.00" at bounding box center [351, 104] width 37 height 13
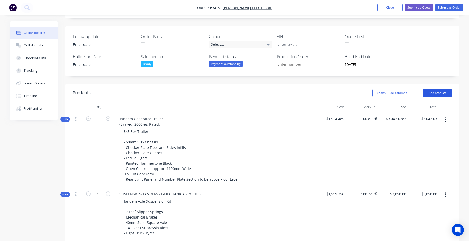
click at [435, 95] on button "Add product" at bounding box center [436, 93] width 29 height 8
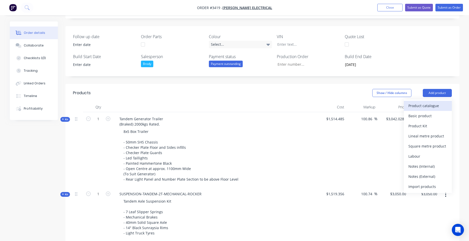
click at [440, 104] on div "Product catalogue" at bounding box center [427, 105] width 39 height 7
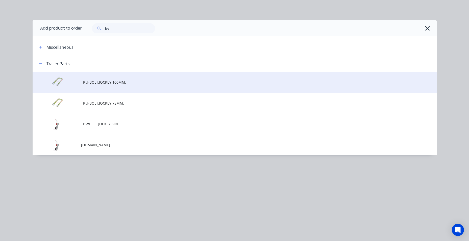
click at [138, 86] on td "TP.U-BOLT.JOCKEY.100MM." at bounding box center [258, 82] width 355 height 21
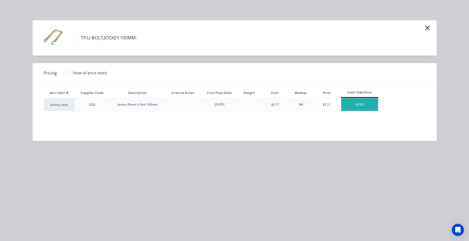
click at [356, 103] on div "$5.00" at bounding box center [359, 104] width 37 height 13
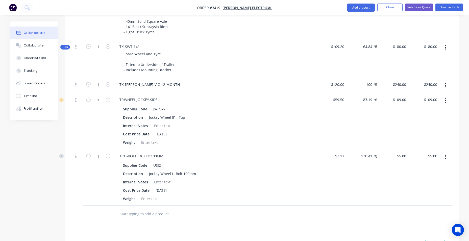
scroll to position [303, 0]
click at [109, 154] on icon "button" at bounding box center [108, 155] width 5 height 5
type input "2"
type input "$10.00"
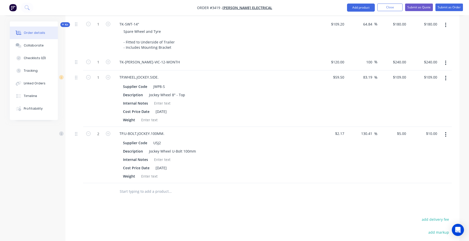
scroll to position [423, 0]
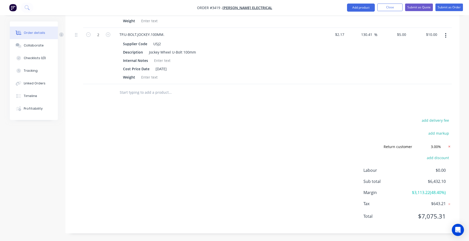
click at [449, 145] on icon at bounding box center [448, 146] width 5 height 5
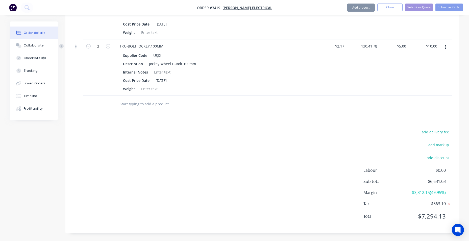
scroll to position [412, 0]
click at [442, 157] on button "add discount" at bounding box center [438, 157] width 28 height 7
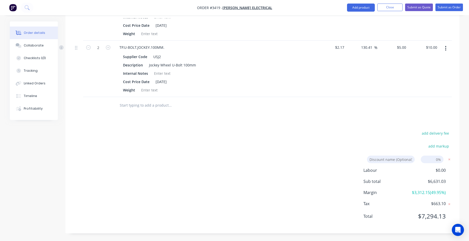
click at [432, 161] on input at bounding box center [431, 159] width 23 height 8
type input "5"
click at [423, 122] on div "Products Show / Hide columns Add product Qty Cost Markup Price Total Kit 1 Tand…" at bounding box center [262, 3] width 394 height 459
click at [400, 159] on input at bounding box center [391, 159] width 48 height 8
type input "1"
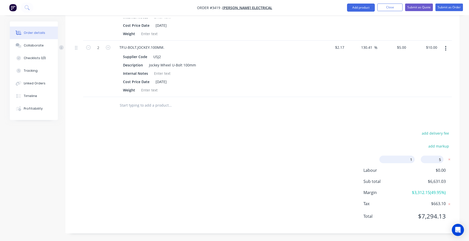
click at [408, 117] on div "Products Show / Hide columns Add product Qty Cost Markup Price Total Kit 1 Tand…" at bounding box center [262, 3] width 394 height 459
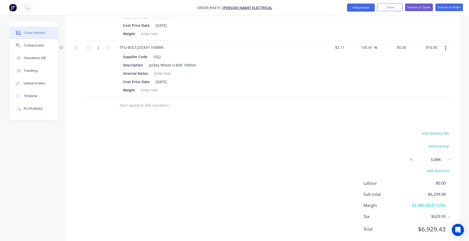
scroll to position [360, 0]
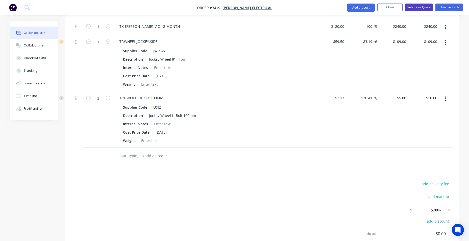
click at [415, 6] on button "Submit as Quote" at bounding box center [419, 8] width 28 height 8
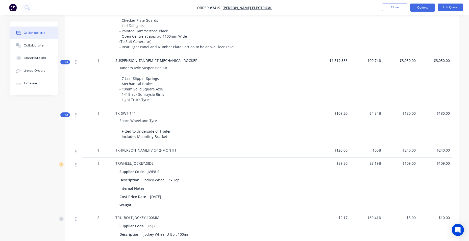
scroll to position [80, 0]
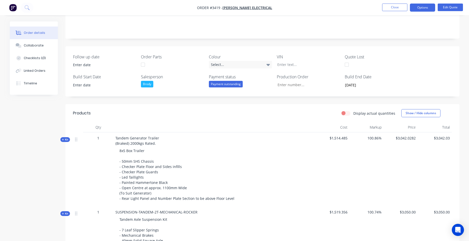
click at [177, 33] on div "Notes" at bounding box center [262, 22] width 394 height 34
click at [163, 4] on nav "Order #3419 - Watters Electrical Close Options Edit Quote" at bounding box center [234, 7] width 469 height 15
click at [244, 65] on div "Select..." at bounding box center [240, 65] width 63 height 8
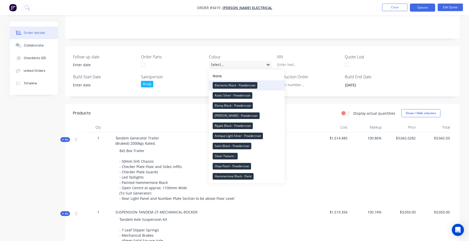
click at [241, 85] on div "Elements Black - Powdercoat" at bounding box center [234, 85] width 45 height 7
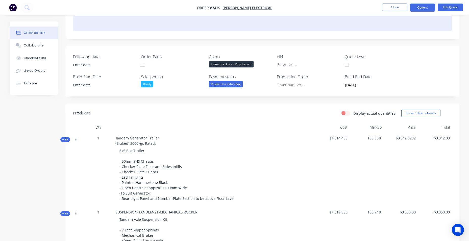
click at [272, 26] on div at bounding box center [262, 23] width 379 height 15
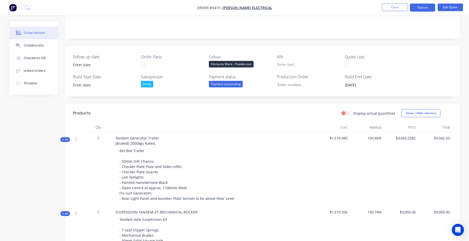
click at [394, 76] on label "Build End Date" at bounding box center [375, 77] width 63 height 6
click at [228, 44] on div "Created by Brody Created 23/09/25 Required 23/09/25 Assigned to Add team member…" at bounding box center [262, 225] width 394 height 569
click at [163, 12] on nav "Order #3419 - Watters Electrical Close Options Edit Quote" at bounding box center [234, 7] width 469 height 15
click at [369, 43] on div "Created by Brody Created 23/09/25 Required 23/09/25 Assigned to Add team member…" at bounding box center [262, 225] width 394 height 569
click at [241, 54] on label "Colour" at bounding box center [240, 57] width 63 height 6
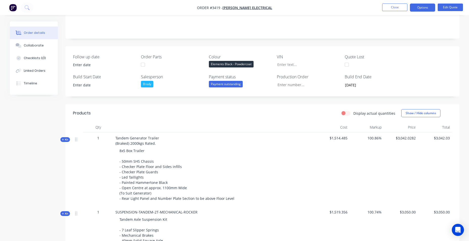
click at [159, 53] on div "Follow up date Order Parts Colour Elements Black - Powdercoat VIN Quote Lost Bu…" at bounding box center [262, 71] width 394 height 50
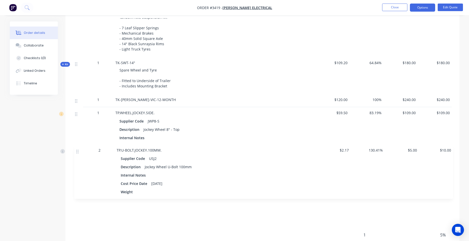
scroll to position [282, 0]
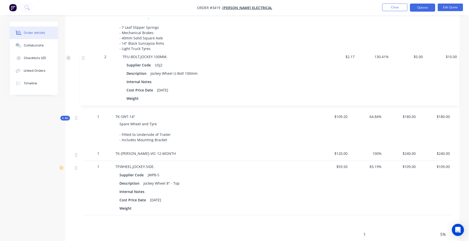
drag, startPoint x: 76, startPoint y: 170, endPoint x: 81, endPoint y: 65, distance: 105.3
click at [81, 59] on div "Kit 1 Tandem Generator Trailer (Braked) 2000kgs Rated. 8x5 Box Trailer - 50mm S…" at bounding box center [262, 72] width 379 height 285
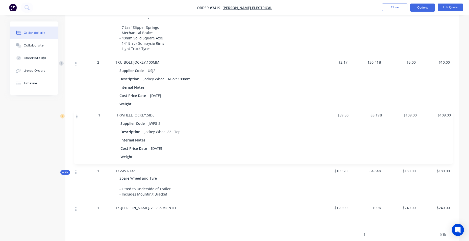
scroll to position [283, 0]
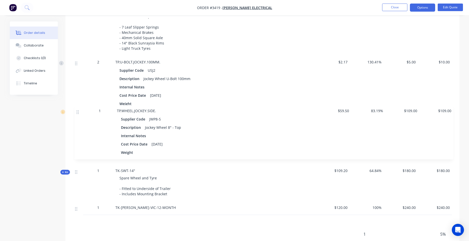
drag, startPoint x: 76, startPoint y: 168, endPoint x: 77, endPoint y: 107, distance: 61.1
click at [78, 108] on div "Kit 1 Tandem Generator Trailer (Braked) 2000kgs Rated. 8x5 Box Trailer - 50mm S…" at bounding box center [262, 72] width 379 height 285
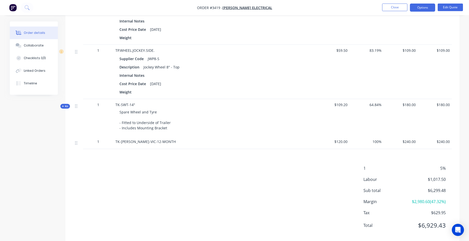
scroll to position [358, 0]
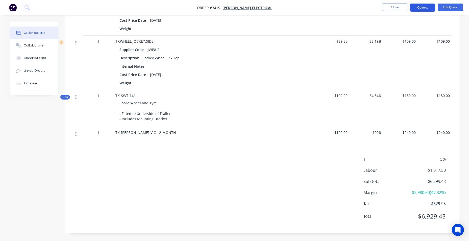
click at [434, 10] on button "Options" at bounding box center [422, 8] width 25 height 8
click at [404, 25] on button "EMAIL / PRINT" at bounding box center [407, 20] width 56 height 10
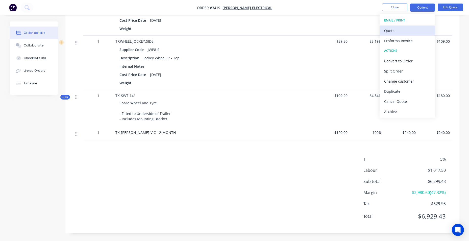
click at [402, 31] on div "Quote" at bounding box center [407, 30] width 46 height 7
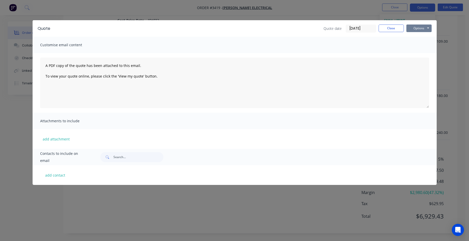
click at [415, 31] on button "Options" at bounding box center [418, 28] width 25 height 8
click at [54, 176] on button "add contact" at bounding box center [55, 175] width 30 height 8
select select "AU"
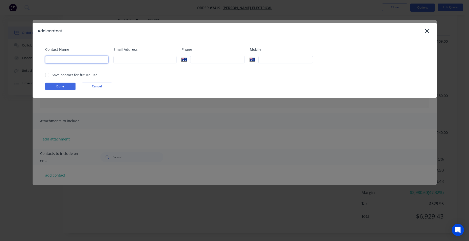
click at [86, 64] on div "Contact Name" at bounding box center [76, 57] width 63 height 20
click at [119, 60] on input at bounding box center [144, 60] width 63 height 8
paste input "Justin.Phillips@watters.com.au"
type input "Justin.Phillips@watters.com.au"
click at [93, 59] on input at bounding box center [76, 60] width 63 height 8
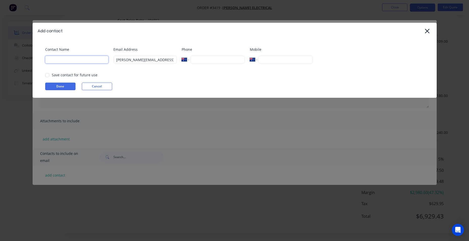
click at [55, 62] on input at bounding box center [76, 60] width 63 height 8
paste input "Justin Phillips"
type input "Justin Phillips"
click at [226, 64] on div "Phone International Afghanistan Åland Islands Albania Algeria American Samoa An…" at bounding box center [212, 57] width 63 height 20
click at [45, 75] on div at bounding box center [47, 75] width 10 height 10
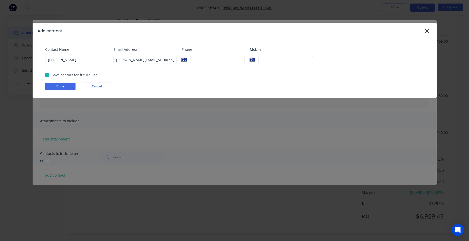
click at [56, 87] on button "Done" at bounding box center [60, 87] width 30 height 8
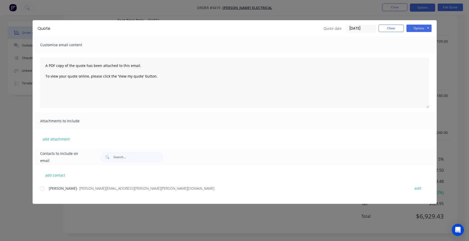
click at [43, 189] on div at bounding box center [42, 188] width 10 height 10
click at [425, 27] on button "Options" at bounding box center [418, 28] width 25 height 8
click at [427, 53] on button "Email" at bounding box center [422, 54] width 32 height 8
drag, startPoint x: 399, startPoint y: 30, endPoint x: 392, endPoint y: 29, distance: 7.7
click at [399, 30] on button "Close" at bounding box center [390, 28] width 25 height 8
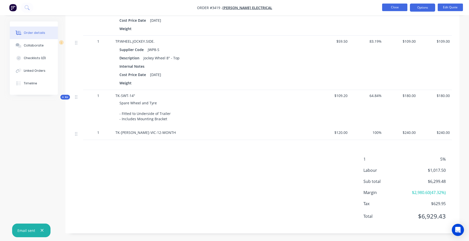
click at [397, 9] on button "Close" at bounding box center [394, 8] width 25 height 8
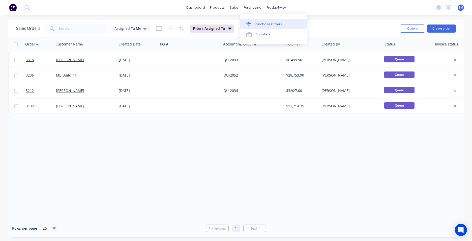
click at [259, 23] on div "Purchase Orders" at bounding box center [269, 24] width 27 height 5
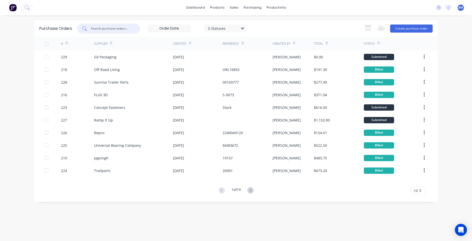
click at [121, 26] on input "text" at bounding box center [112, 28] width 42 height 5
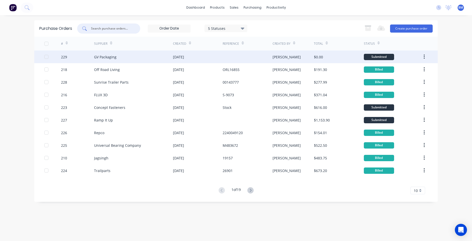
click at [121, 54] on div "GV Packaging" at bounding box center [133, 56] width 79 height 13
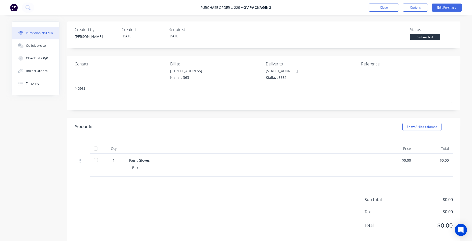
click at [16, 9] on img at bounding box center [14, 8] width 8 height 8
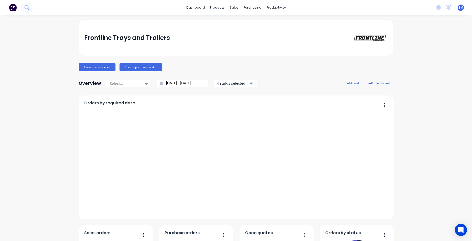
click at [30, 10] on button at bounding box center [27, 8] width 13 height 10
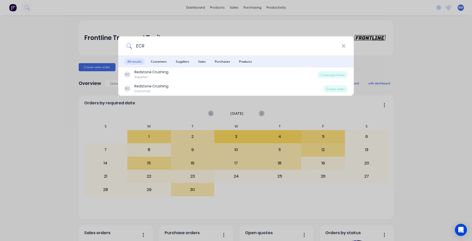
click at [340, 48] on input "ECR" at bounding box center [237, 45] width 210 height 19
type input "ECR"
click at [342, 47] on icon at bounding box center [344, 46] width 4 height 6
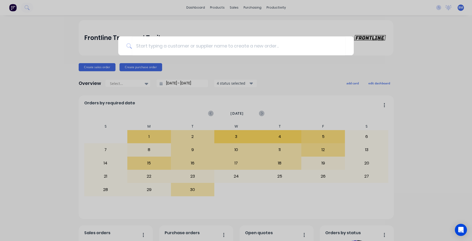
click at [217, 8] on div at bounding box center [236, 120] width 472 height 241
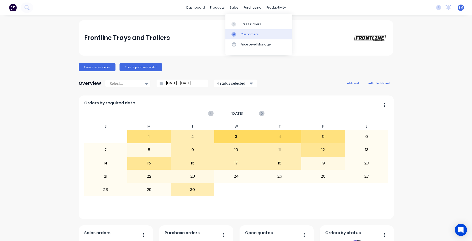
click at [250, 34] on div "Customers" at bounding box center [250, 34] width 18 height 5
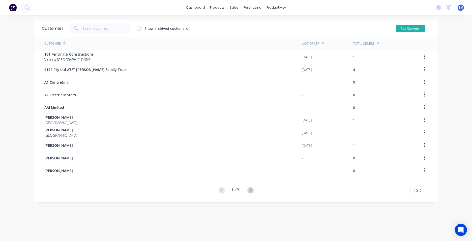
click at [408, 28] on button "Add Customer" at bounding box center [411, 29] width 29 height 8
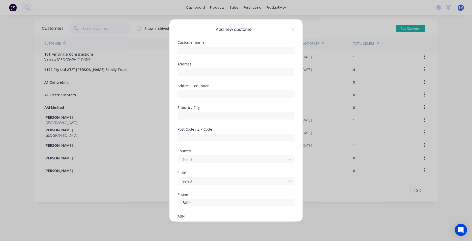
select select "AU"
click at [198, 48] on input "text" at bounding box center [236, 51] width 117 height 8
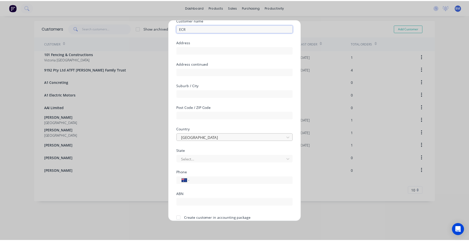
scroll to position [44, 0]
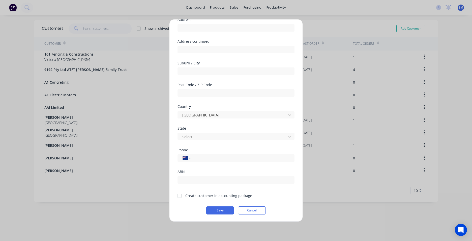
type input "ECR"
drag, startPoint x: 178, startPoint y: 194, endPoint x: 206, endPoint y: 219, distance: 37.3
click at [181, 194] on div at bounding box center [180, 196] width 10 height 10
click at [223, 211] on button "Save" at bounding box center [220, 210] width 28 height 8
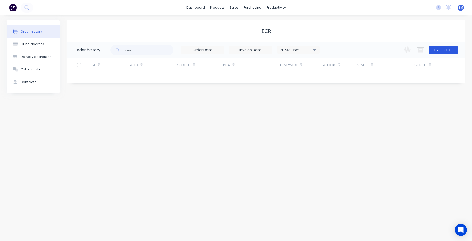
click at [450, 50] on button "Create Order" at bounding box center [443, 50] width 29 height 8
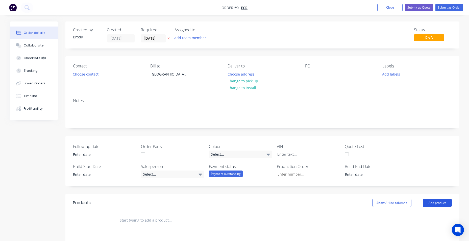
click at [428, 204] on button "Add product" at bounding box center [436, 203] width 29 height 8
click at [421, 216] on div "Product catalogue" at bounding box center [427, 215] width 39 height 7
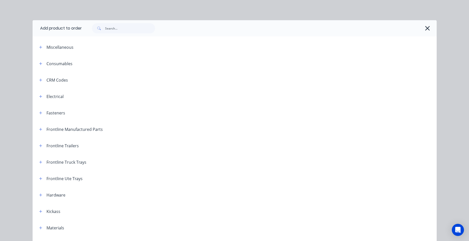
click at [425, 29] on icon "button" at bounding box center [426, 28] width 5 height 7
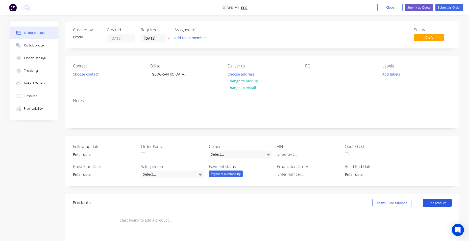
click at [433, 203] on button "Add product" at bounding box center [436, 203] width 29 height 8
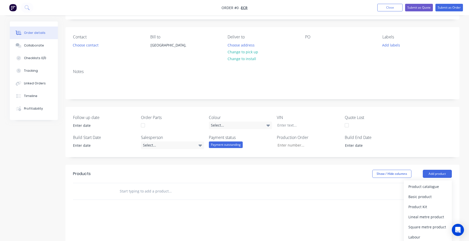
scroll to position [76, 0]
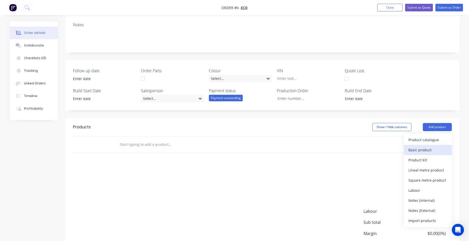
click at [427, 149] on div "Basic product" at bounding box center [427, 149] width 39 height 7
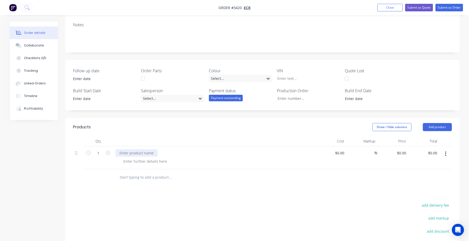
click at [137, 150] on div at bounding box center [136, 152] width 42 height 7
click at [136, 156] on div "RAM TUB CANOPY" at bounding box center [134, 152] width 39 height 7
click at [137, 159] on div at bounding box center [144, 160] width 51 height 7
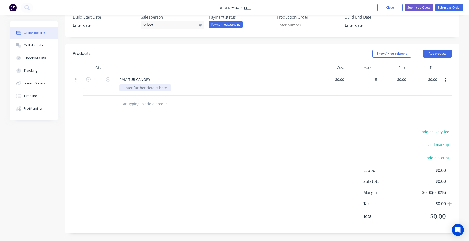
click at [154, 89] on div at bounding box center [144, 87] width 51 height 7
click at [138, 89] on div "Custom" at bounding box center [129, 87] width 21 height 7
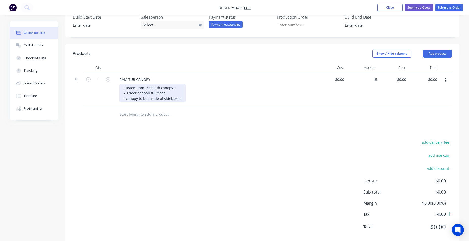
drag, startPoint x: 169, startPoint y: 102, endPoint x: 171, endPoint y: 98, distance: 4.4
drag, startPoint x: 171, startPoint y: 98, endPoint x: 205, endPoint y: 89, distance: 35.3
click at [205, 89] on div "Custom ram 1500 tub canopy . - 3 door canopy full floor - canopy to be inside o…" at bounding box center [216, 93] width 194 height 18
click at [180, 96] on div "Custom ram 1500 tub canopy . - 3 door canopy full floor - canopy to be inside o…" at bounding box center [152, 93] width 66 height 18
click at [172, 94] on div "Custom ram 1500 tub canopy . - 3 door canopy full floor - canopy to be inside o…" at bounding box center [153, 93] width 68 height 18
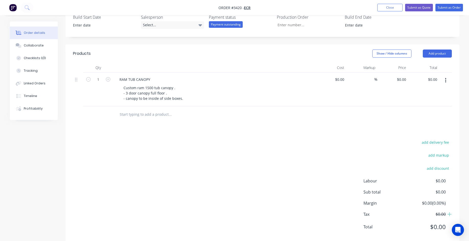
click at [129, 124] on div "Products Show / Hide columns Add product Qty Cost Markup Price Total 1 RAM TUB …" at bounding box center [262, 143] width 394 height 199
click at [342, 77] on input at bounding box center [340, 79] width 12 height 7
type input "2"
type input "$1,850.00"
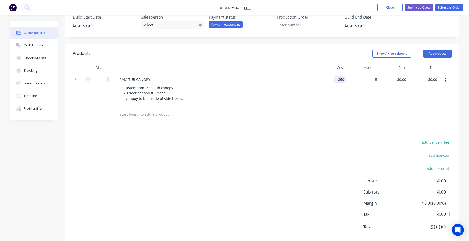
type input "$1,850.00"
drag, startPoint x: 357, startPoint y: 139, endPoint x: 359, endPoint y: 138, distance: 2.7
click at [357, 139] on div "add delivery fee add markup add discount Labour $0.00 Sub total $0.00 Margin $0…" at bounding box center [262, 187] width 379 height 97
click at [372, 79] on input at bounding box center [371, 79] width 6 height 7
type input "100"
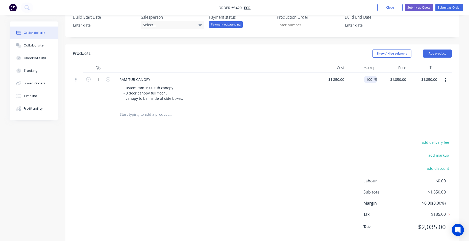
type input "$3,700.00"
click at [418, 129] on div "Products Show / Hide columns Add product Qty Cost Markup Price Total 1 RAM TUB …" at bounding box center [262, 143] width 394 height 199
type input "$1,600.00"
type input "$3,200.00"
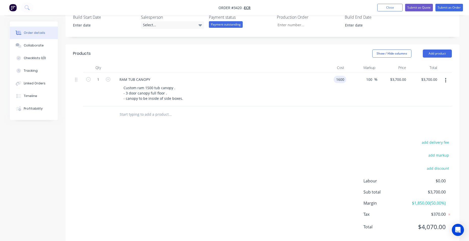
type input "$3,200.00"
click at [331, 120] on div at bounding box center [262, 114] width 379 height 16
click at [185, 97] on div "Custom ram 1500 tub canopy . - 3 door canopy full floor . - canopy to be inside…" at bounding box center [216, 93] width 194 height 18
click at [183, 98] on div "Custom ram 1500 tub canopy . - 3 door canopy full floor . - canopy to be inside…" at bounding box center [153, 93] width 68 height 18
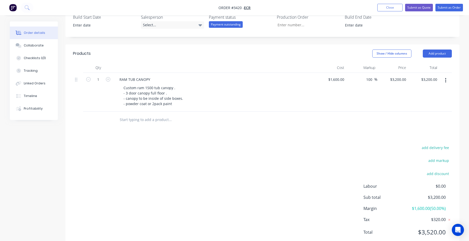
click at [224, 99] on div "Custom ram 1500 tub canopy . - 3 door canopy full floor . - canopy to be inside…" at bounding box center [216, 95] width 194 height 23
click at [342, 83] on input "1600" at bounding box center [337, 79] width 18 height 7
type input "$1,720.00"
type input "$3,440.00"
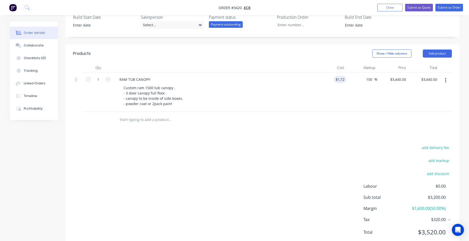
click at [312, 133] on div "Products Show / Hide columns Add product Qty Cost Markup Price Total 1 RAM TUB …" at bounding box center [262, 146] width 394 height 205
click at [433, 54] on button "Add product" at bounding box center [436, 53] width 29 height 8
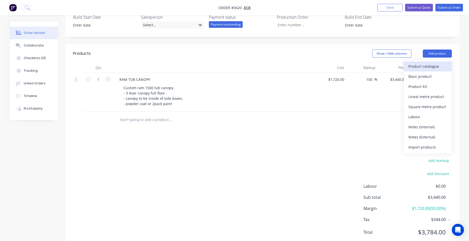
click at [411, 67] on div "Product catalogue" at bounding box center [427, 66] width 39 height 7
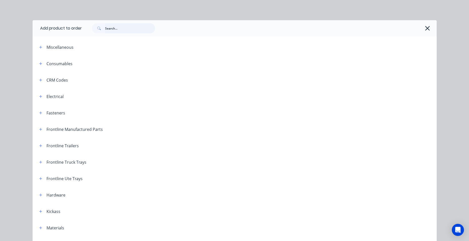
click at [113, 26] on input "text" at bounding box center [130, 28] width 50 height 10
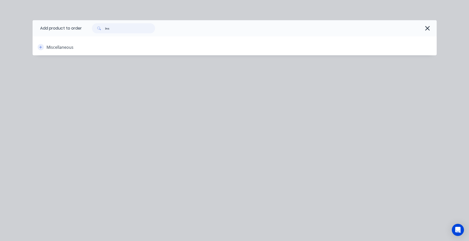
type input "ins"
click at [40, 48] on icon "button" at bounding box center [40, 47] width 3 height 4
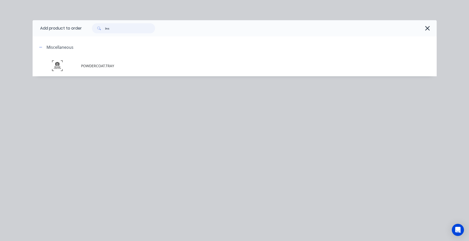
drag, startPoint x: 52, startPoint y: 29, endPoint x: 50, endPoint y: 21, distance: 7.4
click at [39, 27] on header "Add product to order ins" at bounding box center [235, 28] width 404 height 16
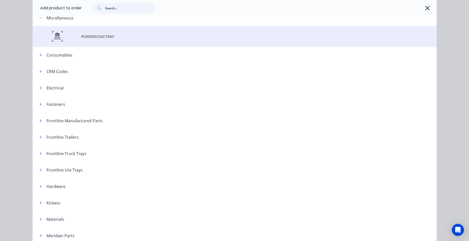
scroll to position [0, 0]
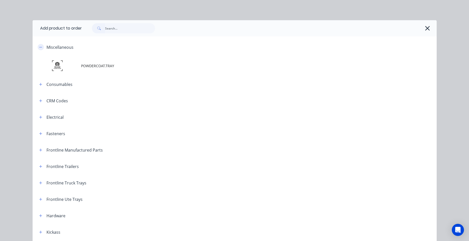
click at [39, 49] on icon "button" at bounding box center [40, 47] width 3 height 4
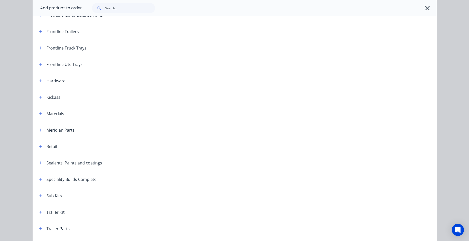
scroll to position [181, 0]
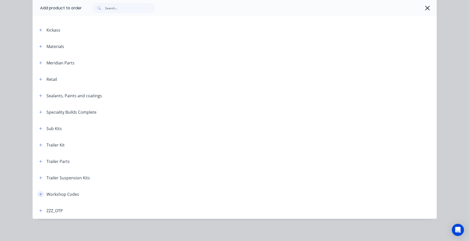
click at [39, 194] on icon "button" at bounding box center [40, 194] width 3 height 3
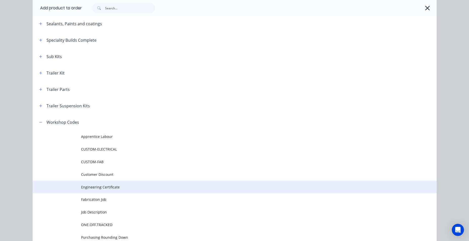
scroll to position [257, 0]
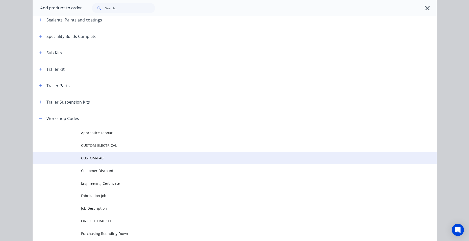
click at [109, 158] on span "CUSTOM-FAB" at bounding box center [223, 157] width 284 height 5
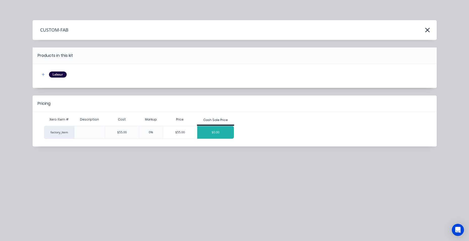
click at [225, 132] on div "$0.00" at bounding box center [215, 132] width 37 height 13
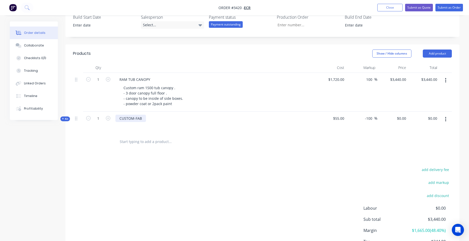
click at [141, 121] on div "CUSTOM-FAB" at bounding box center [130, 118] width 31 height 7
drag, startPoint x: 142, startPoint y: 119, endPoint x: 93, endPoint y: 115, distance: 48.8
click at [93, 115] on div "Kit 1 CUSTOM-FAB $55.00 -100 -100 % $0.00 $0.00 $0.00 $0.00" at bounding box center [262, 123] width 379 height 22
click at [132, 121] on div "installation" at bounding box center [128, 118] width 27 height 7
click at [132, 126] on div at bounding box center [214, 125] width 198 height 7
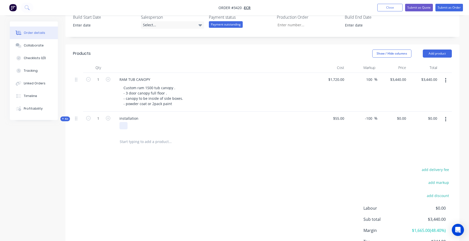
click at [123, 126] on div at bounding box center [123, 125] width 8 height 7
click at [66, 120] on span "Kit" at bounding box center [65, 119] width 7 height 4
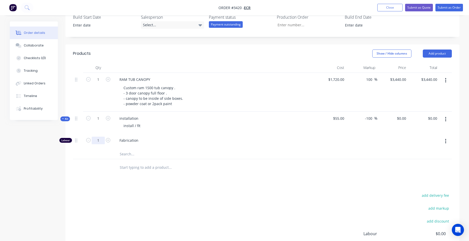
drag, startPoint x: 108, startPoint y: 140, endPoint x: 101, endPoint y: 142, distance: 7.4
click at [107, 141] on icon "button" at bounding box center [108, 140] width 5 height 5
type input "2"
drag, startPoint x: 362, startPoint y: 118, endPoint x: 350, endPoint y: 120, distance: 12.4
click at [354, 118] on div "-100 -100 %" at bounding box center [361, 123] width 31 height 22
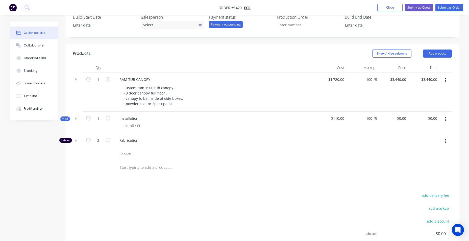
type input "0"
type input "100"
type input "$220.00"
click at [392, 151] on div at bounding box center [262, 154] width 379 height 10
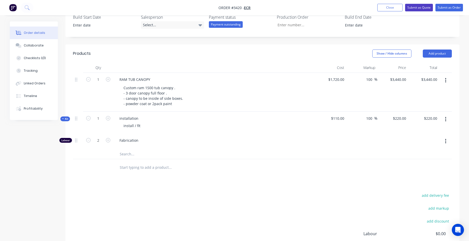
click at [426, 6] on button "Submit as Quote" at bounding box center [419, 8] width 28 height 8
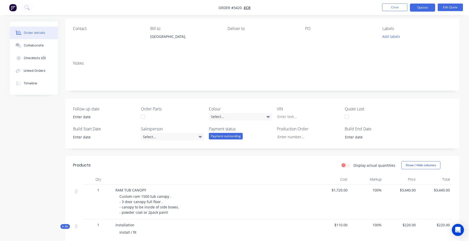
scroll to position [76, 0]
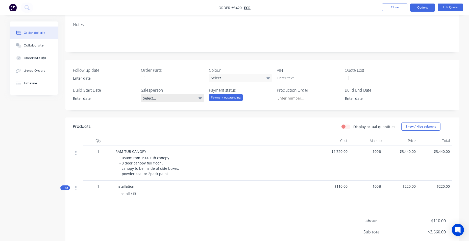
click at [174, 100] on div "Select..." at bounding box center [172, 98] width 63 height 8
click at [416, 93] on div "Follow up date Order Parts Colour Select... VIN Quote Lost Build Start Date Sal…" at bounding box center [262, 85] width 394 height 50
click at [424, 9] on button "Options" at bounding box center [422, 8] width 25 height 8
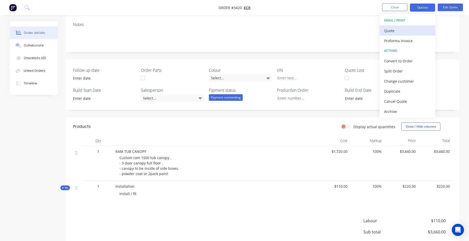
click at [413, 34] on div "Quote" at bounding box center [407, 30] width 46 height 7
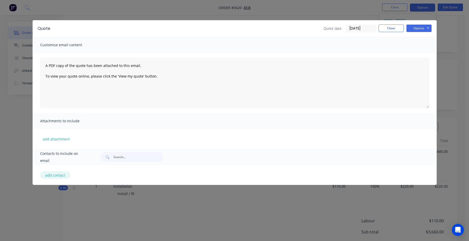
click at [59, 176] on button "add contact" at bounding box center [55, 175] width 30 height 8
select select "AU"
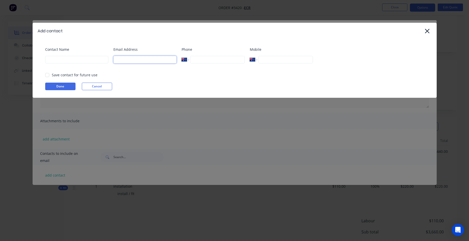
click at [132, 59] on input at bounding box center [144, 60] width 63 height 8
paste input "ecrgardensupplies@bigpond.com"
type input "ecrgardensupplies@bigpond.com"
click at [89, 59] on input at bounding box center [76, 60] width 63 height 8
drag, startPoint x: 49, startPoint y: 73, endPoint x: 54, endPoint y: 78, distance: 7.5
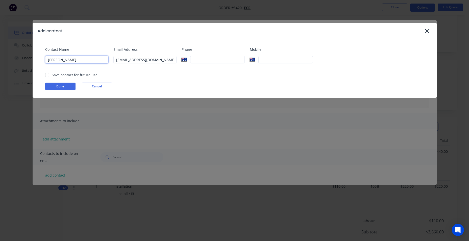
click at [49, 73] on div at bounding box center [47, 75] width 10 height 10
type input "duane"
click at [68, 89] on button "Done" at bounding box center [60, 87] width 30 height 8
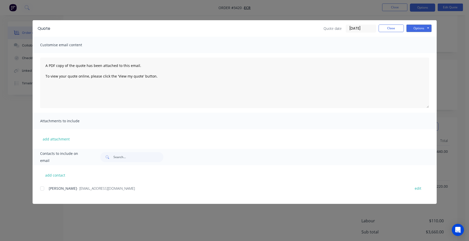
drag, startPoint x: 43, startPoint y: 188, endPoint x: 70, endPoint y: 172, distance: 30.6
click at [43, 188] on div at bounding box center [42, 188] width 10 height 10
click at [416, 29] on button "Options" at bounding box center [418, 28] width 25 height 8
click at [419, 57] on button "Email" at bounding box center [422, 54] width 32 height 8
click at [381, 25] on button "Close" at bounding box center [390, 28] width 25 height 8
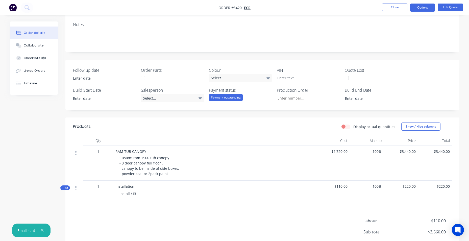
click at [12, 10] on img "button" at bounding box center [13, 8] width 8 height 8
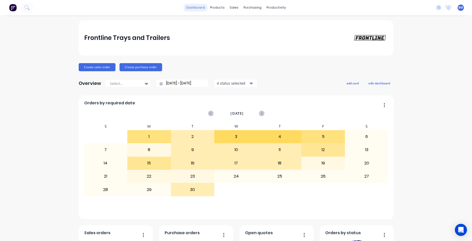
click at [188, 10] on link "dashboard" at bounding box center [196, 8] width 24 height 8
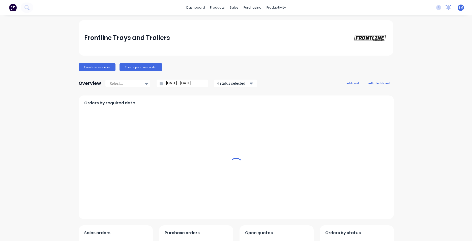
click at [447, 8] on icon at bounding box center [449, 7] width 6 height 5
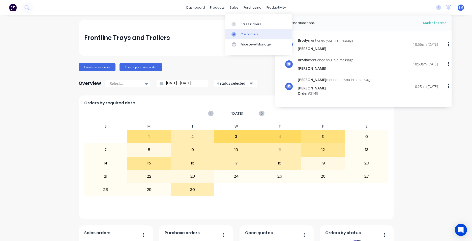
click at [243, 33] on div "Customers" at bounding box center [250, 34] width 18 height 5
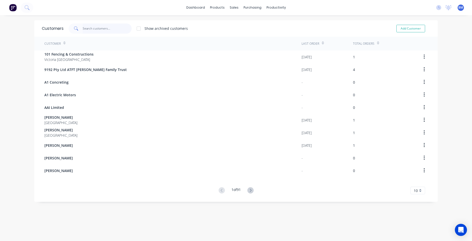
click at [103, 31] on input "text" at bounding box center [107, 28] width 49 height 10
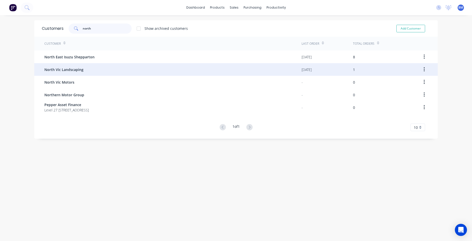
type input "north"
drag, startPoint x: 93, startPoint y: 70, endPoint x: 93, endPoint y: 67, distance: 3.0
click at [93, 67] on div "North Vic Landscaping" at bounding box center [172, 69] width 257 height 13
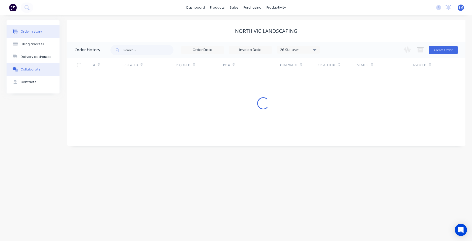
click at [19, 72] on button "Collaborate" at bounding box center [33, 69] width 53 height 13
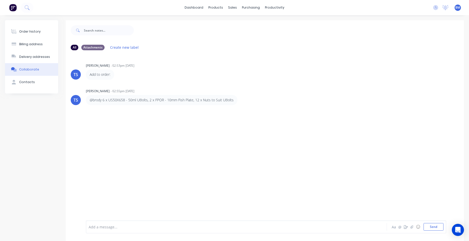
click at [127, 232] on div "Add a message... Aa @ ☺ Send" at bounding box center [266, 226] width 360 height 13
click at [128, 228] on div at bounding box center [222, 226] width 266 height 5
click at [438, 224] on button "Send" at bounding box center [433, 227] width 20 height 8
click at [448, 8] on icon at bounding box center [445, 7] width 6 height 5
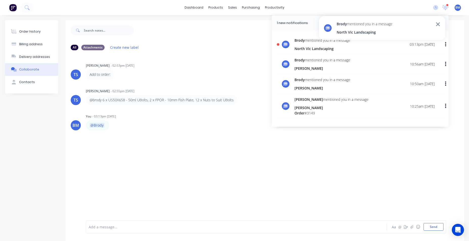
click at [437, 25] on icon at bounding box center [438, 24] width 4 height 4
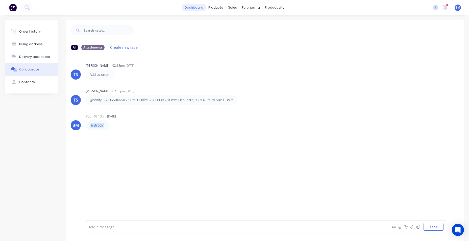
click at [197, 10] on link "dashboard" at bounding box center [194, 8] width 24 height 8
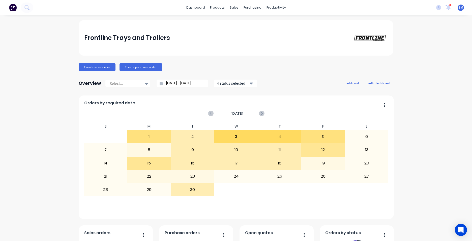
click at [145, 7] on div "dashboard products sales purchasing productivity dashboard products Product Cat…" at bounding box center [236, 7] width 472 height 15
click at [18, 9] on button at bounding box center [13, 8] width 11 height 10
drag, startPoint x: 186, startPoint y: 8, endPoint x: 197, endPoint y: 23, distance: 19.3
click at [186, 8] on link "dashboard" at bounding box center [196, 8] width 24 height 8
click at [204, 9] on link "dashboard" at bounding box center [196, 8] width 24 height 8
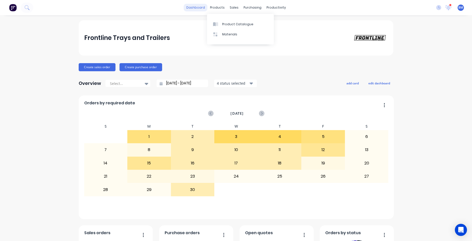
click at [200, 9] on link "dashboard" at bounding box center [196, 8] width 24 height 8
click at [242, 36] on div "Customers" at bounding box center [250, 34] width 18 height 5
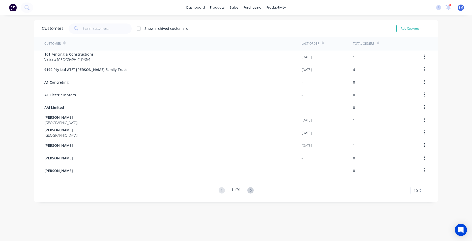
click at [118, 41] on div "Customer" at bounding box center [172, 44] width 257 height 14
click at [101, 25] on input "text" at bounding box center [107, 28] width 49 height 10
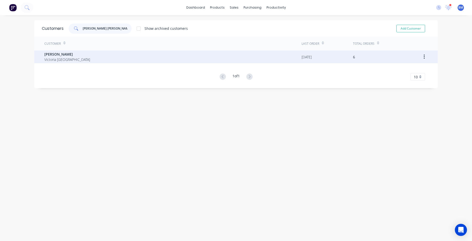
type input "[PERSON_NAME] [PERSON_NAME]"
click at [81, 51] on div "[PERSON_NAME] [PERSON_NAME] [GEOGRAPHIC_DATA]" at bounding box center [172, 56] width 257 height 13
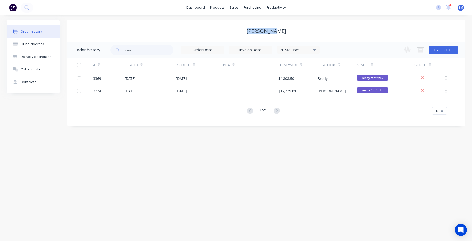
drag, startPoint x: 269, startPoint y: 31, endPoint x: 284, endPoint y: 31, distance: 15.1
click at [284, 31] on div "[PERSON_NAME]" at bounding box center [266, 31] width 399 height 6
drag, startPoint x: 284, startPoint y: 31, endPoint x: 278, endPoint y: 32, distance: 5.3
copy div "[PERSON_NAME]"
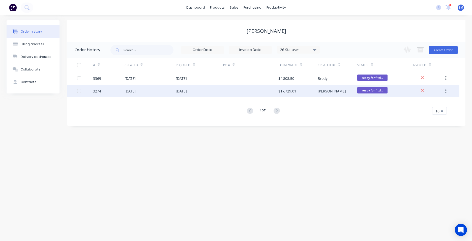
click at [152, 90] on div "[DATE]" at bounding box center [150, 91] width 51 height 13
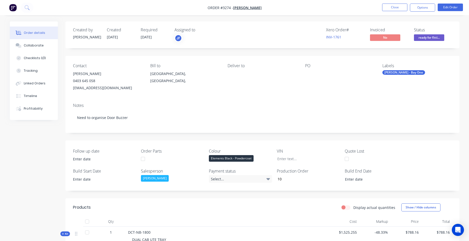
drag, startPoint x: 208, startPoint y: 9, endPoint x: 251, endPoint y: 4, distance: 42.9
click at [251, 4] on nav "Order #3274 - [PERSON_NAME] Close Options Edit Order" at bounding box center [234, 7] width 469 height 15
drag, startPoint x: 254, startPoint y: 6, endPoint x: 208, endPoint y: 6, distance: 45.4
click at [209, 6] on nav "Order #3274 - [PERSON_NAME] Close Options Edit Order" at bounding box center [234, 7] width 469 height 15
drag, startPoint x: 226, startPoint y: 10, endPoint x: 234, endPoint y: 8, distance: 8.0
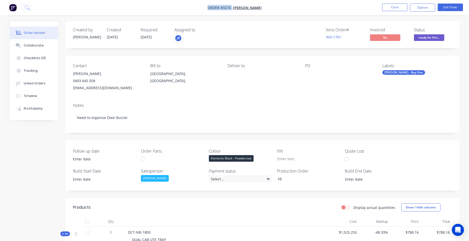
click at [234, 8] on nav "Order #3274 - [PERSON_NAME] Close Options Edit Order" at bounding box center [234, 7] width 469 height 15
drag, startPoint x: 234, startPoint y: 8, endPoint x: 231, endPoint y: 7, distance: 3.3
copy span "Order #3274"
click at [30, 8] on button at bounding box center [27, 8] width 13 height 10
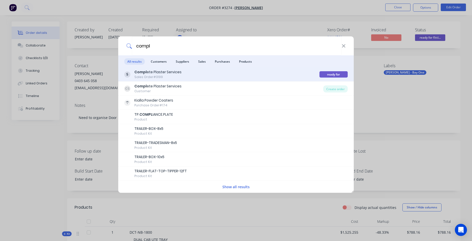
type input "compl"
click at [172, 70] on div "Compl ete Plaster Services" at bounding box center [158, 71] width 47 height 5
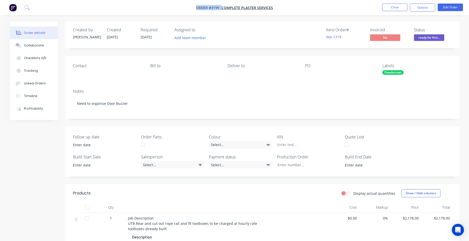
drag, startPoint x: 275, startPoint y: 8, endPoint x: 194, endPoint y: 8, distance: 80.5
click at [194, 8] on nav "Order #3199 - Complete Plaster Services Close Options Edit Order" at bounding box center [234, 7] width 469 height 15
copy div "Order #3199 - Complete Plaster Services Close Options Edit Order"
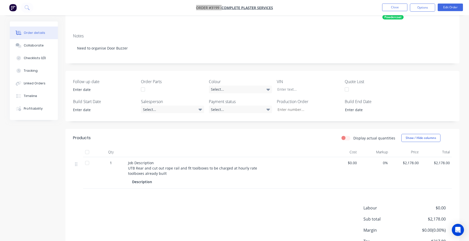
scroll to position [93, 0]
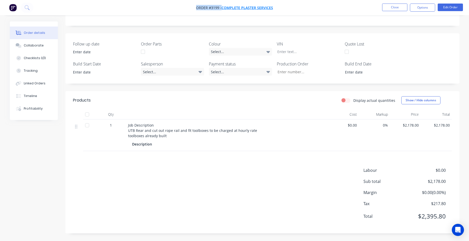
click at [254, 8] on span "Complete Plaster Services" at bounding box center [246, 7] width 51 height 5
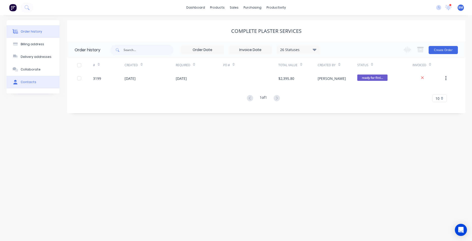
click at [46, 84] on button "Contacts" at bounding box center [33, 82] width 53 height 13
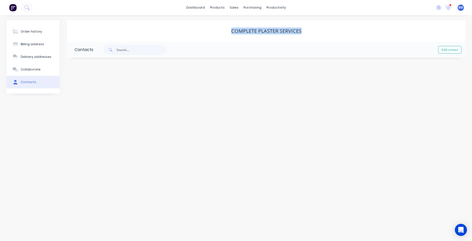
drag, startPoint x: 241, startPoint y: 32, endPoint x: 158, endPoint y: 29, distance: 83.1
click at [158, 29] on div "Complete Plaster Services" at bounding box center [266, 31] width 399 height 6
click at [22, 36] on button "Order history" at bounding box center [33, 31] width 53 height 13
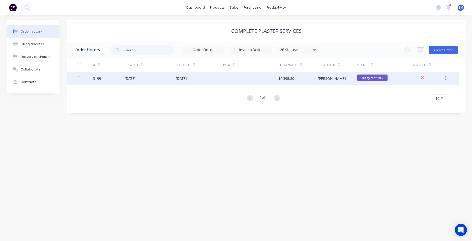
click at [158, 83] on div "[DATE]" at bounding box center [150, 78] width 51 height 13
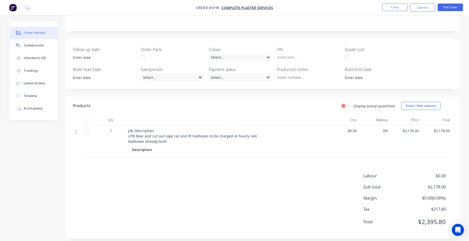
scroll to position [93, 0]
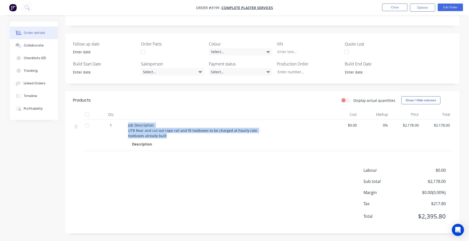
drag, startPoint x: 128, startPoint y: 125, endPoint x: 165, endPoint y: 137, distance: 39.4
click at [165, 137] on div "Job Description UTB Rear and cut out rope rail and fit toolboxes to be charged …" at bounding box center [227, 130] width 198 height 16
drag, startPoint x: 165, startPoint y: 137, endPoint x: 157, endPoint y: 137, distance: 8.3
copy span "Job Description UTB Rear and cut out rope rail and fit toolboxes to be charged …"
click at [11, 9] on img "button" at bounding box center [13, 8] width 8 height 8
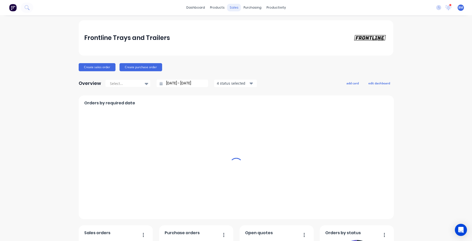
click at [234, 6] on div "sales" at bounding box center [234, 8] width 14 height 8
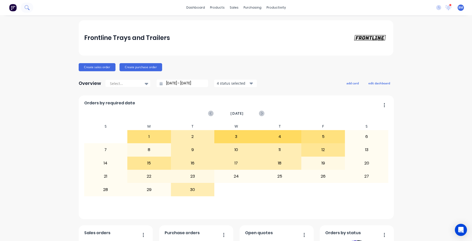
click at [27, 6] on icon at bounding box center [26, 7] width 4 height 4
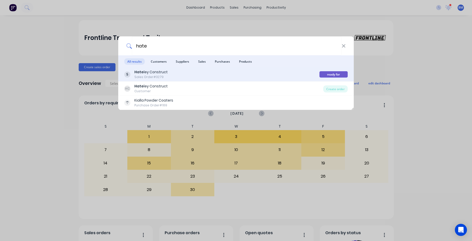
type input "hate"
click at [172, 78] on div "Hate ley Construct Sales Order #3279" at bounding box center [221, 74] width 195 height 10
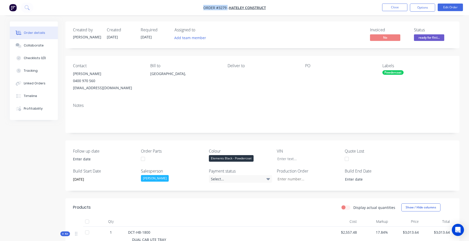
drag, startPoint x: 195, startPoint y: 4, endPoint x: 227, endPoint y: 7, distance: 32.2
click at [227, 7] on nav "Order #3279 - Hateley Construct Close Options Edit Order" at bounding box center [234, 7] width 469 height 15
drag, startPoint x: 227, startPoint y: 7, endPoint x: 222, endPoint y: 11, distance: 6.3
drag, startPoint x: 222, startPoint y: 11, endPoint x: 226, endPoint y: 9, distance: 4.2
click at [226, 9] on nav "Order #3279 - Hateley Construct Close Options Edit Order" at bounding box center [234, 7] width 469 height 15
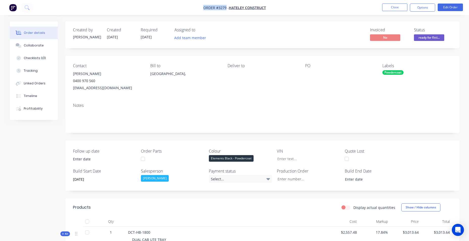
drag, startPoint x: 226, startPoint y: 9, endPoint x: 222, endPoint y: 9, distance: 4.0
copy span "Order #3279"
click at [44, 34] on button "Order details" at bounding box center [34, 32] width 48 height 13
click at [28, 34] on div "Order details" at bounding box center [34, 33] width 21 height 5
click at [37, 106] on button "Profitability" at bounding box center [34, 108] width 48 height 13
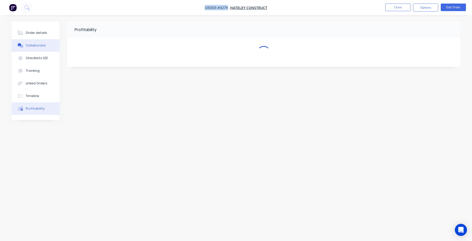
click at [39, 36] on button "Order details" at bounding box center [36, 32] width 48 height 13
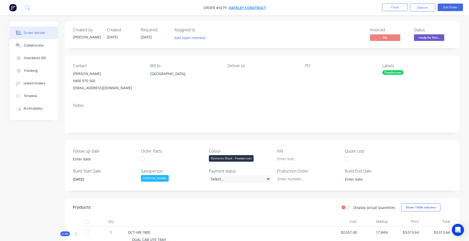
drag, startPoint x: 248, startPoint y: 8, endPoint x: 234, endPoint y: 8, distance: 13.4
click at [234, 8] on nav "Order #3279 - Hateley Construct Close Options Edit Order" at bounding box center [234, 7] width 469 height 15
click at [237, 7] on span "Hateley Construct" at bounding box center [247, 7] width 37 height 5
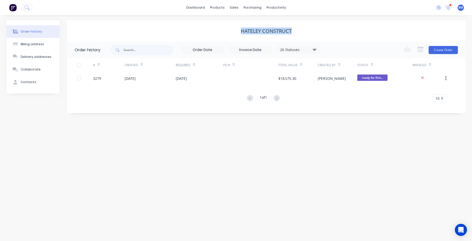
drag, startPoint x: 320, startPoint y: 24, endPoint x: 230, endPoint y: 30, distance: 90.5
click at [230, 30] on div "Hateley Construct" at bounding box center [266, 30] width 399 height 21
drag, startPoint x: 230, startPoint y: 30, endPoint x: 284, endPoint y: 33, distance: 54.1
copy div "Hateley Construct"
click at [242, 23] on link "Sales Orders" at bounding box center [260, 24] width 67 height 10
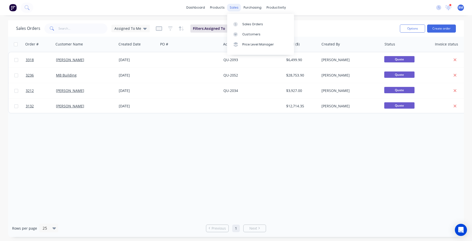
click at [237, 9] on div "sales" at bounding box center [234, 8] width 14 height 8
click at [247, 34] on div "Customers" at bounding box center [252, 34] width 18 height 5
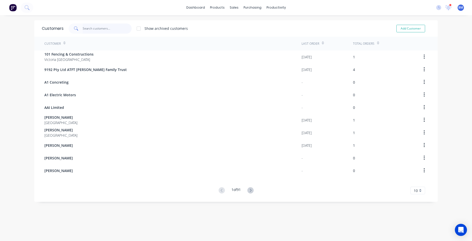
click at [110, 31] on input "text" at bounding box center [107, 28] width 49 height 10
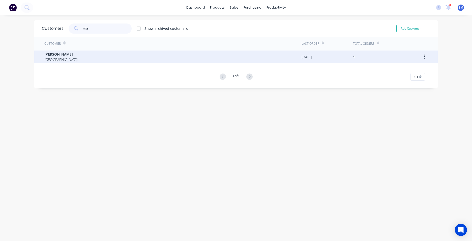
type input "mia"
click at [51, 53] on span "[PERSON_NAME]" at bounding box center [60, 53] width 33 height 5
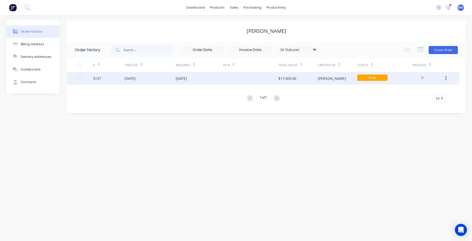
click at [228, 76] on div at bounding box center [250, 78] width 55 height 13
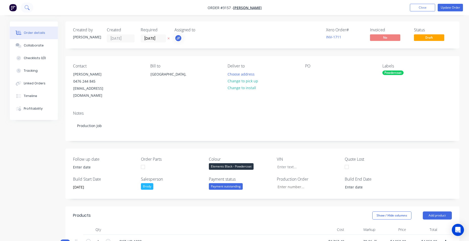
click at [27, 3] on button at bounding box center [27, 8] width 13 height 10
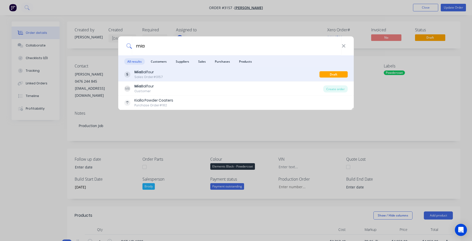
type input "mia"
click at [195, 72] on div "[PERSON_NAME] Sales Order #3157" at bounding box center [221, 74] width 195 height 10
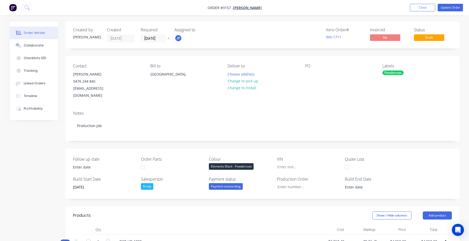
scroll to position [50, 0]
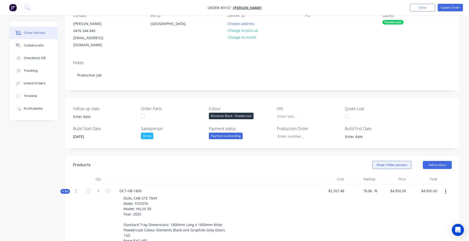
click at [394, 161] on button "Show / Hide columns" at bounding box center [391, 165] width 39 height 8
click at [391, 174] on span "Cost" at bounding box center [406, 174] width 38 height 5
click at [374, 172] on input "Cost" at bounding box center [374, 172] width 0 height 0
click at [390, 181] on span "Markup" at bounding box center [406, 180] width 38 height 5
click at [374, 179] on input "Markup" at bounding box center [374, 179] width 0 height 0
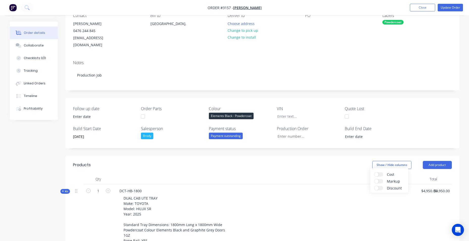
click at [355, 164] on header "Products Show / Hide columns Add product" at bounding box center [262, 165] width 394 height 18
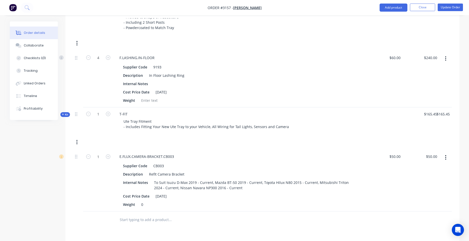
scroll to position [766, 0]
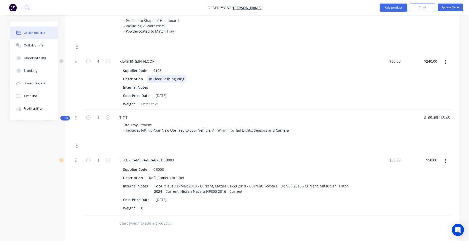
click at [298, 75] on div "Description In Floor Lashing Ring" at bounding box center [238, 78] width 235 height 7
